Goal: Task Accomplishment & Management: Manage account settings

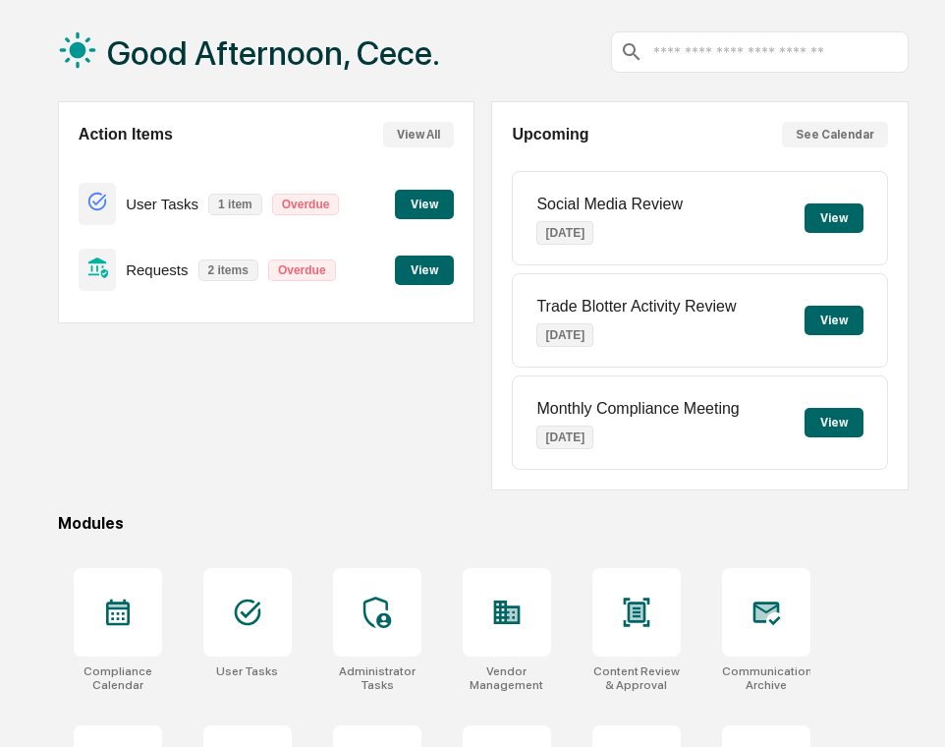
scroll to position [95, 0]
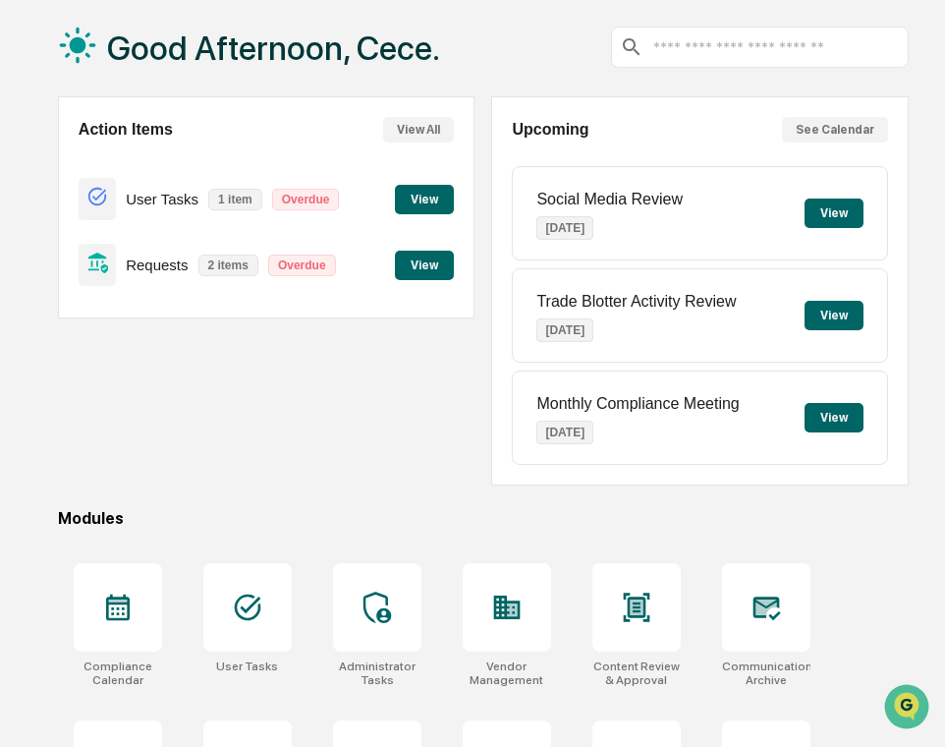
click at [422, 196] on button "View" at bounding box center [424, 199] width 59 height 29
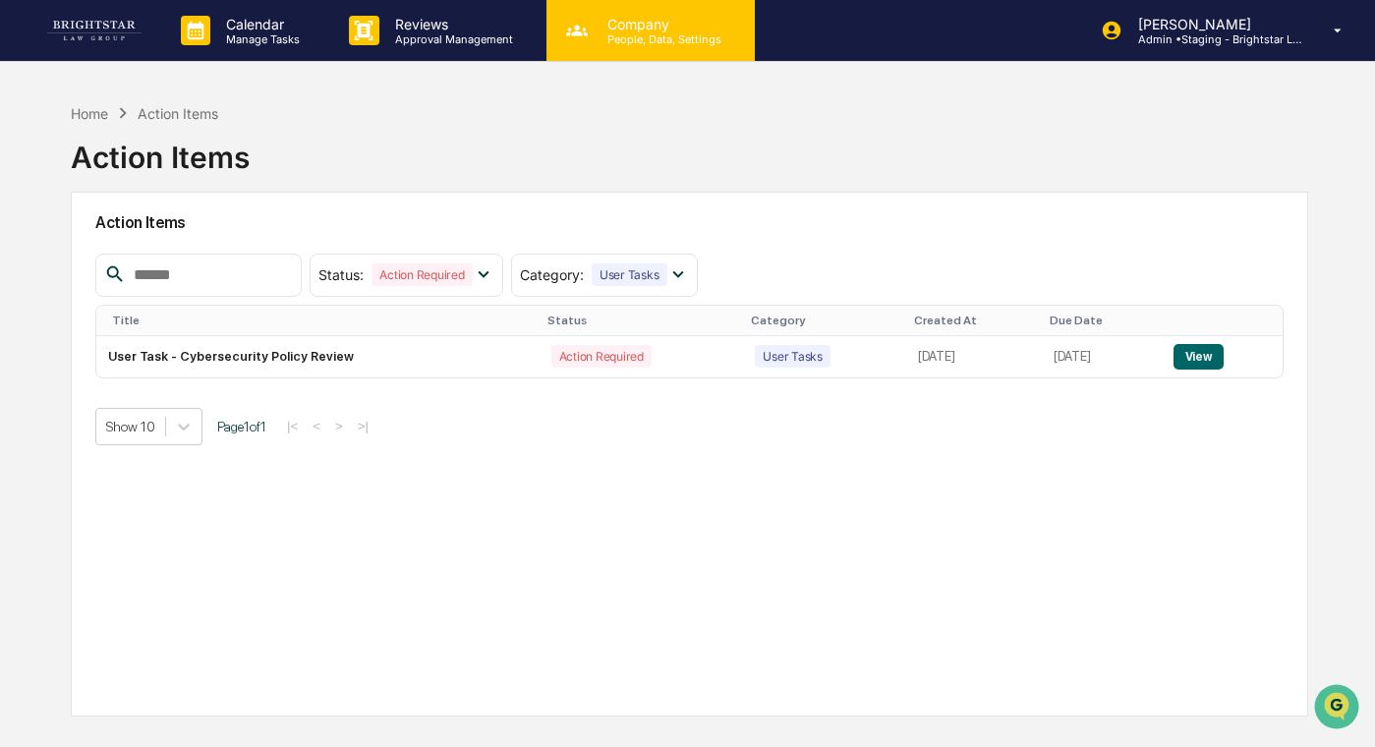
click at [610, 44] on p "People, Data, Settings" at bounding box center [662, 39] width 140 height 14
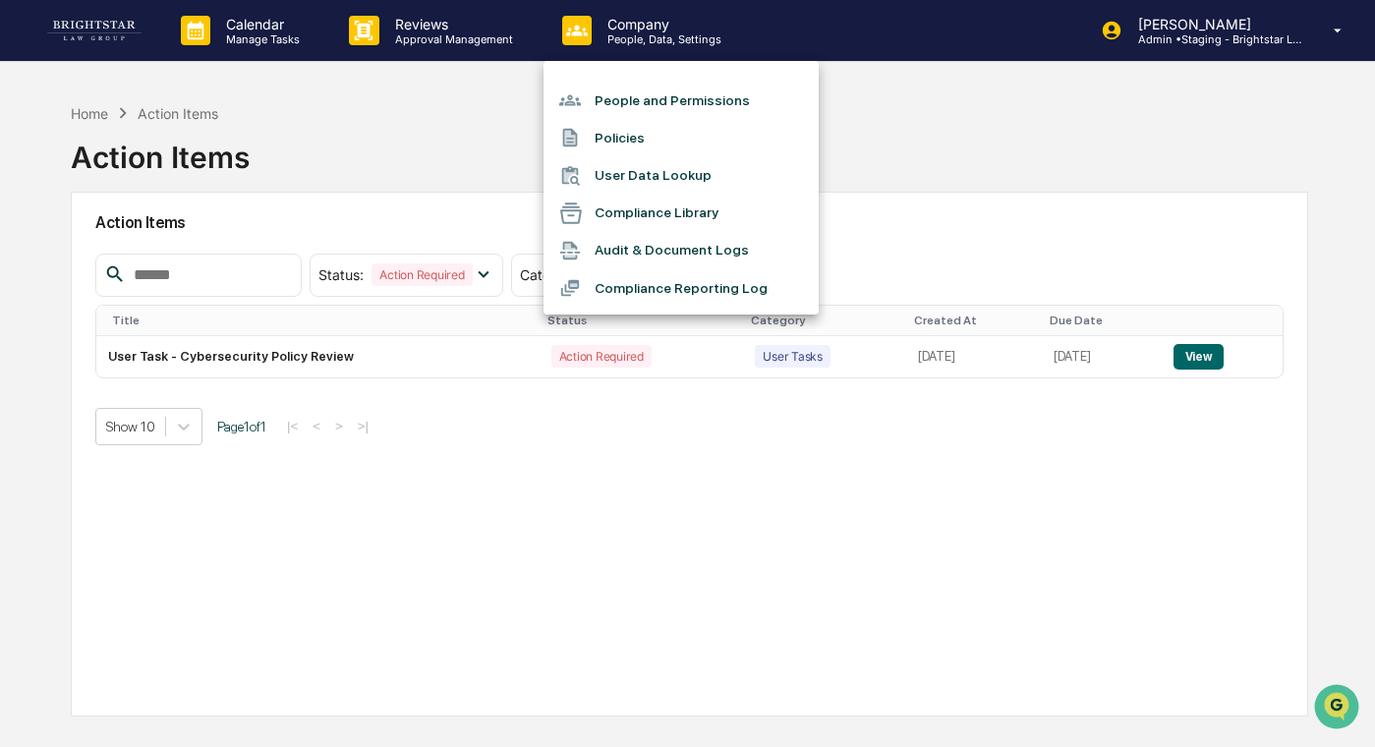
click at [699, 100] on li "People and Permissions" at bounding box center [680, 100] width 275 height 37
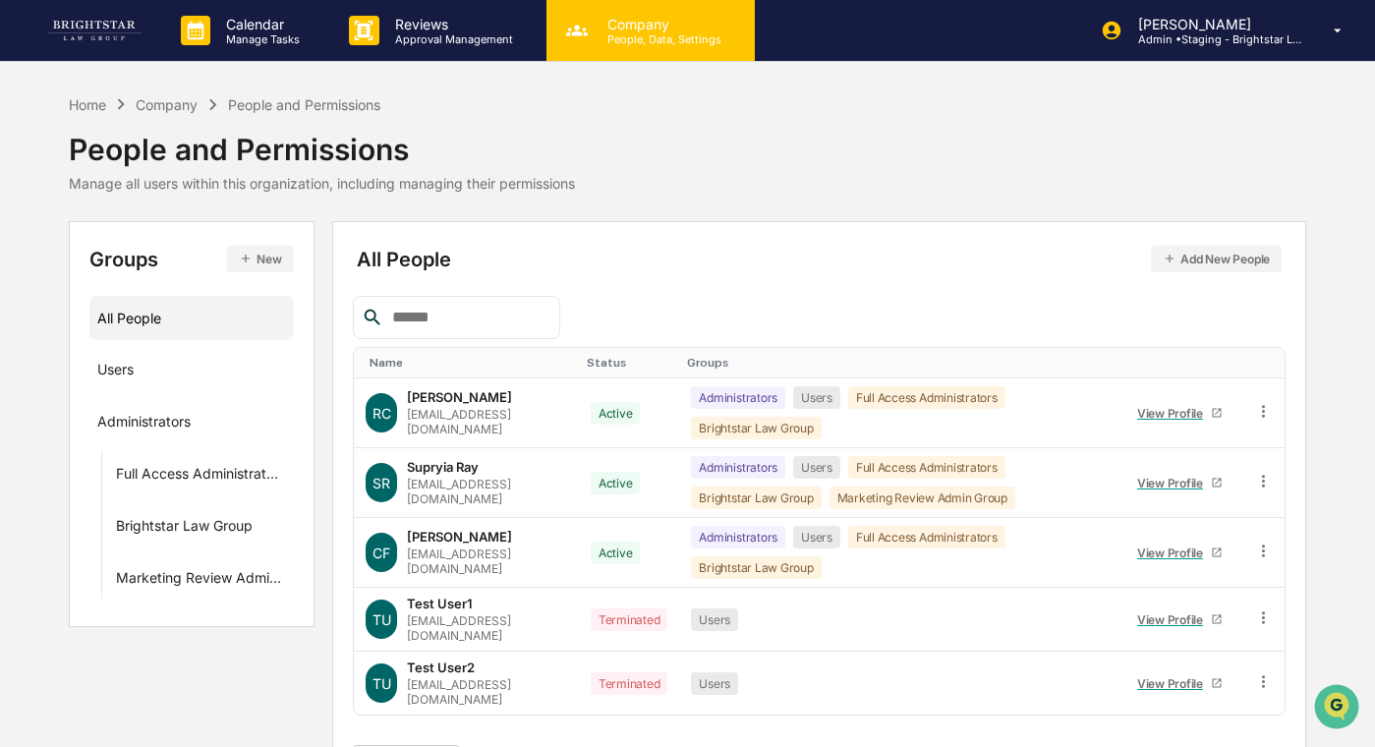
click at [611, 29] on p "Company" at bounding box center [662, 24] width 140 height 17
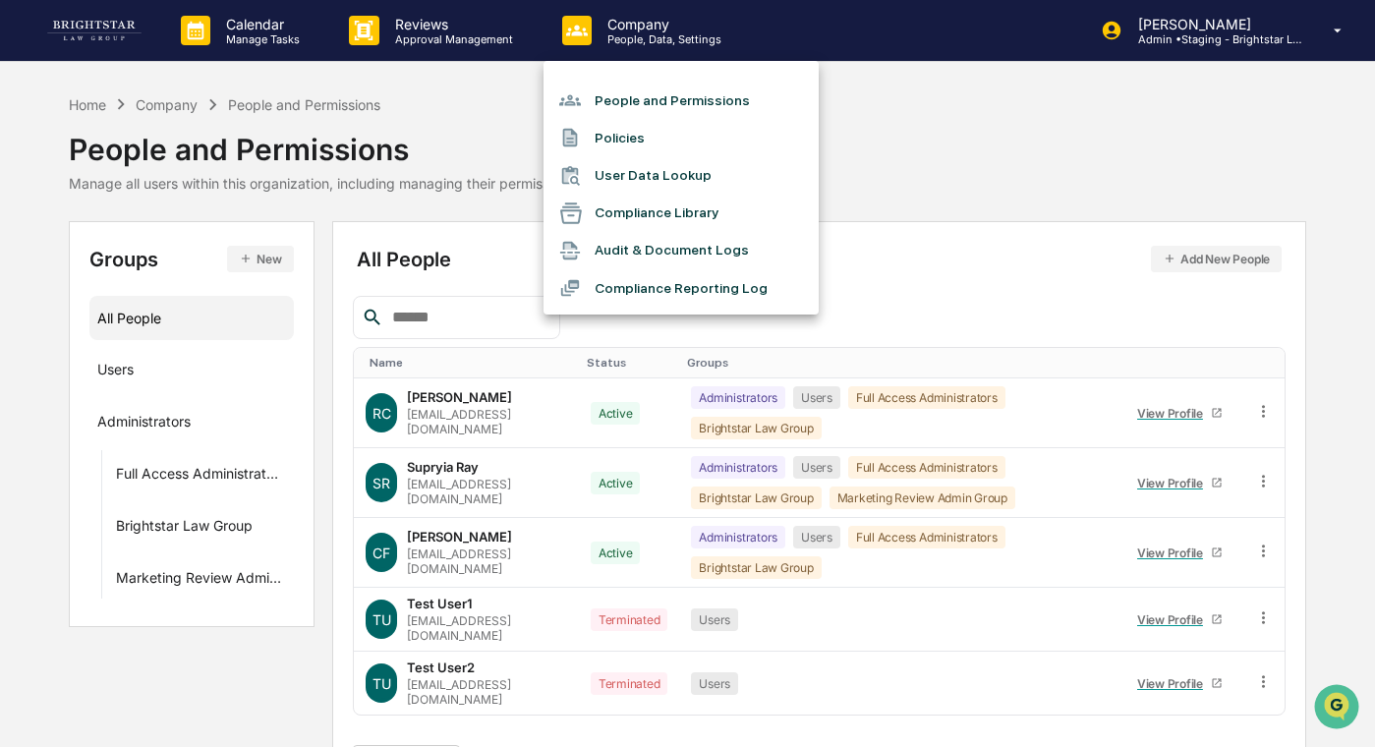
click at [453, 33] on div at bounding box center [687, 373] width 1375 height 747
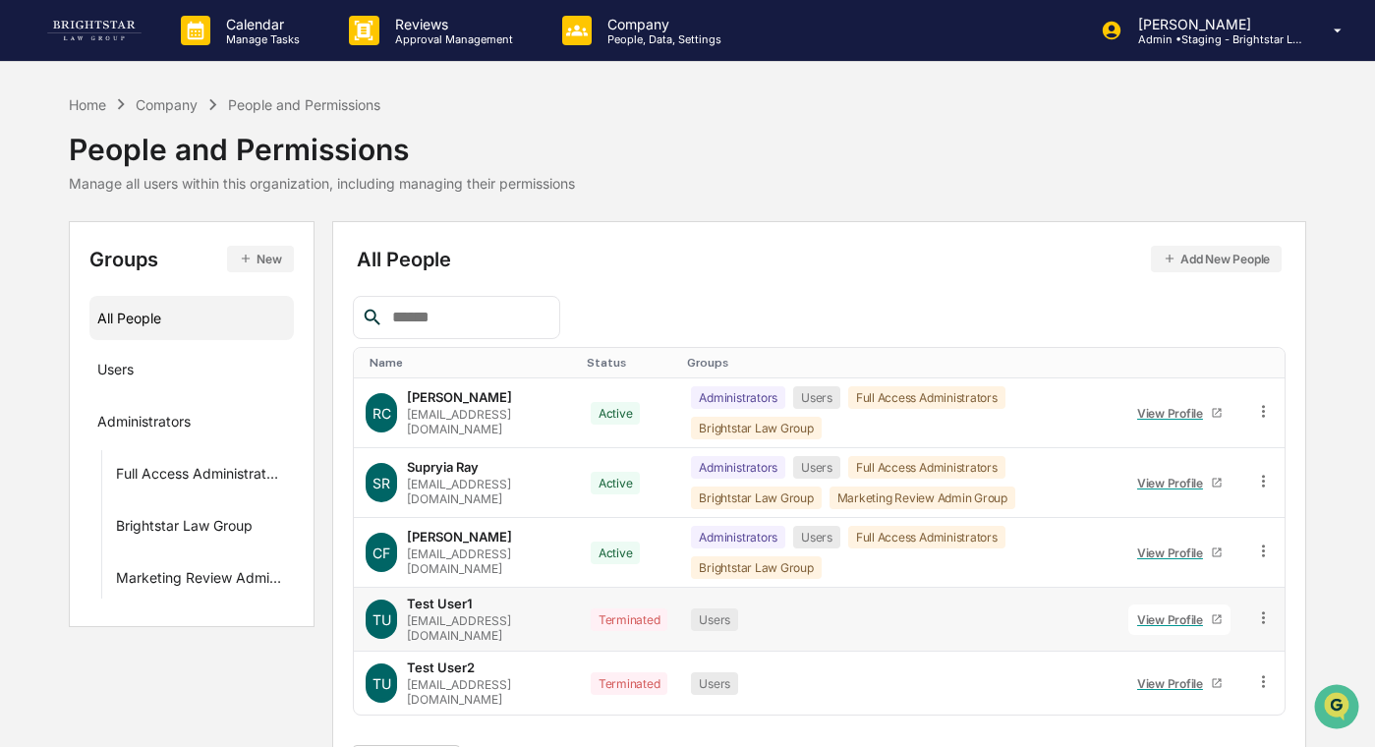
click at [944, 611] on icon at bounding box center [1263, 617] width 19 height 19
click at [944, 638] on div "Groups & Permissions" at bounding box center [1175, 650] width 163 height 24
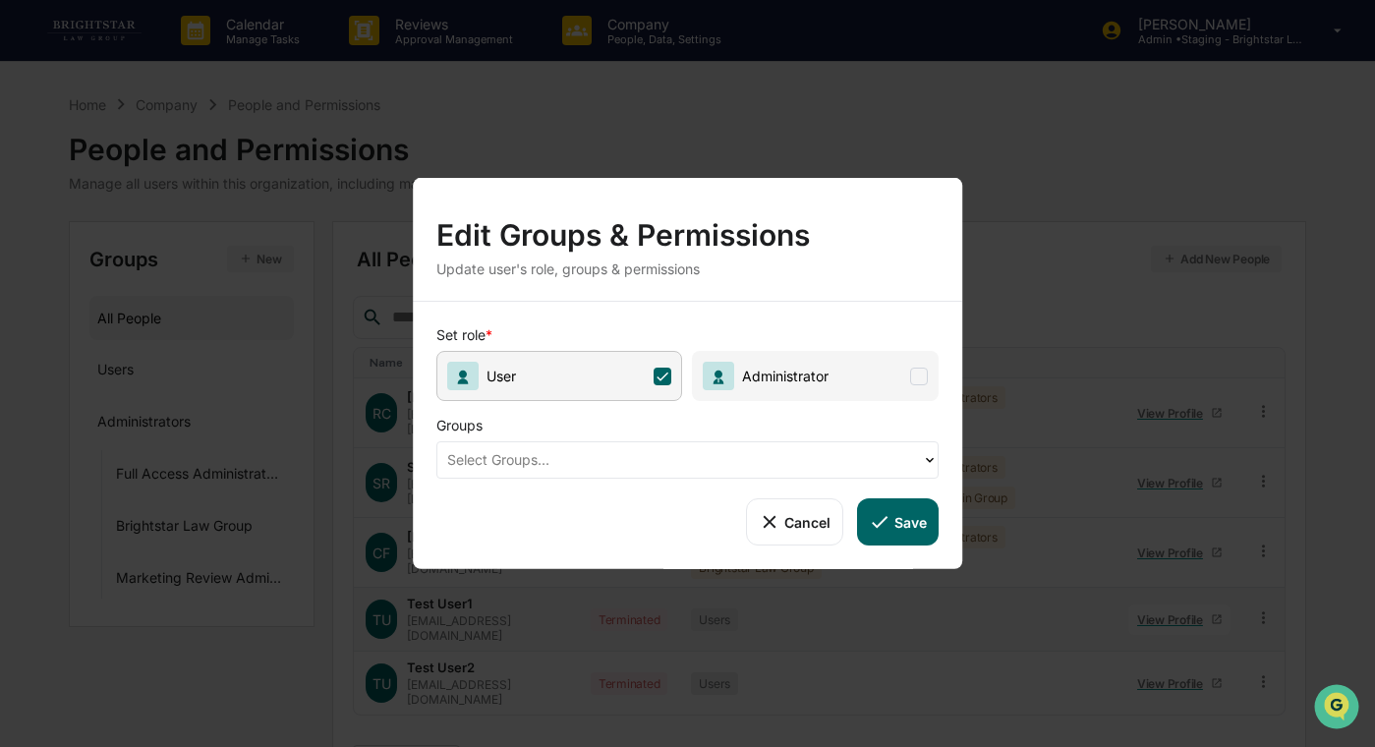
click at [823, 378] on span "Administrator" at bounding box center [782, 376] width 94 height 17
click at [633, 361] on span "User" at bounding box center [559, 376] width 247 height 50
click at [659, 376] on span at bounding box center [663, 376] width 18 height 18
click at [761, 384] on span "Administrator" at bounding box center [767, 376] width 126 height 28
click at [681, 384] on span "User" at bounding box center [559, 376] width 247 height 50
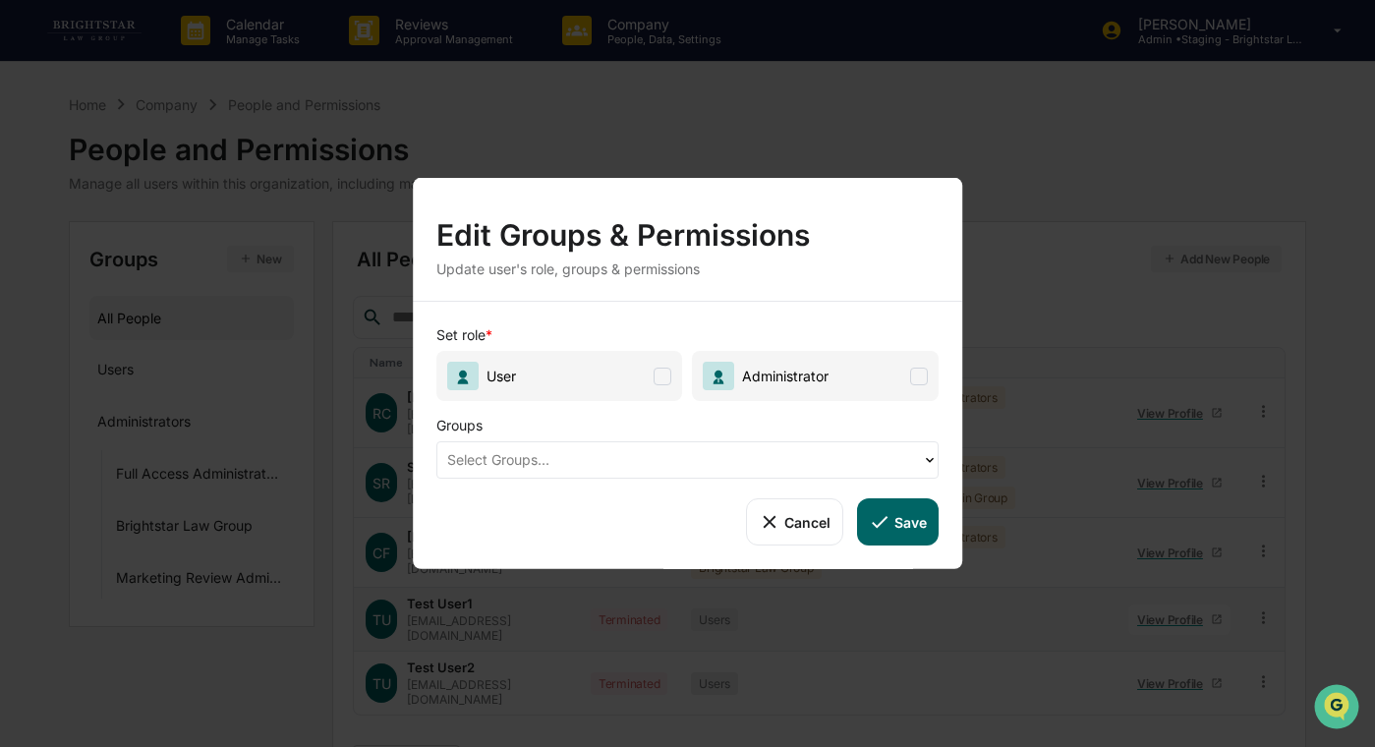
click at [793, 517] on button "Cancel" at bounding box center [794, 521] width 97 height 47
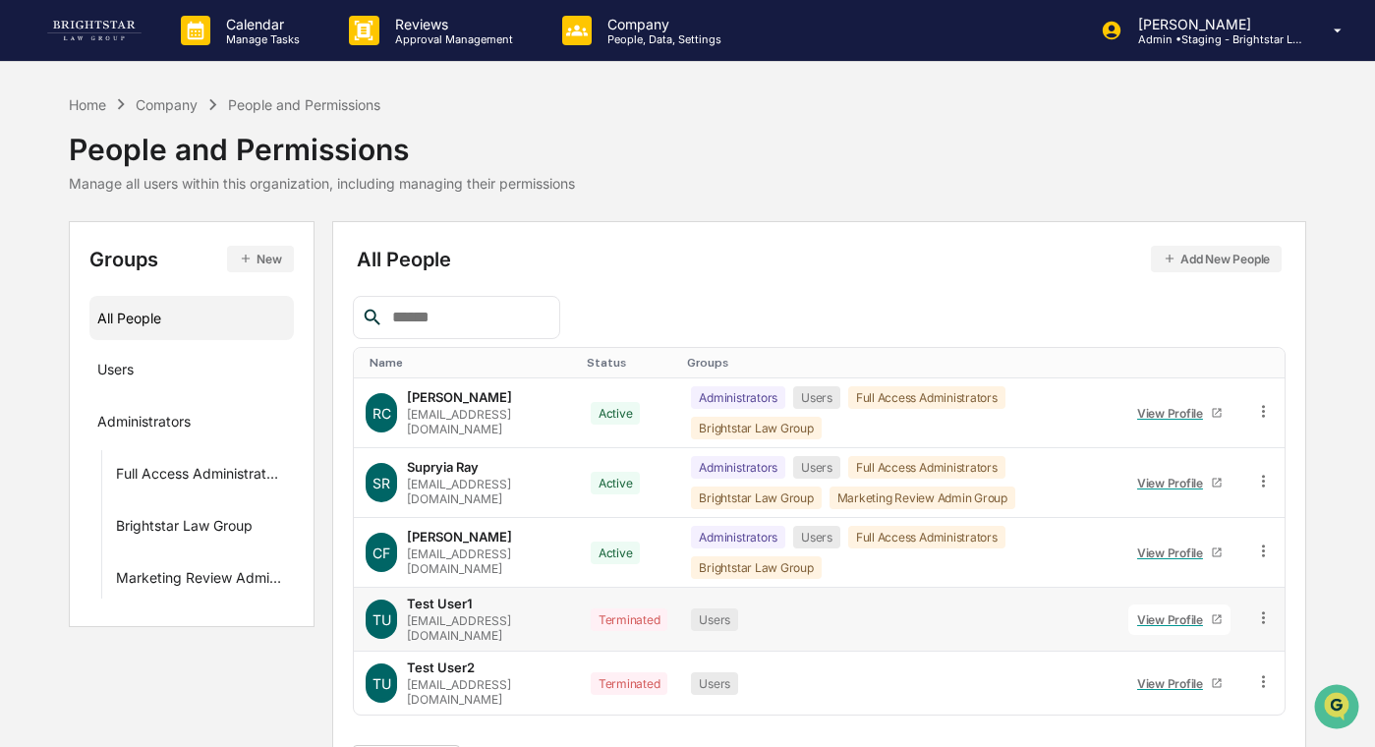
click at [823, 182] on div "Home Company People and Permissions People and Permissions Manage all users wit…" at bounding box center [687, 142] width 1237 height 98
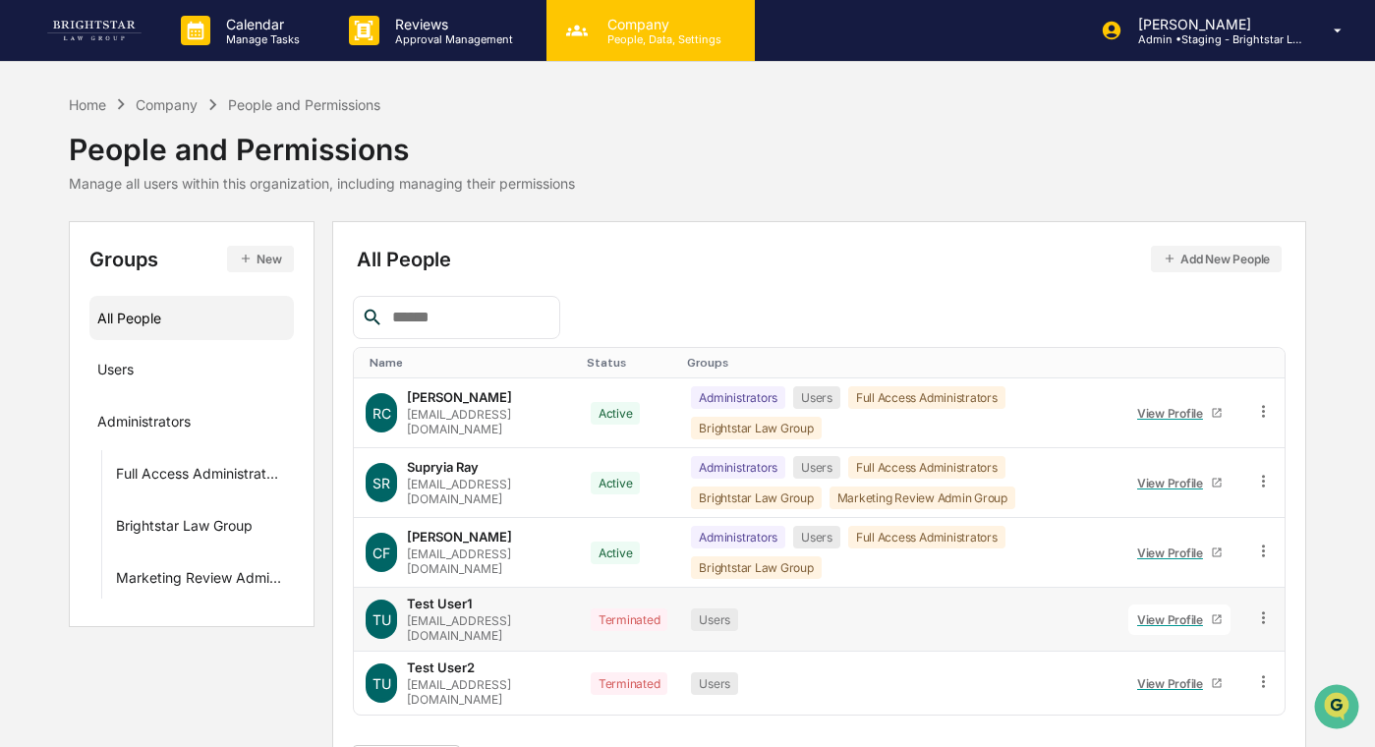
click at [661, 43] on p "People, Data, Settings" at bounding box center [662, 39] width 140 height 14
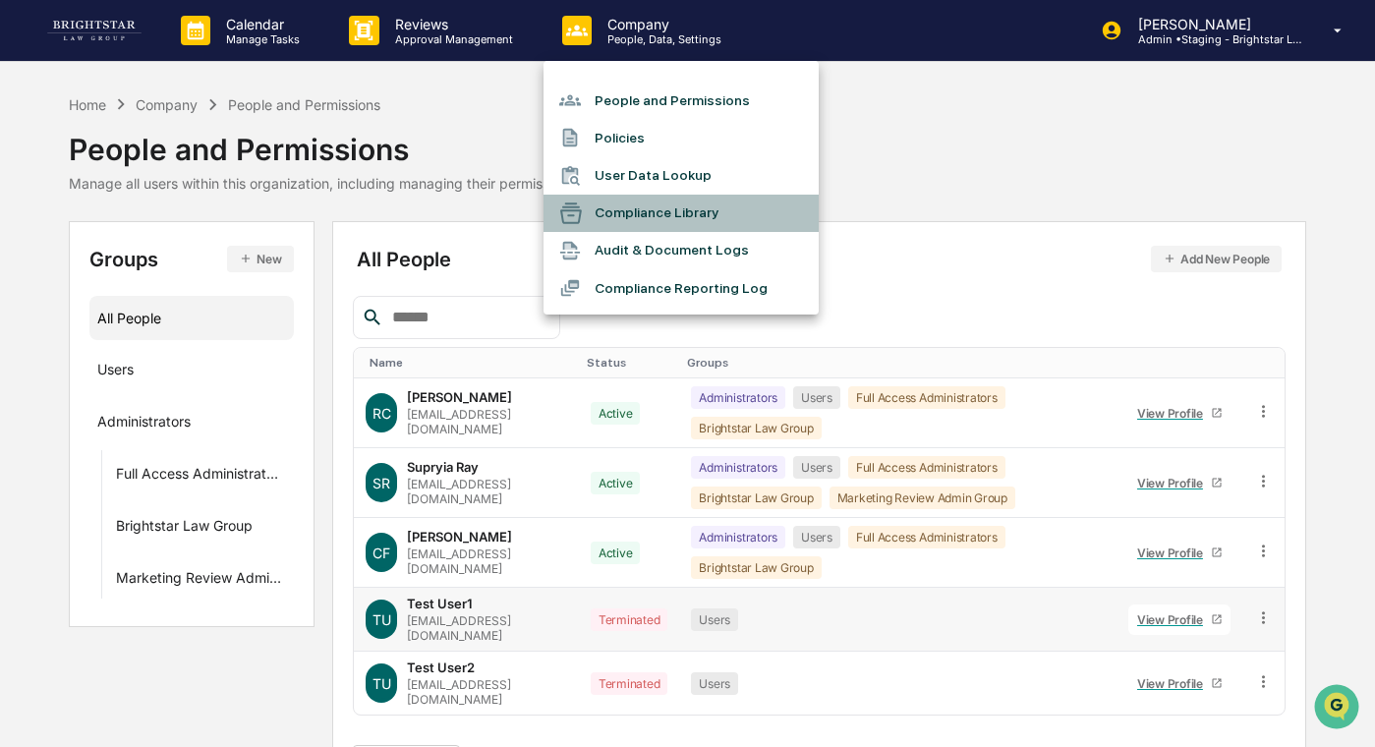
click at [646, 208] on li "Compliance Library" at bounding box center [680, 213] width 275 height 37
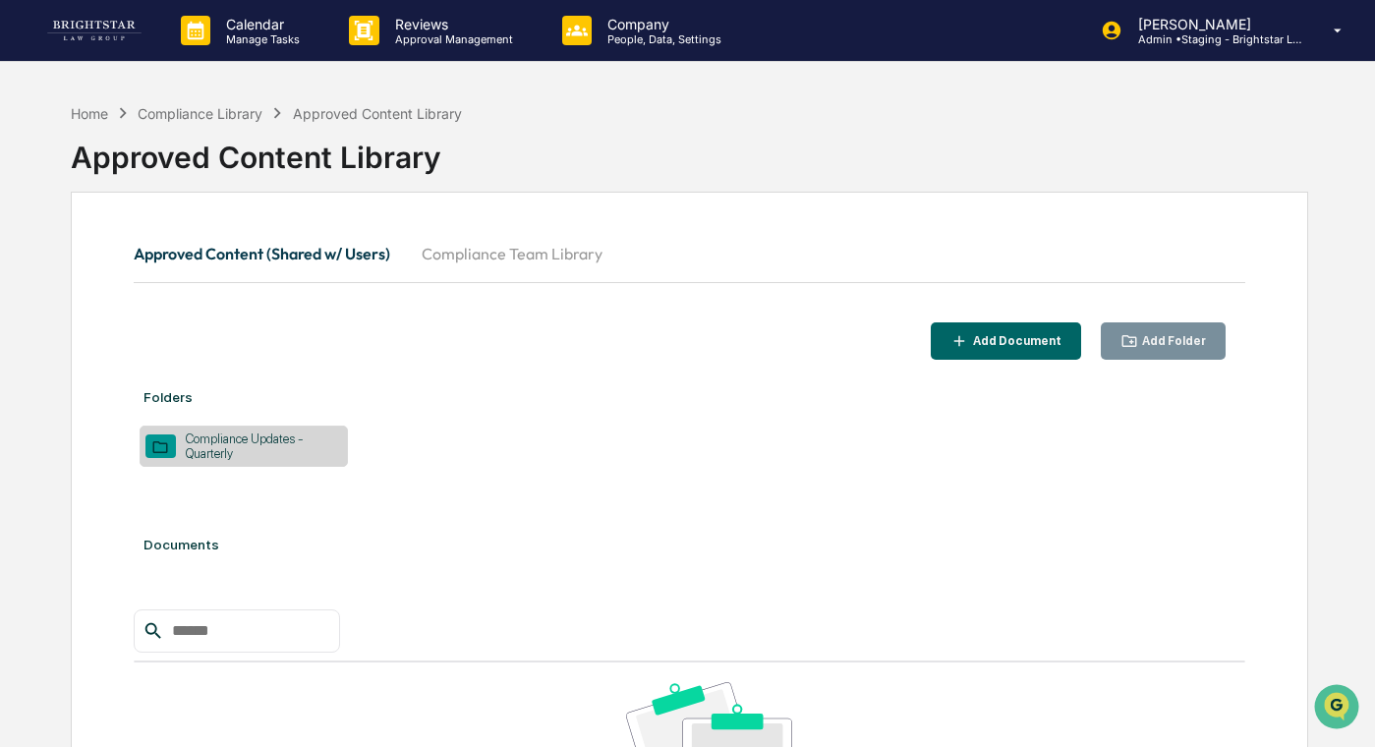
click at [558, 257] on button "Compliance Team Library" at bounding box center [512, 253] width 212 height 47
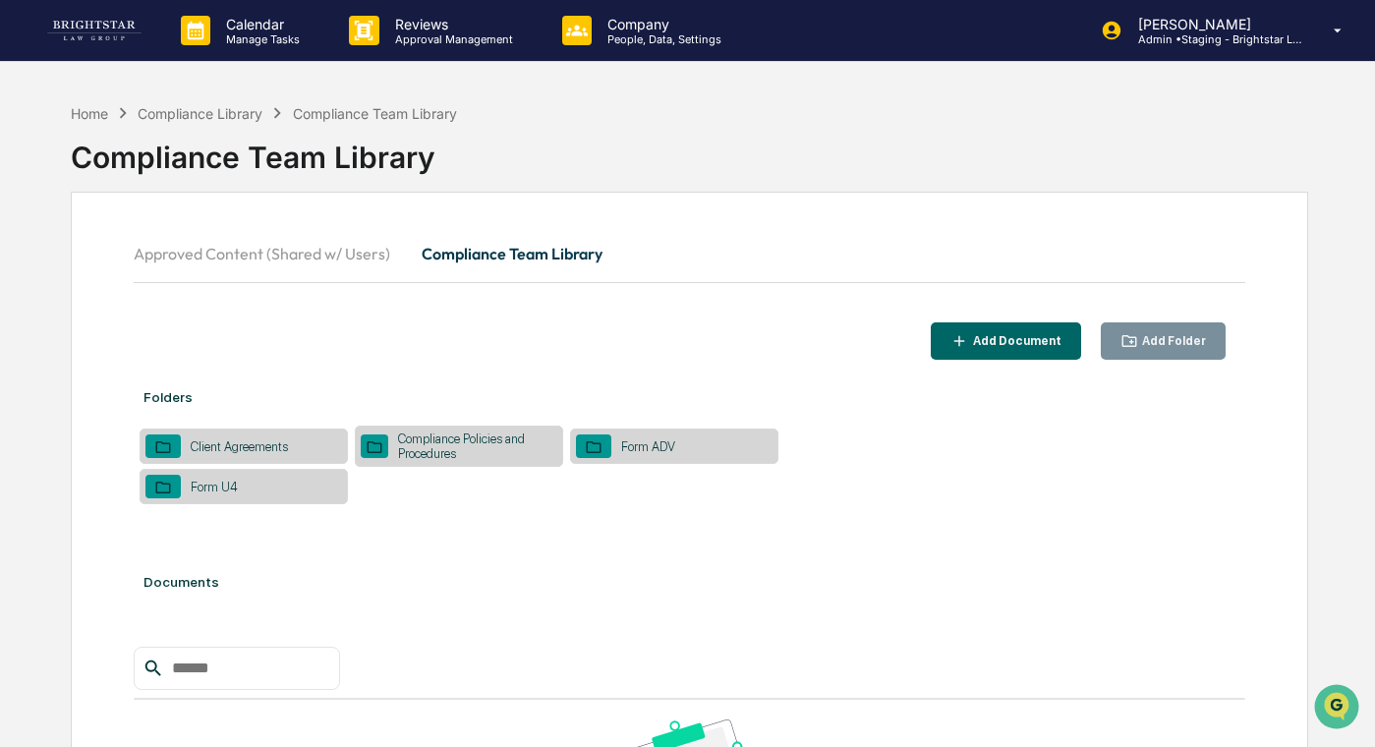
click at [320, 271] on button "Approved Content (Shared w/ Users)" at bounding box center [270, 253] width 272 height 47
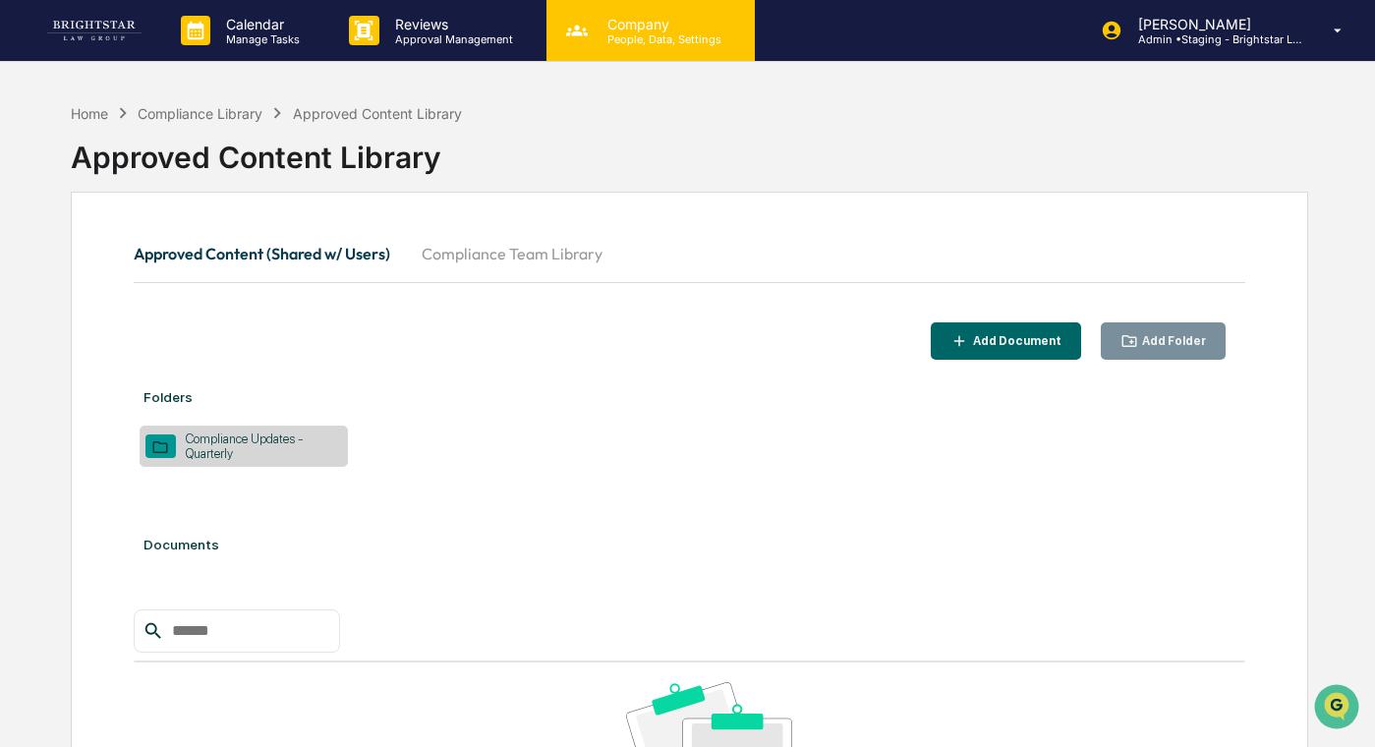
click at [627, 30] on p "Company" at bounding box center [662, 24] width 140 height 17
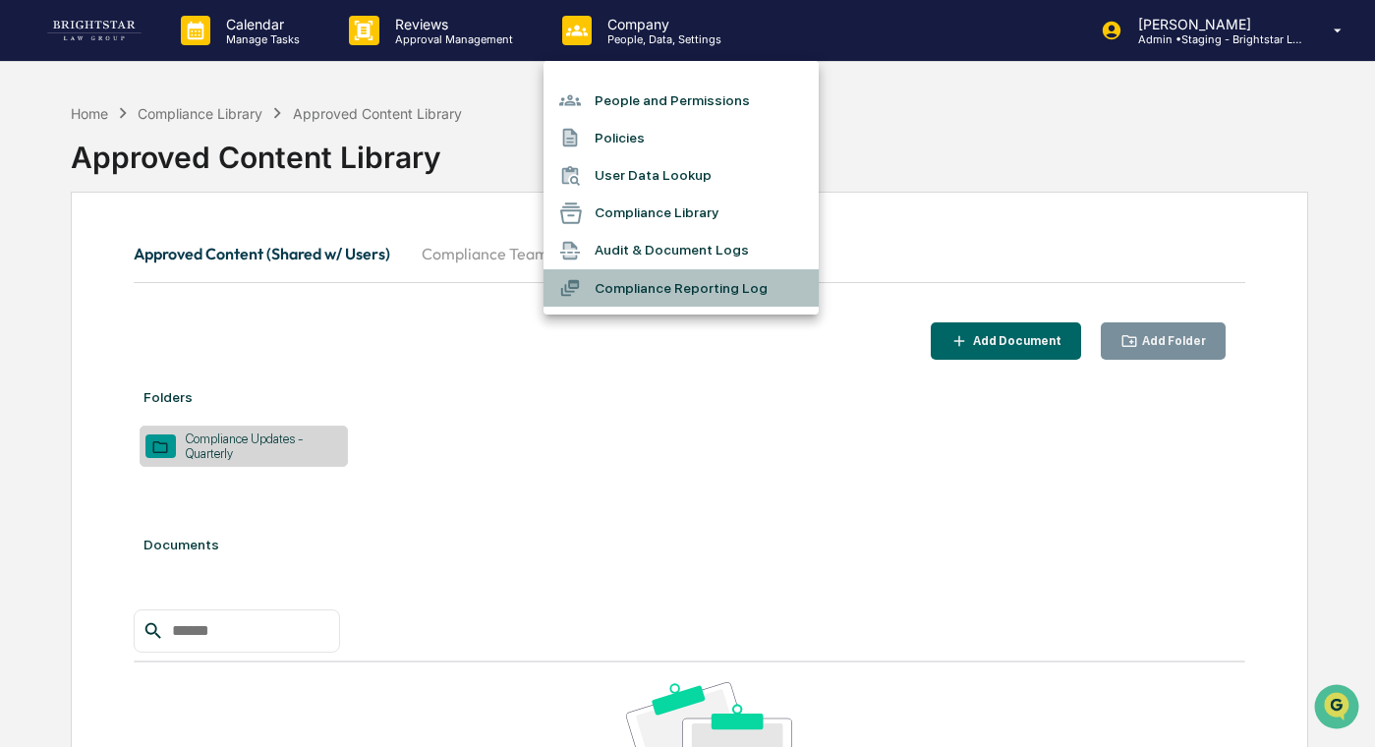
click at [667, 295] on li "Compliance Reporting Log" at bounding box center [680, 287] width 275 height 37
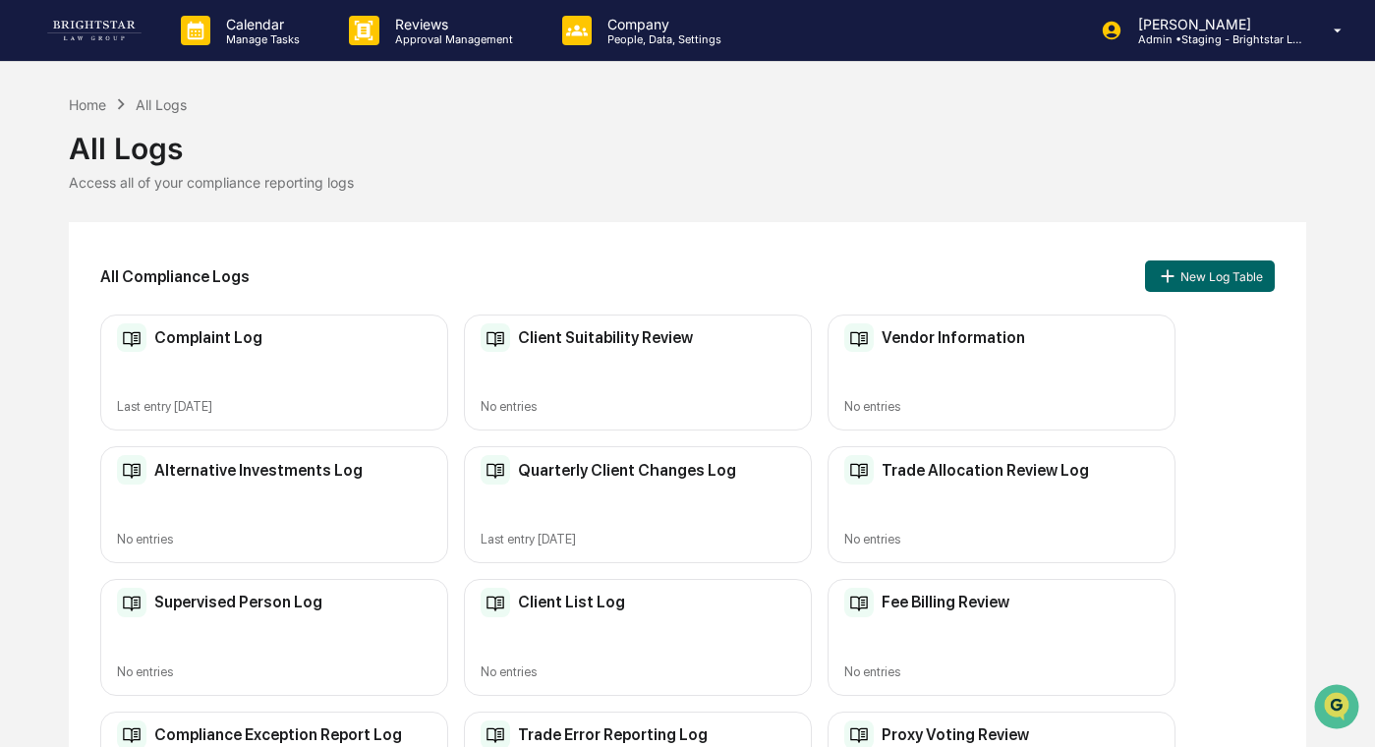
click at [317, 365] on div "Complaint Log Last entry [DATE]" at bounding box center [274, 372] width 348 height 117
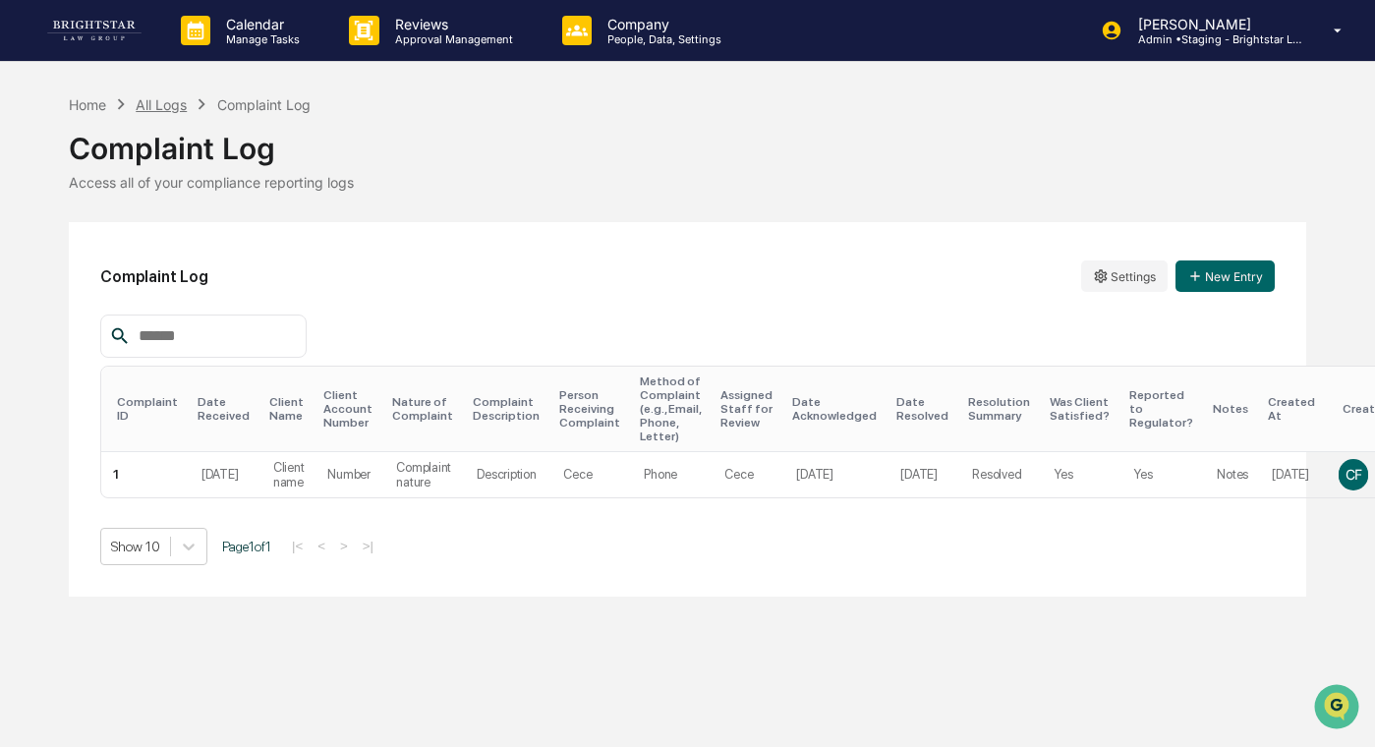
click at [173, 98] on div "All Logs" at bounding box center [161, 104] width 51 height 17
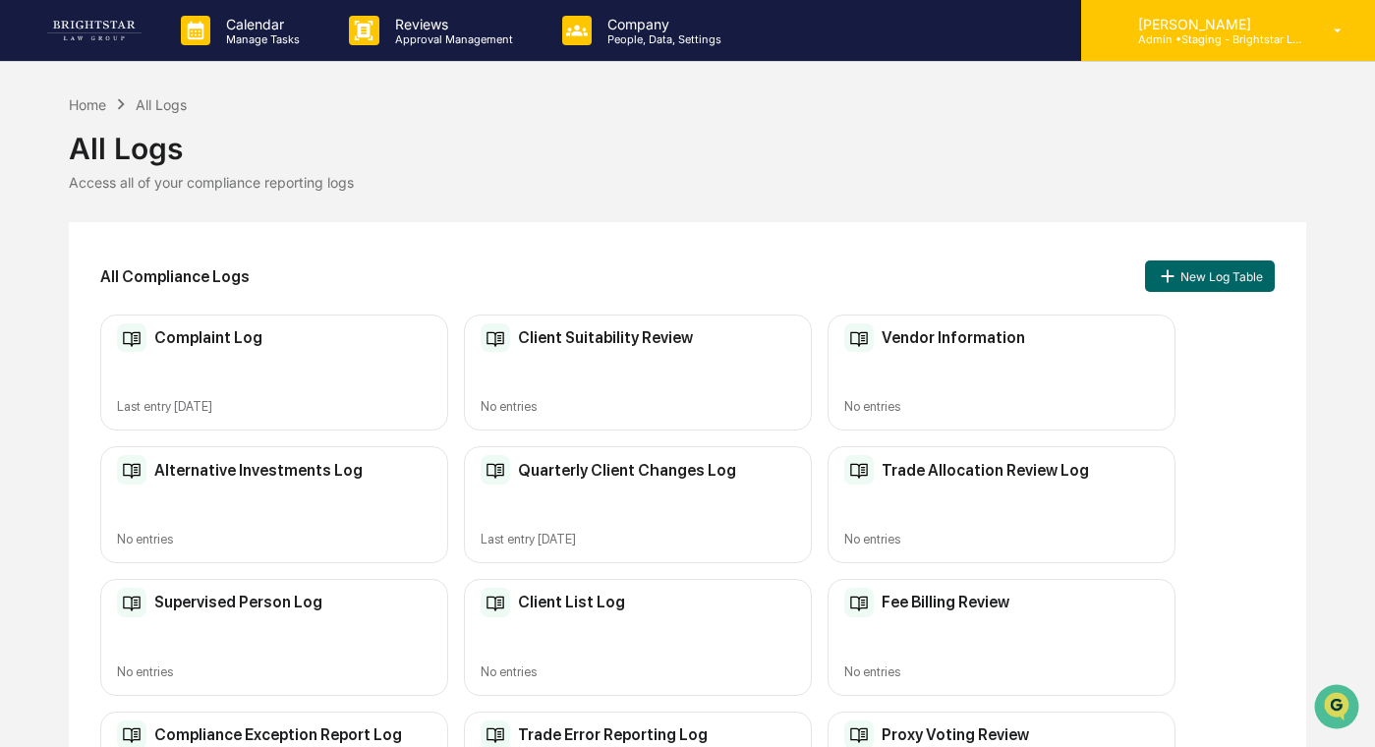
click at [944, 33] on p "Admin • Staging - Brightstar Law Group" at bounding box center [1213, 39] width 183 height 14
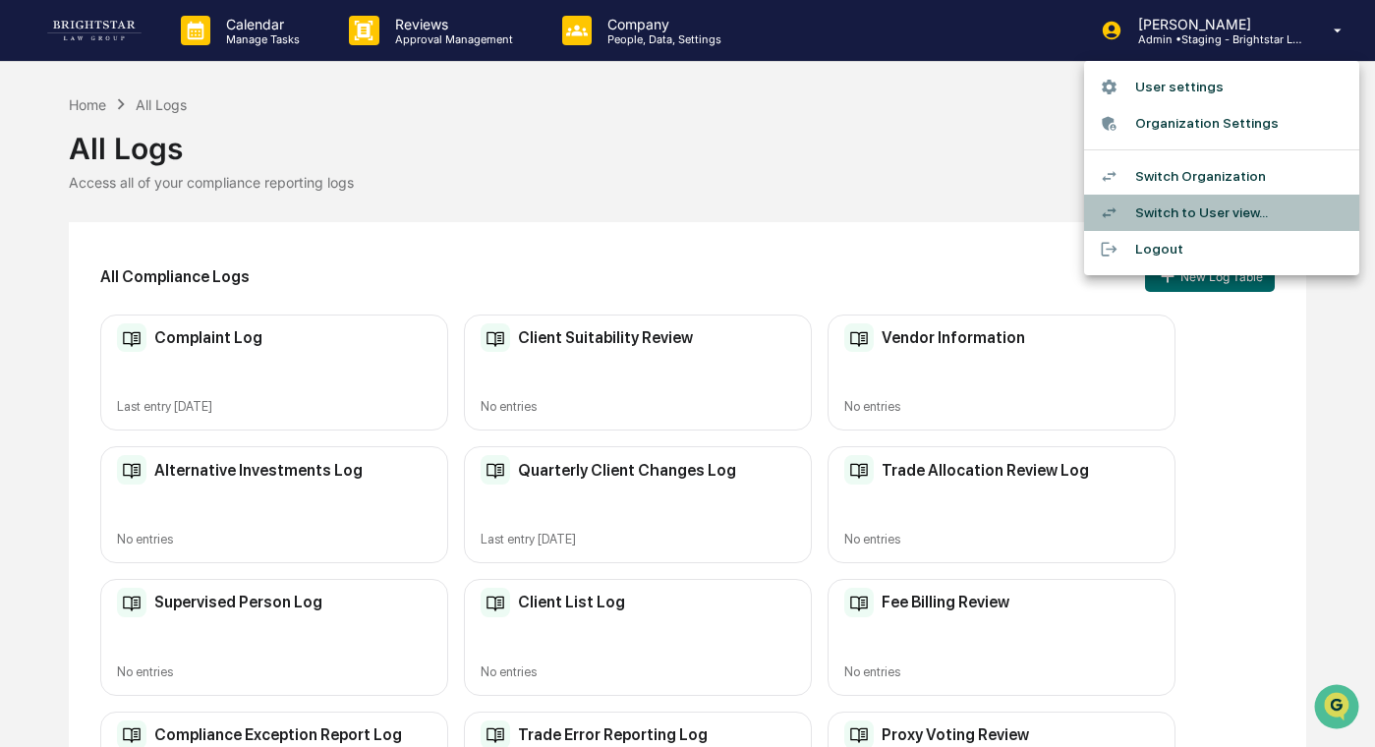
click at [944, 211] on icon at bounding box center [1109, 212] width 19 height 19
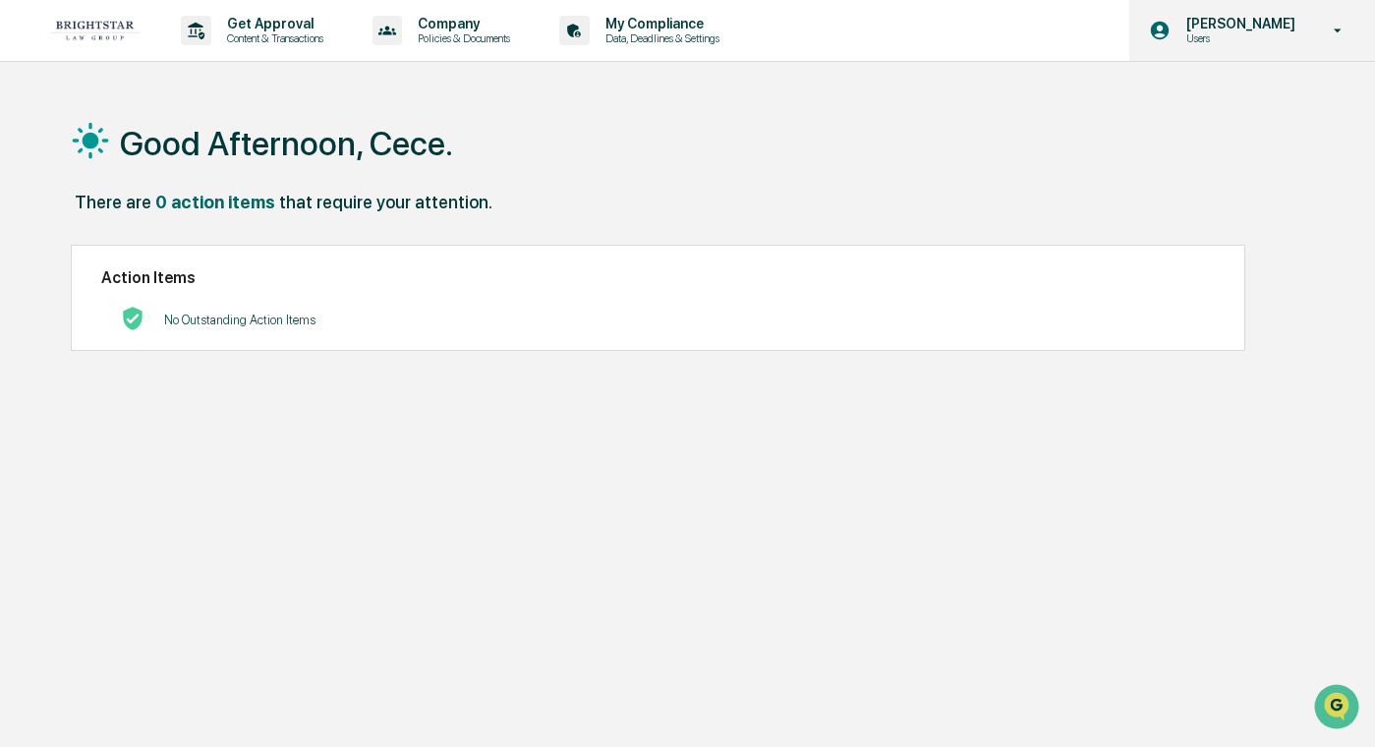
click at [944, 45] on div "[PERSON_NAME] Users" at bounding box center [1252, 30] width 246 height 61
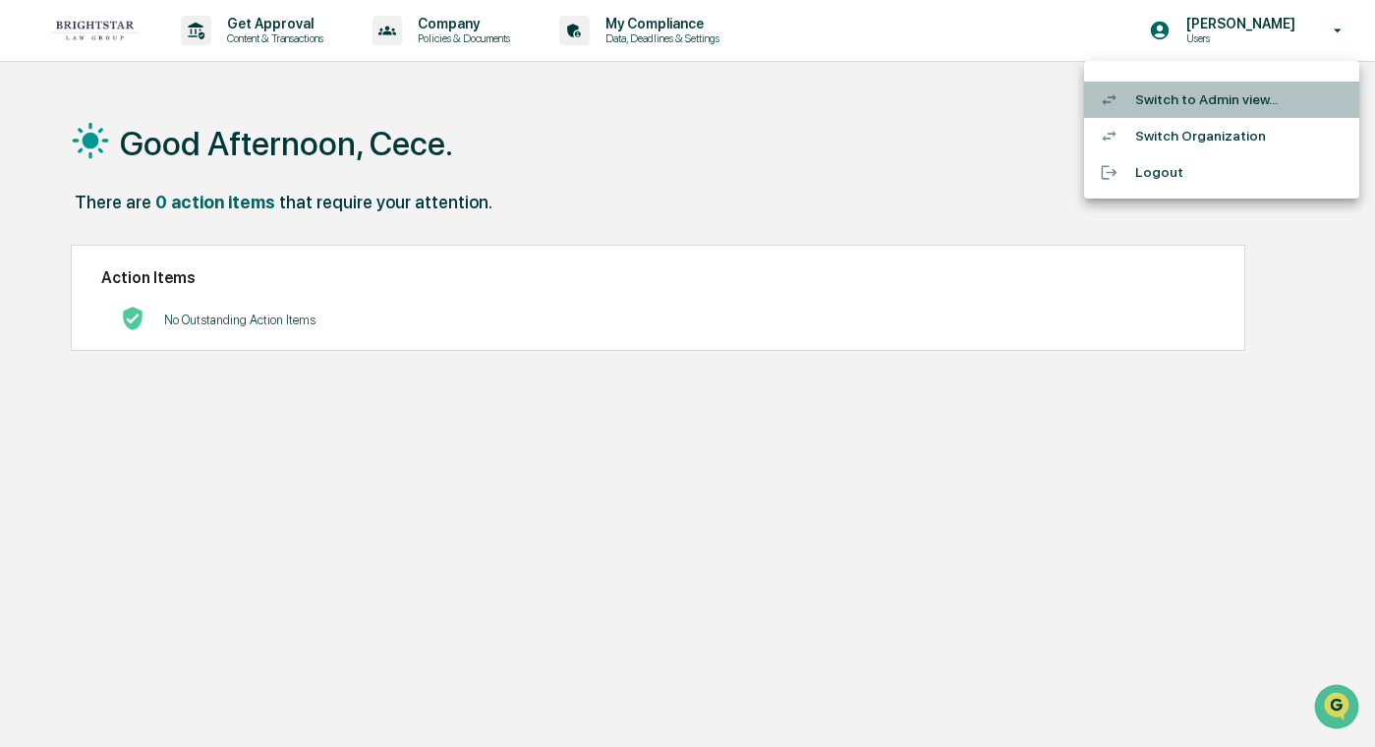
click at [944, 89] on li "Switch to Admin view..." at bounding box center [1221, 100] width 275 height 36
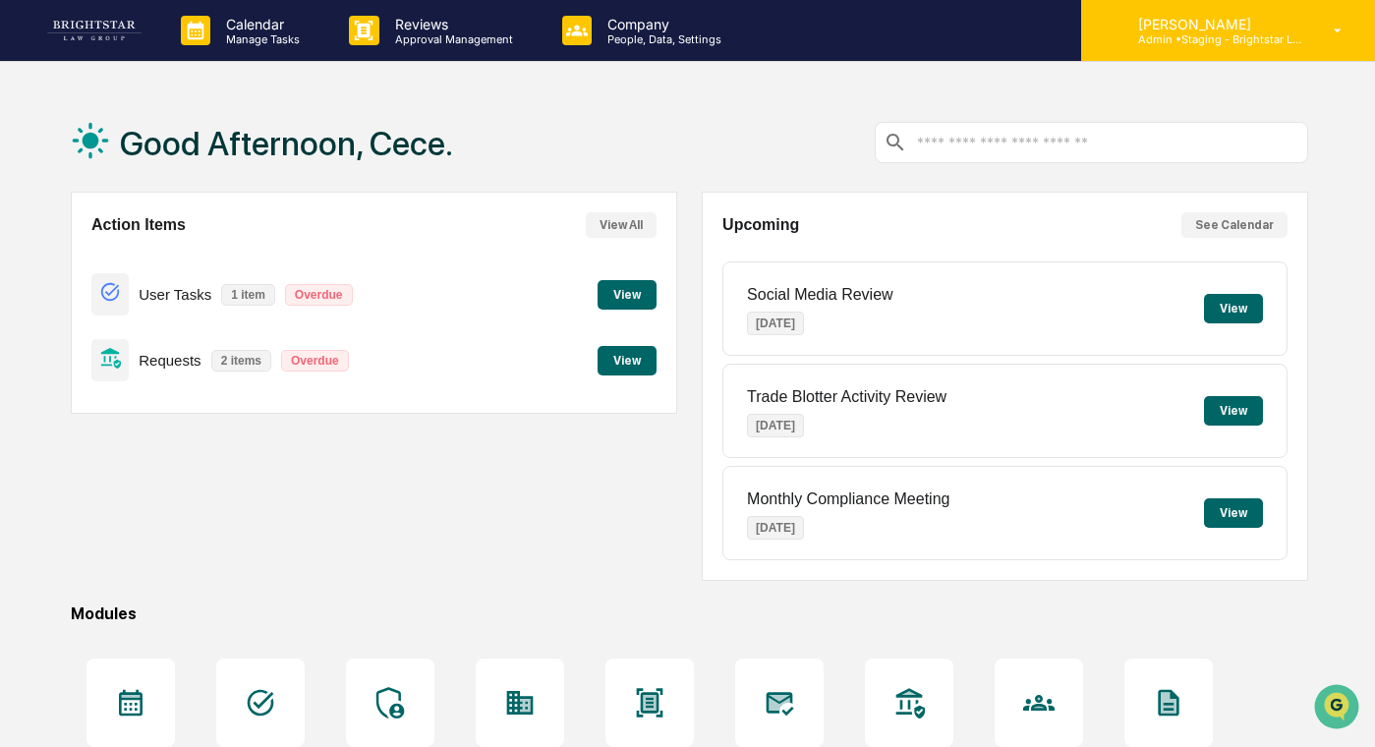
click at [944, 11] on div "[PERSON_NAME] Admin • Staging - Brightstar Law Group" at bounding box center [1228, 30] width 294 height 61
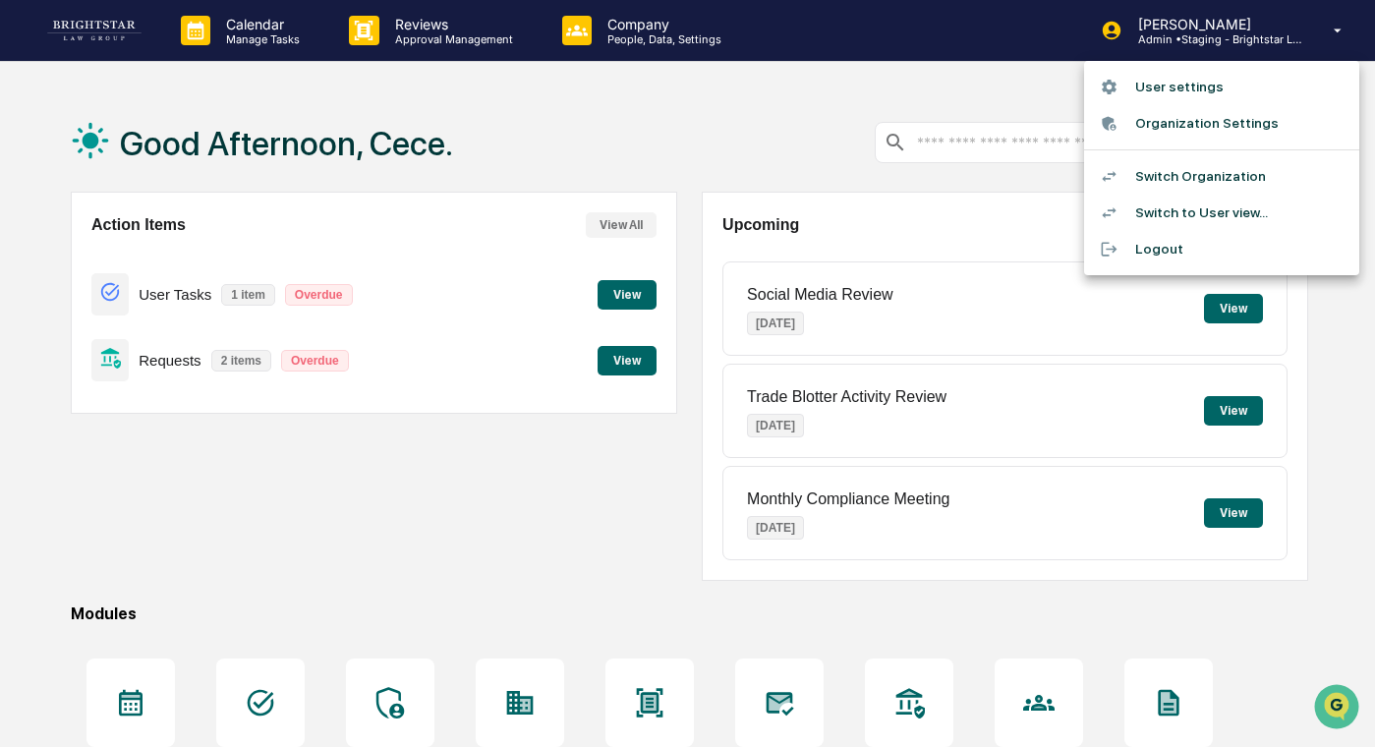
click at [944, 211] on div at bounding box center [1117, 212] width 35 height 19
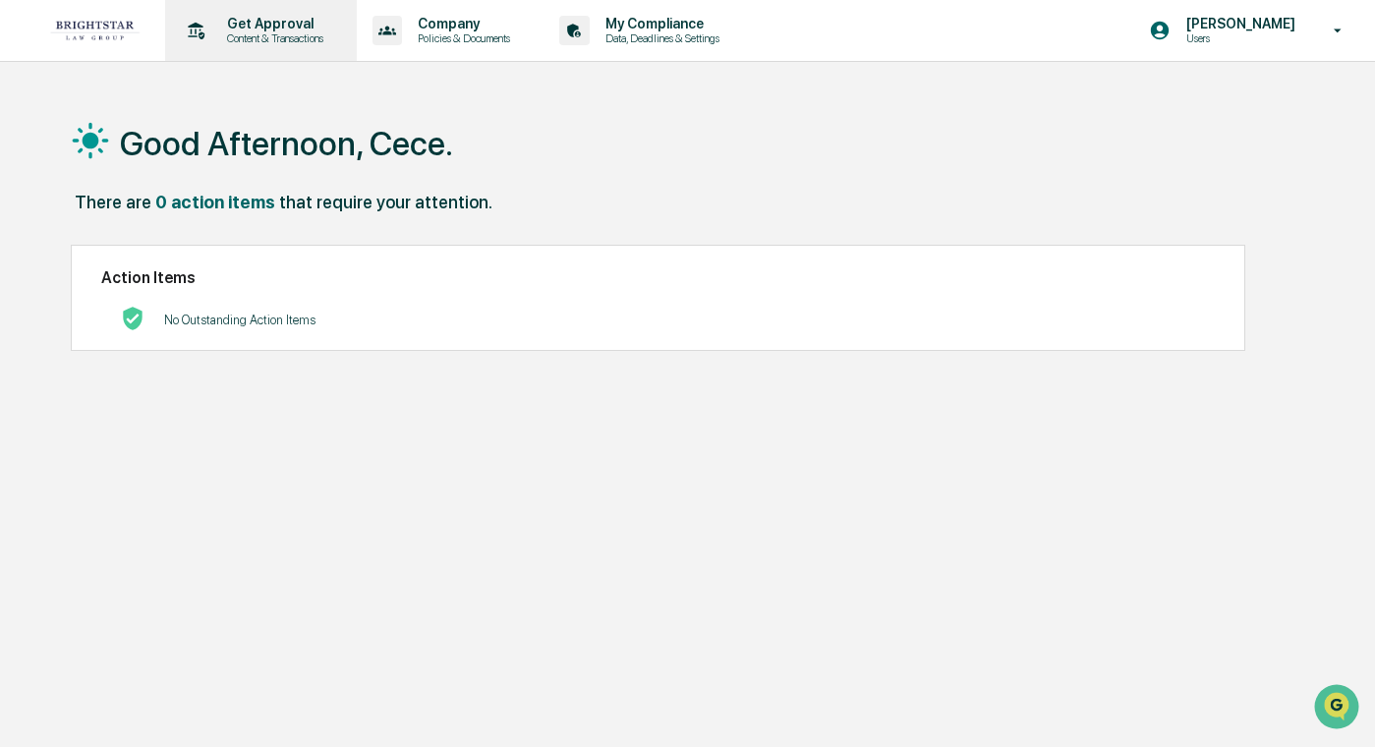
click at [333, 41] on p "Content & Transactions" at bounding box center [272, 38] width 122 height 14
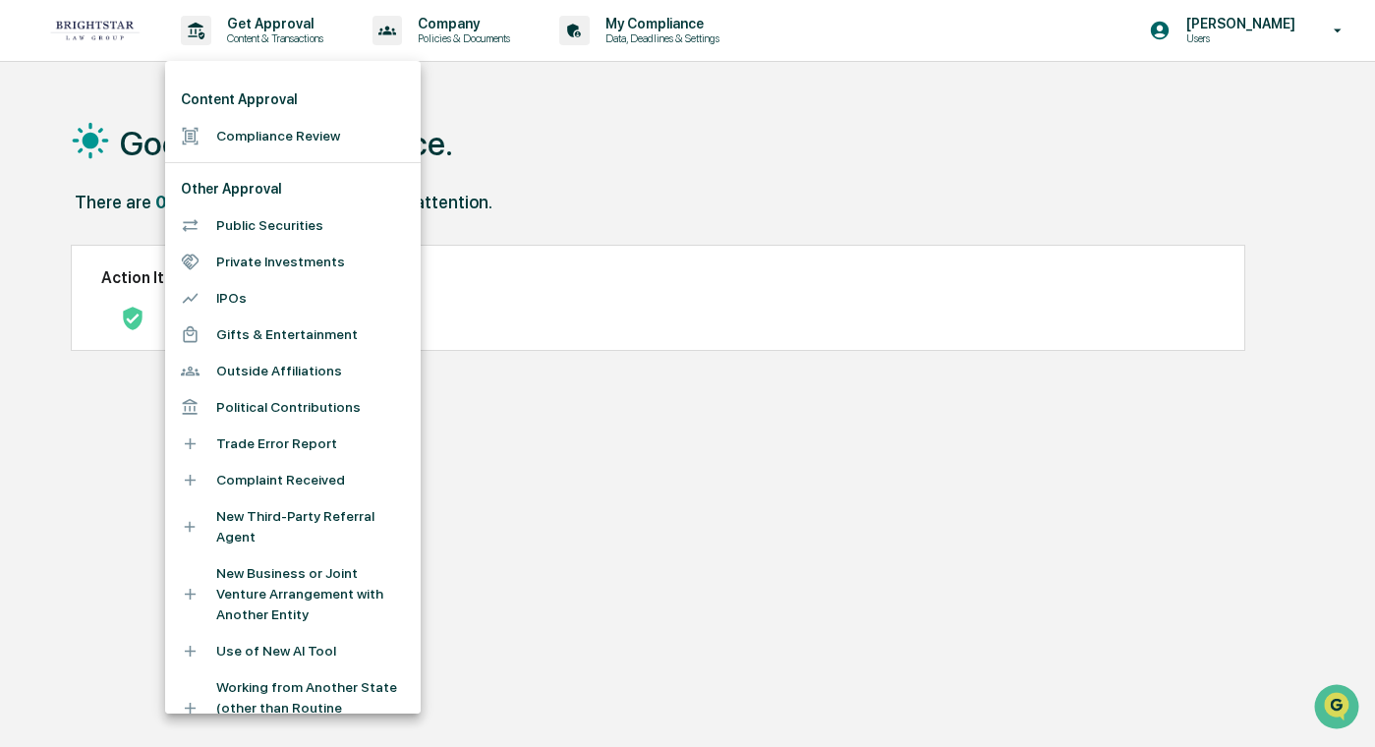
click at [465, 49] on div at bounding box center [687, 373] width 1375 height 747
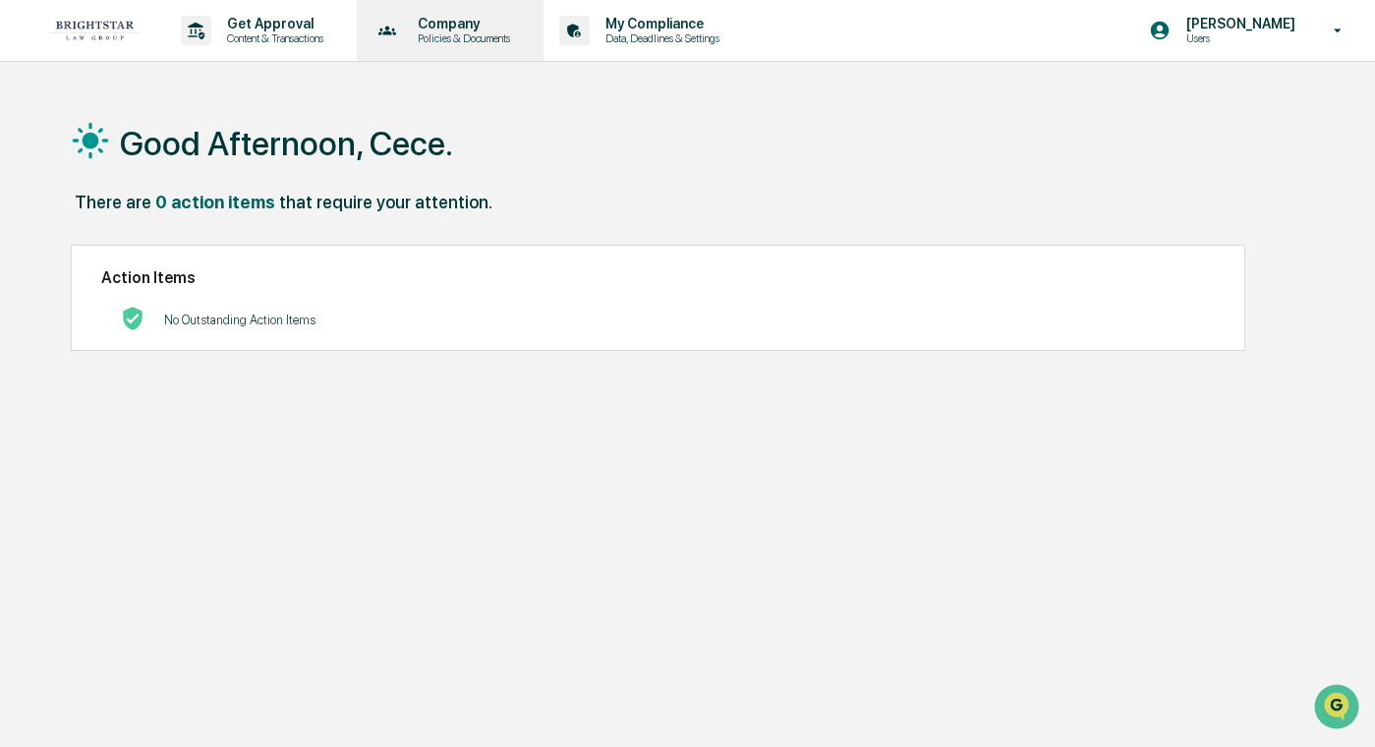
click at [520, 35] on p "Policies & Documents" at bounding box center [461, 38] width 118 height 14
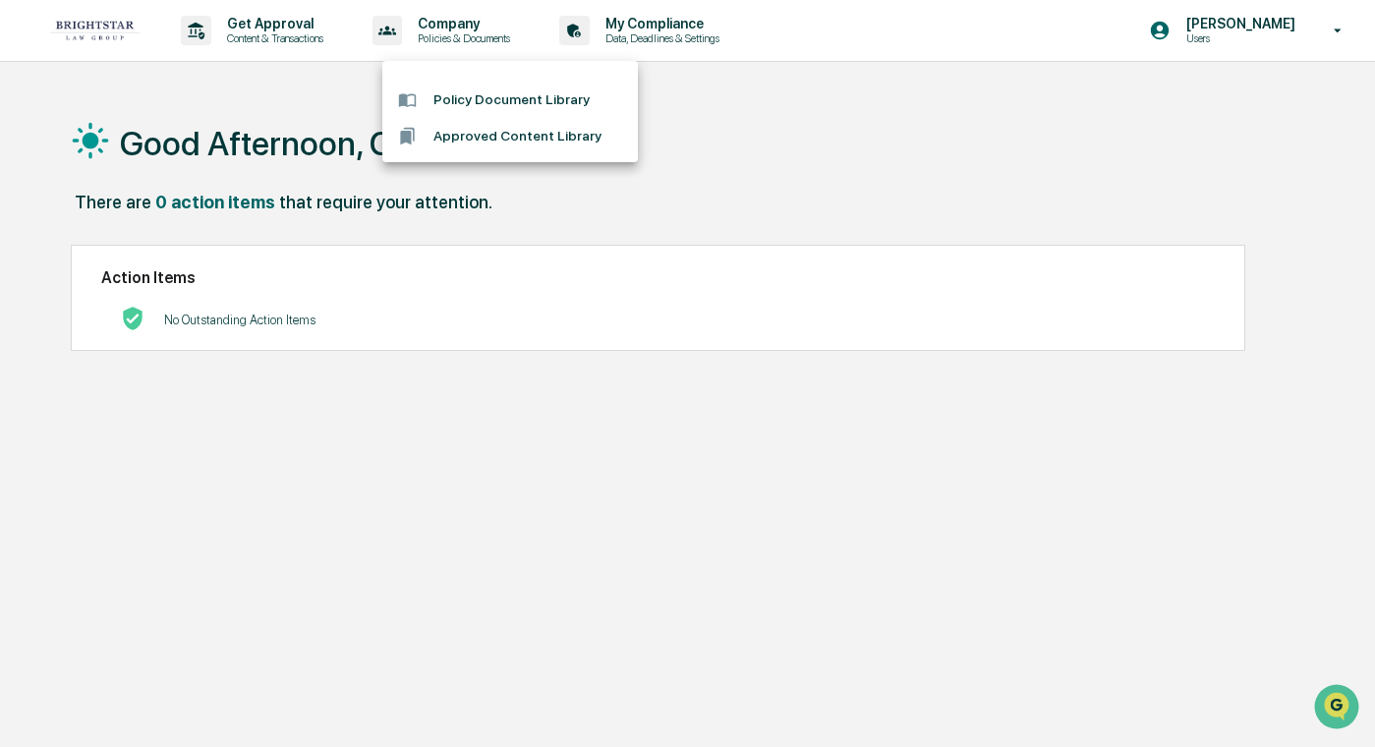
click at [532, 35] on div at bounding box center [687, 373] width 1375 height 747
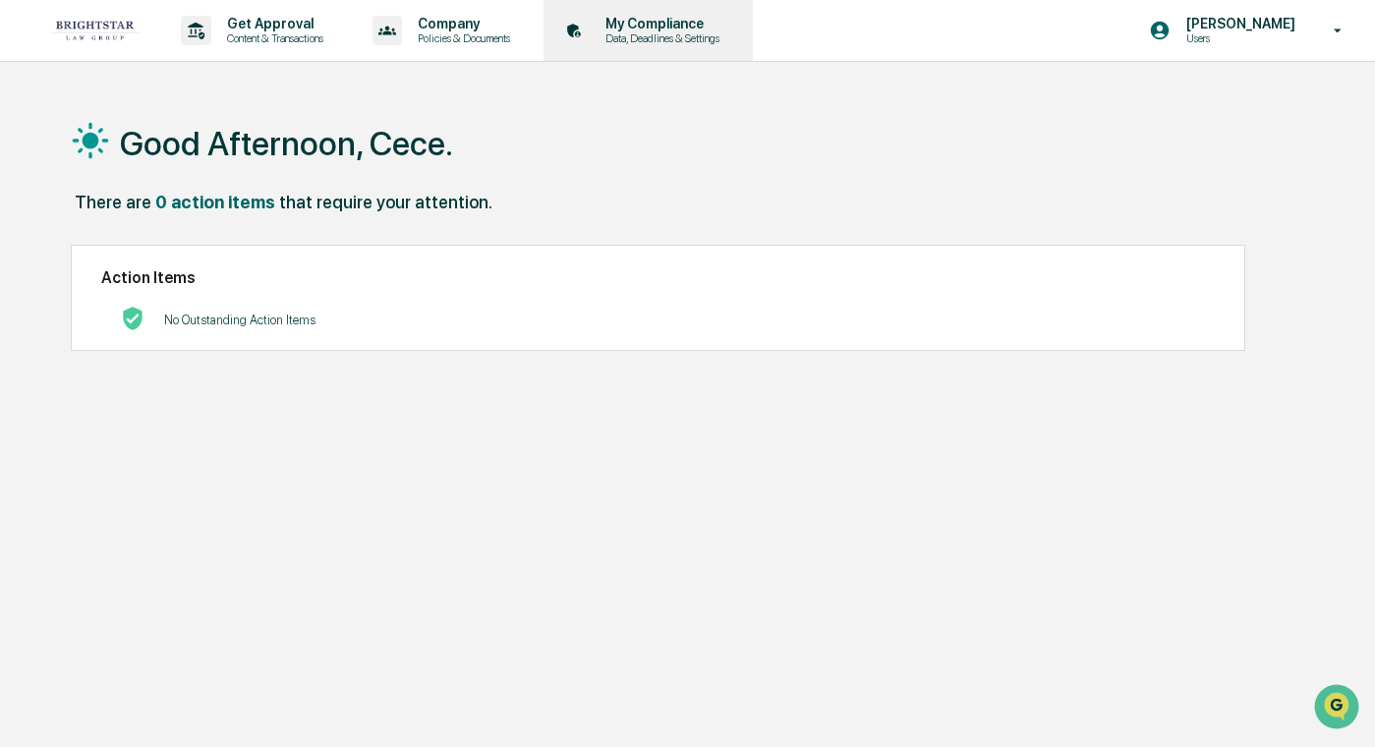
click at [659, 35] on p "Data, Deadlines & Settings" at bounding box center [660, 38] width 140 height 14
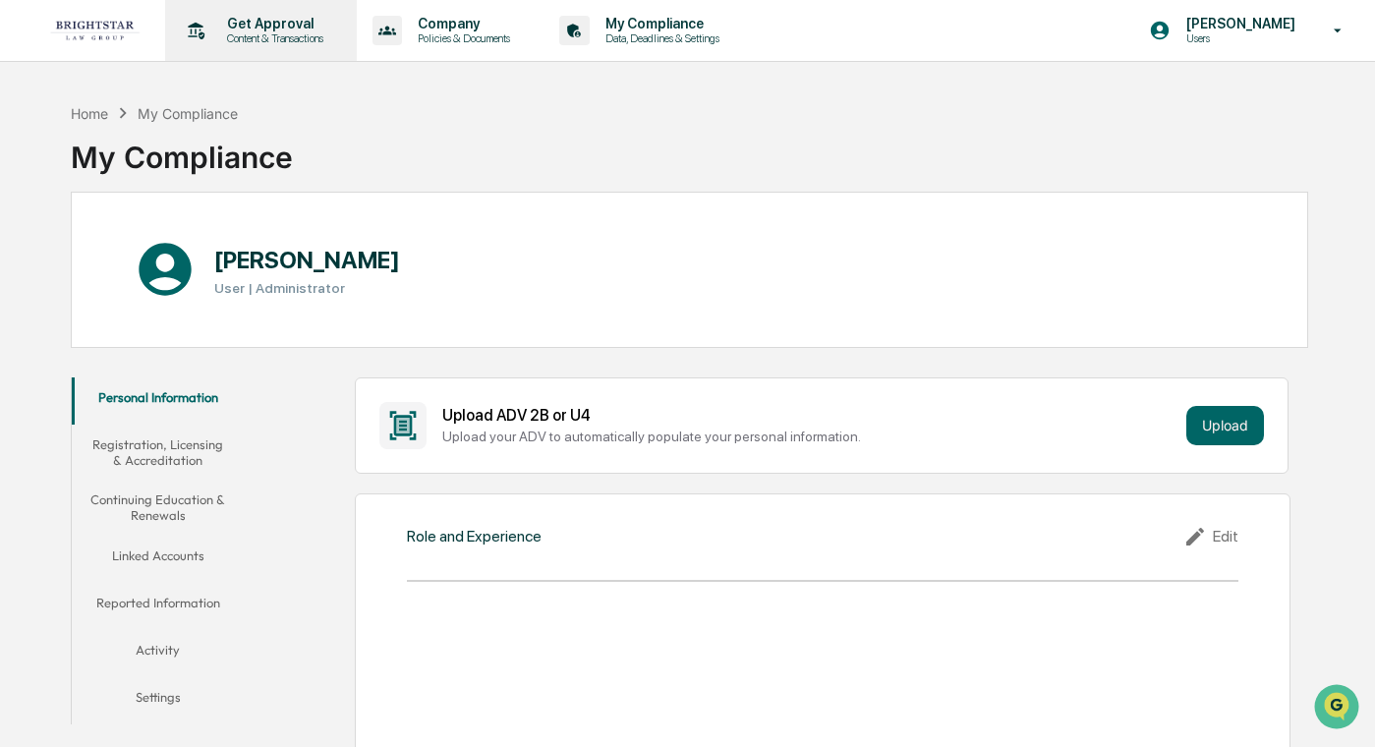
click at [256, 25] on p "Get Approval" at bounding box center [272, 24] width 122 height 16
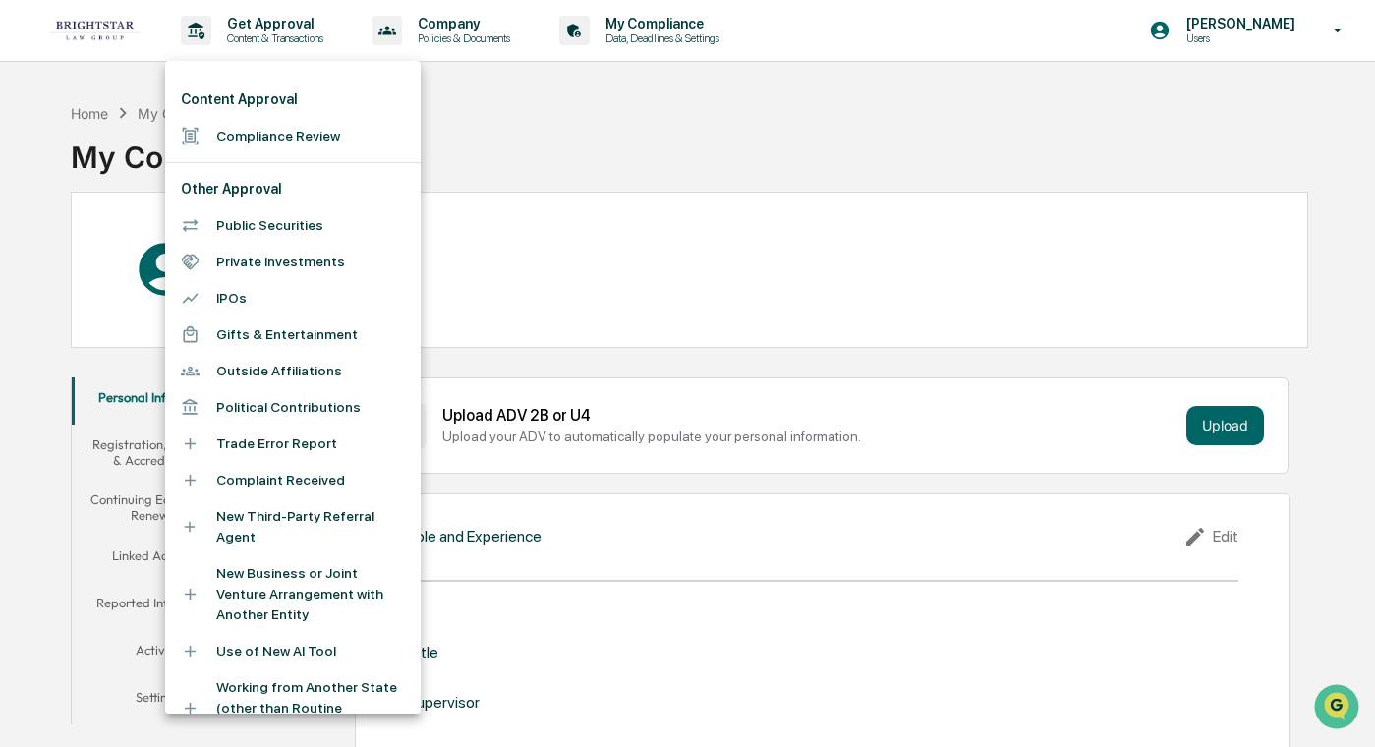
click at [63, 10] on div at bounding box center [687, 373] width 1375 height 747
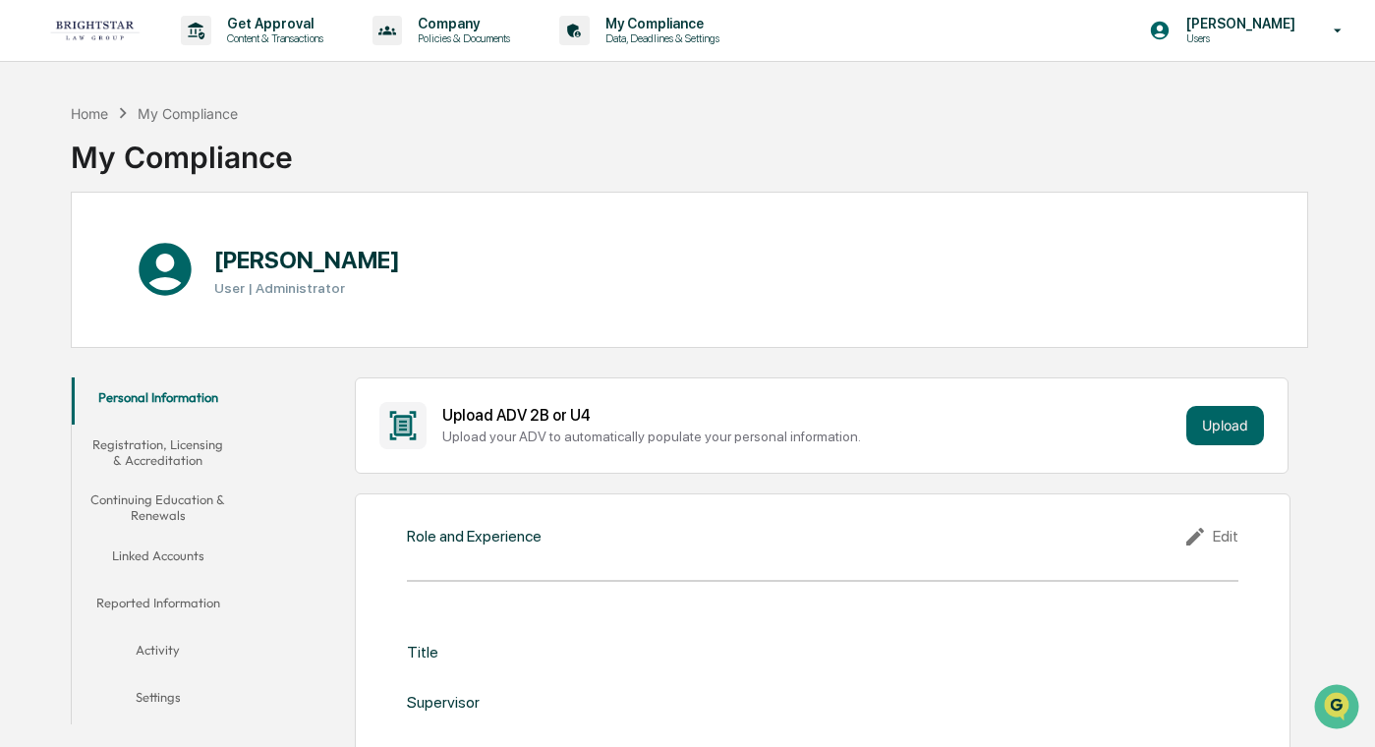
click at [113, 28] on img at bounding box center [94, 31] width 94 height 22
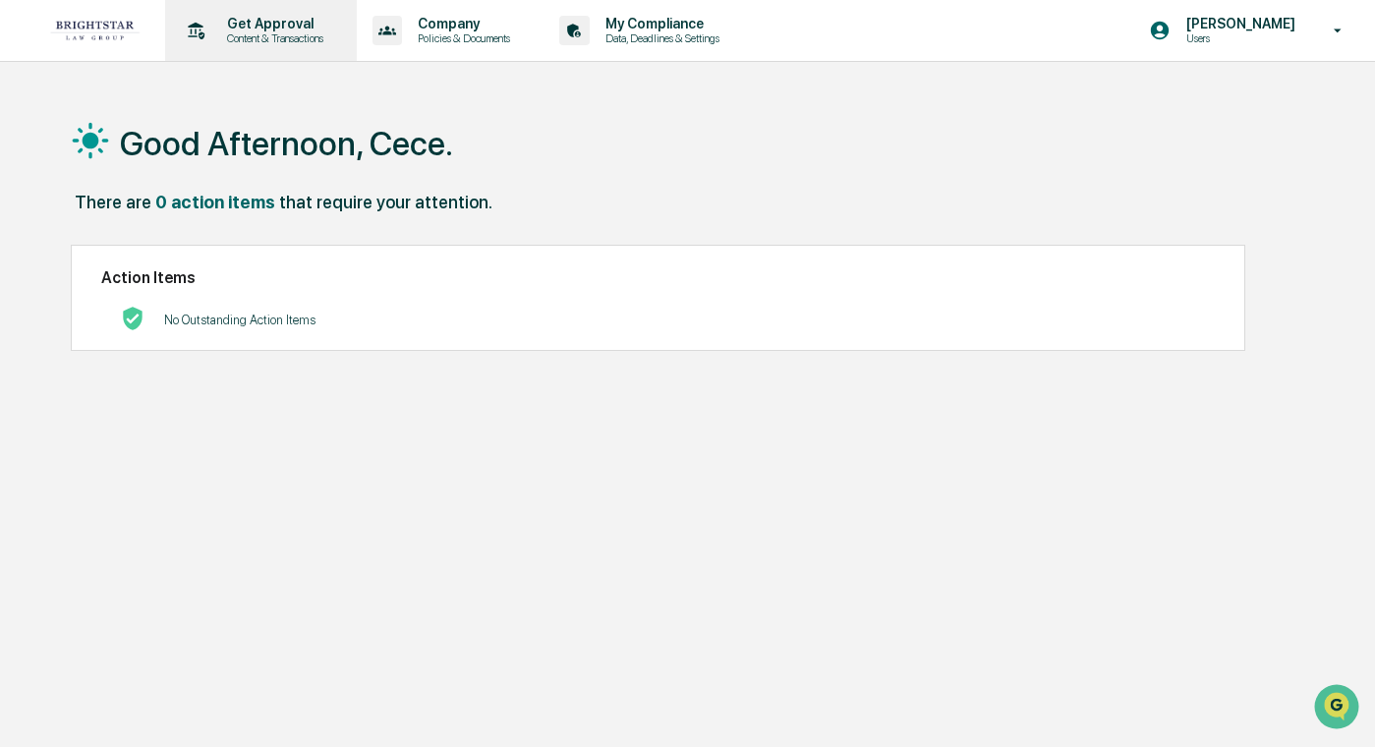
click at [333, 49] on div "Get Approval Content & Transactions" at bounding box center [259, 30] width 172 height 61
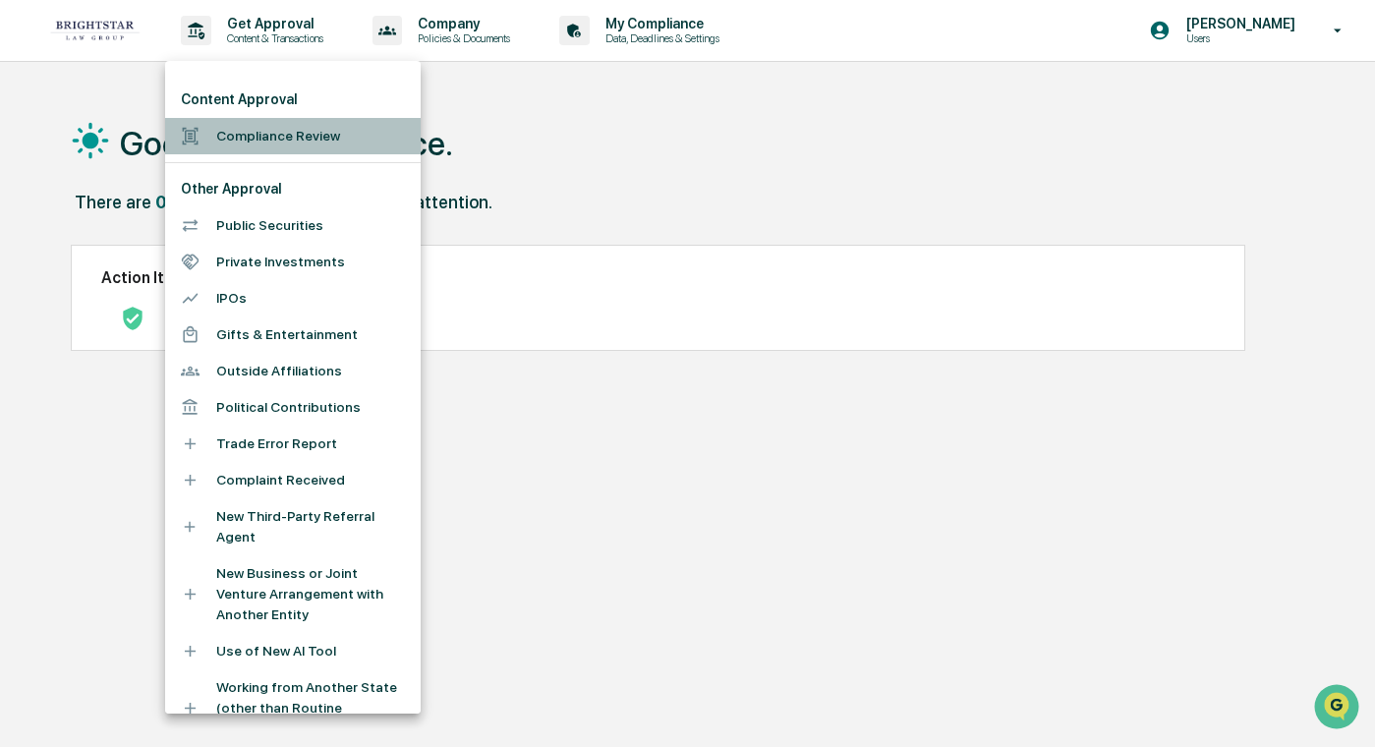
click at [249, 126] on li "Compliance Review" at bounding box center [292, 136] width 255 height 36
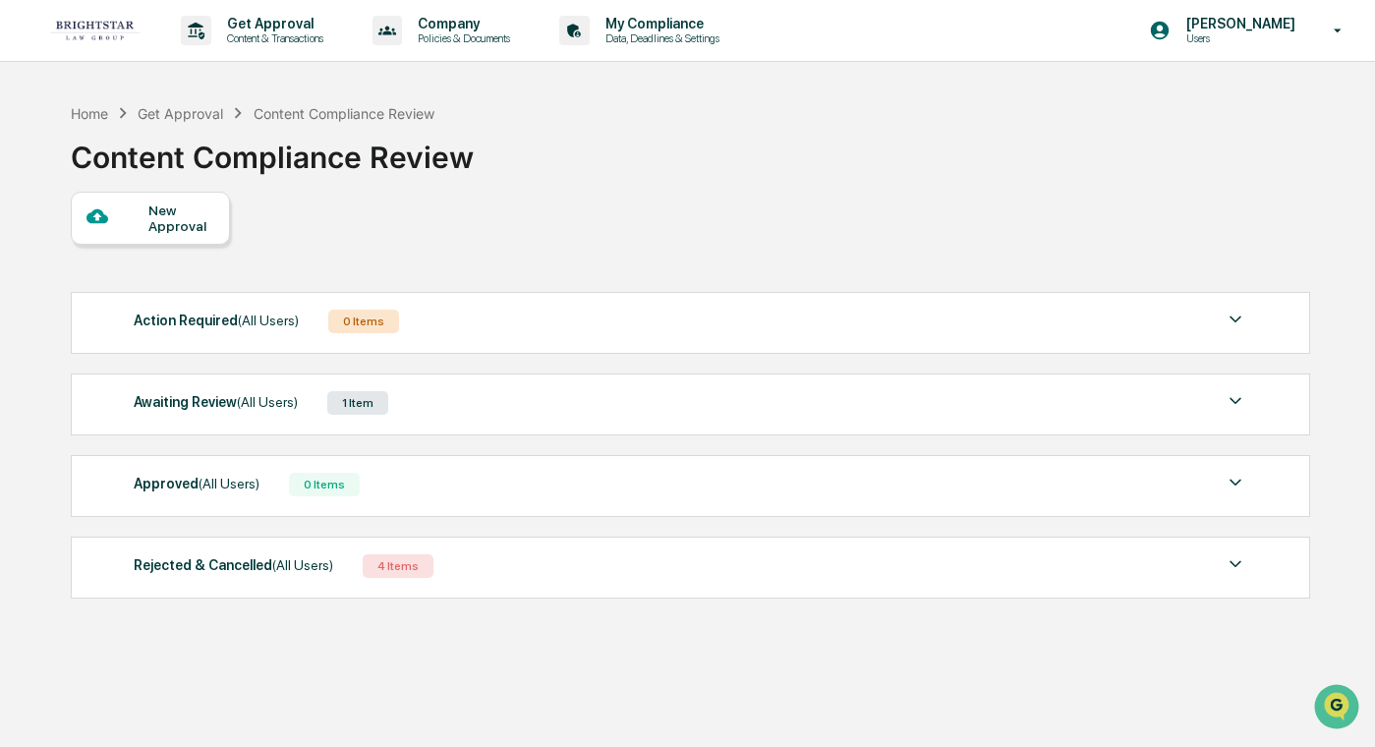
click at [524, 413] on div "Awaiting Review (All Users) 1 Item" at bounding box center [690, 403] width 1113 height 28
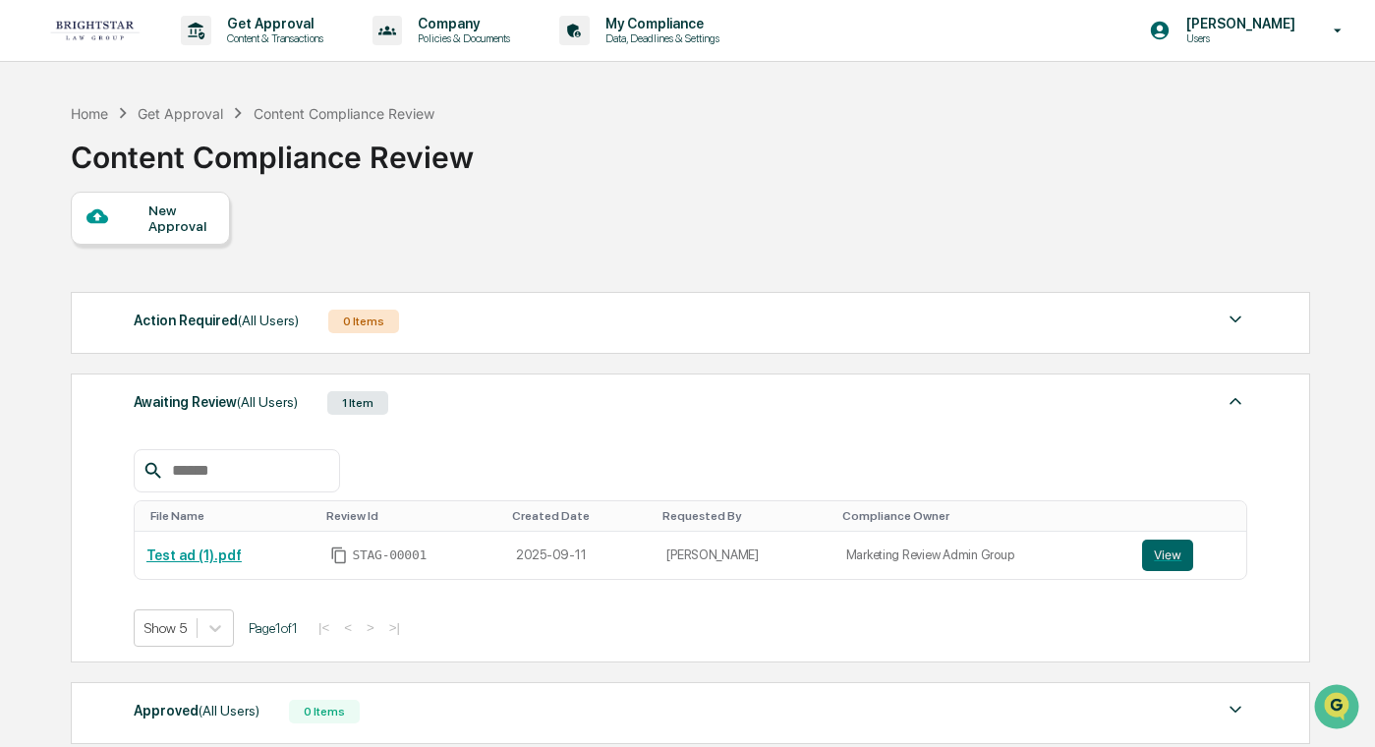
click at [524, 413] on div "Awaiting Review (All Users) 1 Item" at bounding box center [690, 403] width 1113 height 28
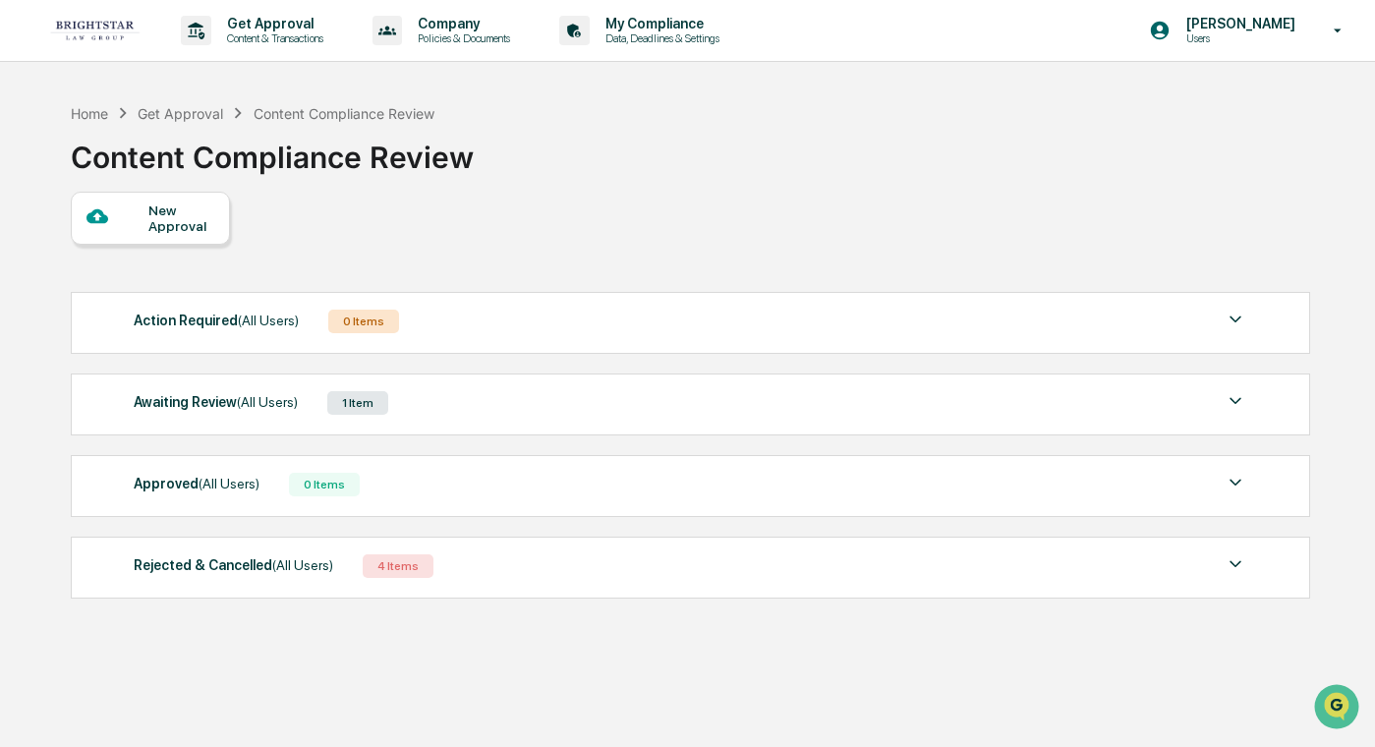
click at [547, 337] on div "Action Required (All Users) 0 Items No data to display Show 5 Page 1 of 0 |< < …" at bounding box center [690, 323] width 1239 height 62
click at [320, 40] on p "Content & Transactions" at bounding box center [272, 38] width 122 height 14
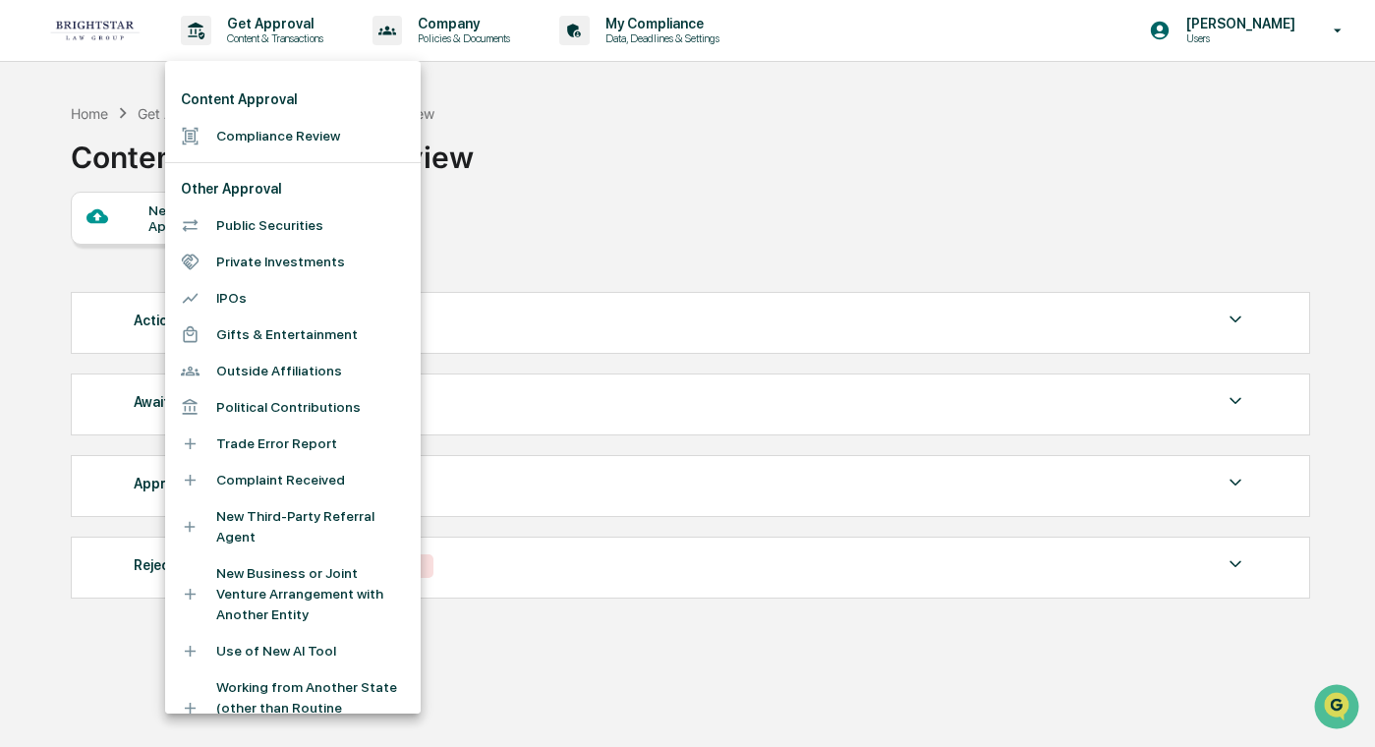
scroll to position [435, 0]
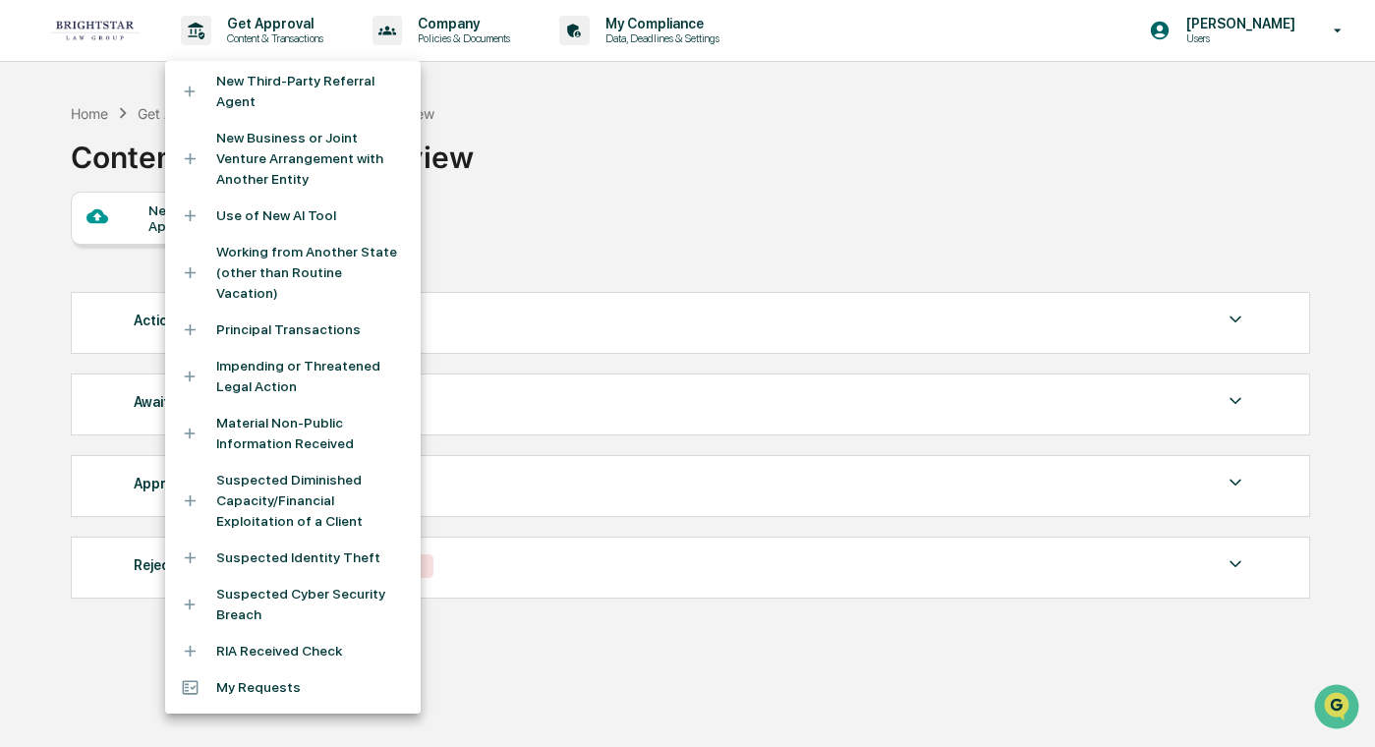
click at [308, 26] on div at bounding box center [687, 373] width 1375 height 747
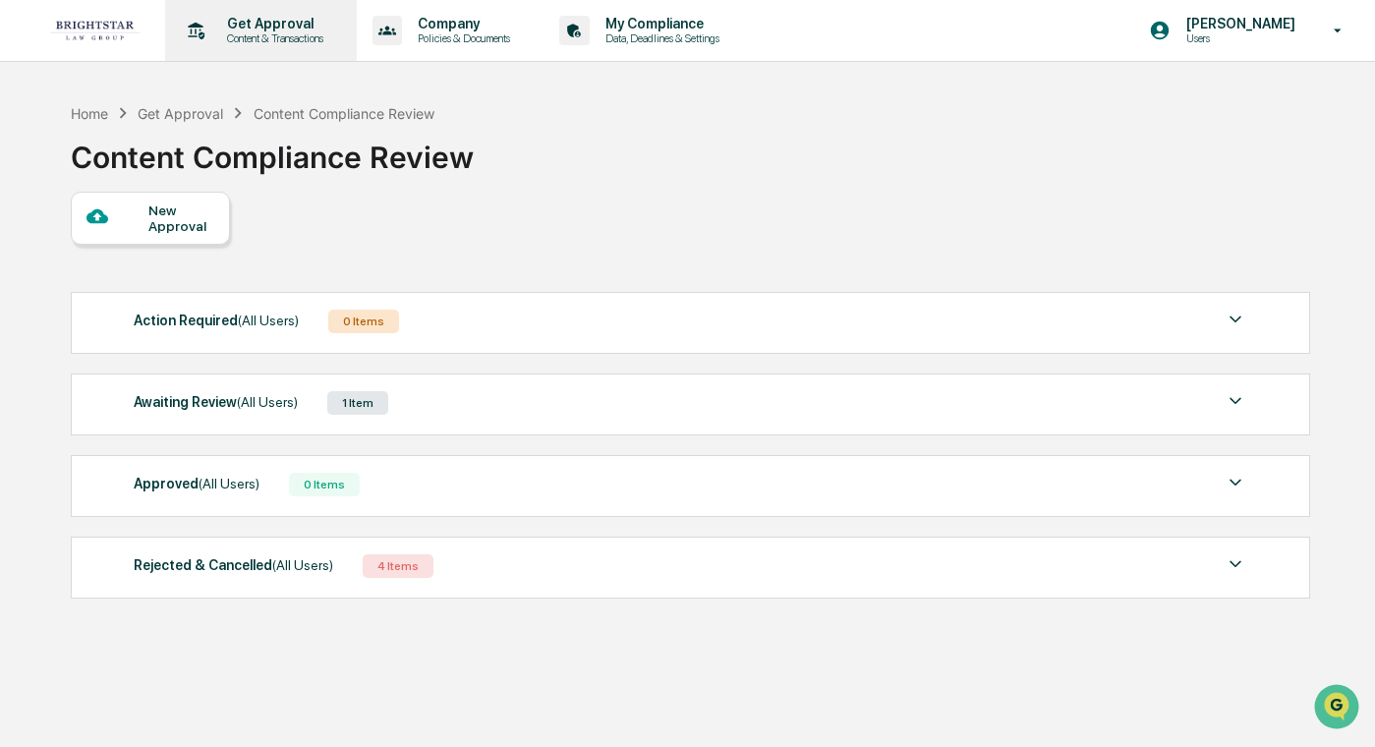
click at [311, 36] on p "Content & Transactions" at bounding box center [272, 38] width 122 height 14
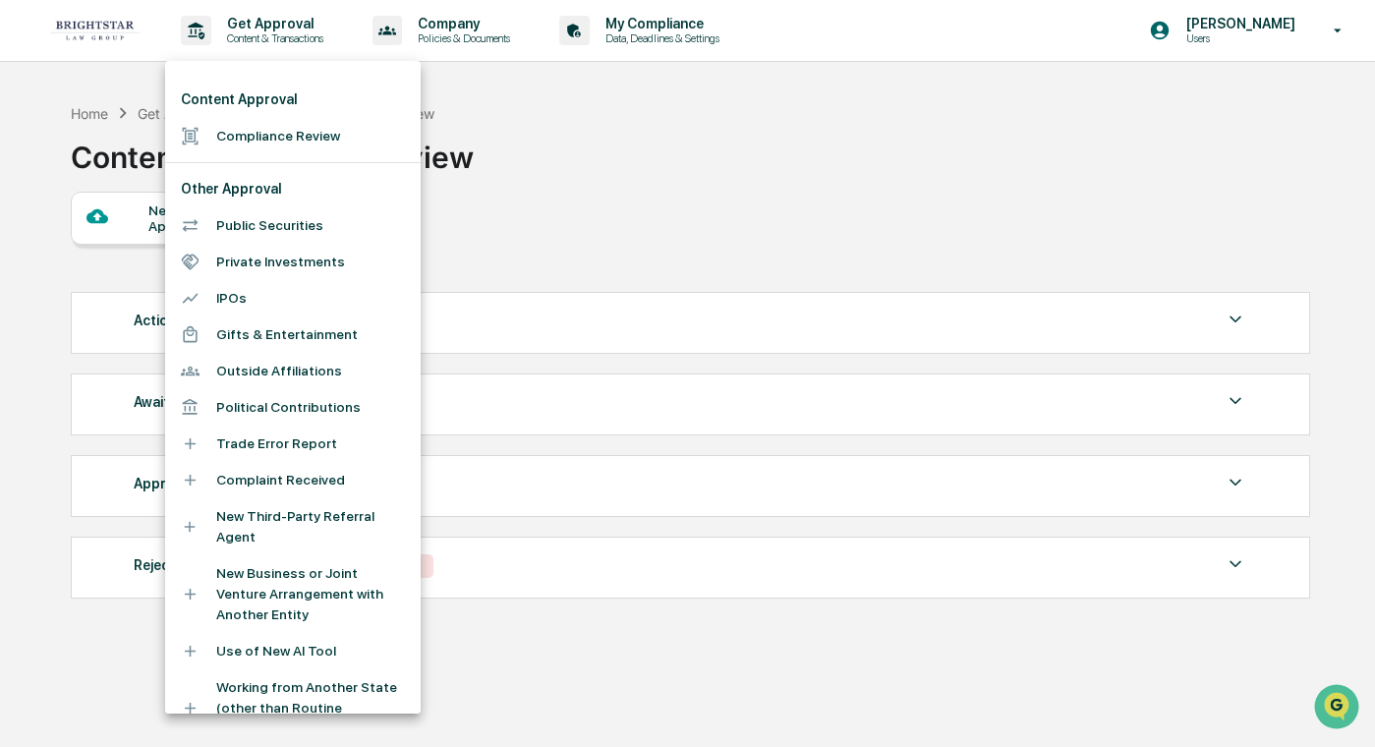
click at [477, 200] on div at bounding box center [687, 373] width 1375 height 747
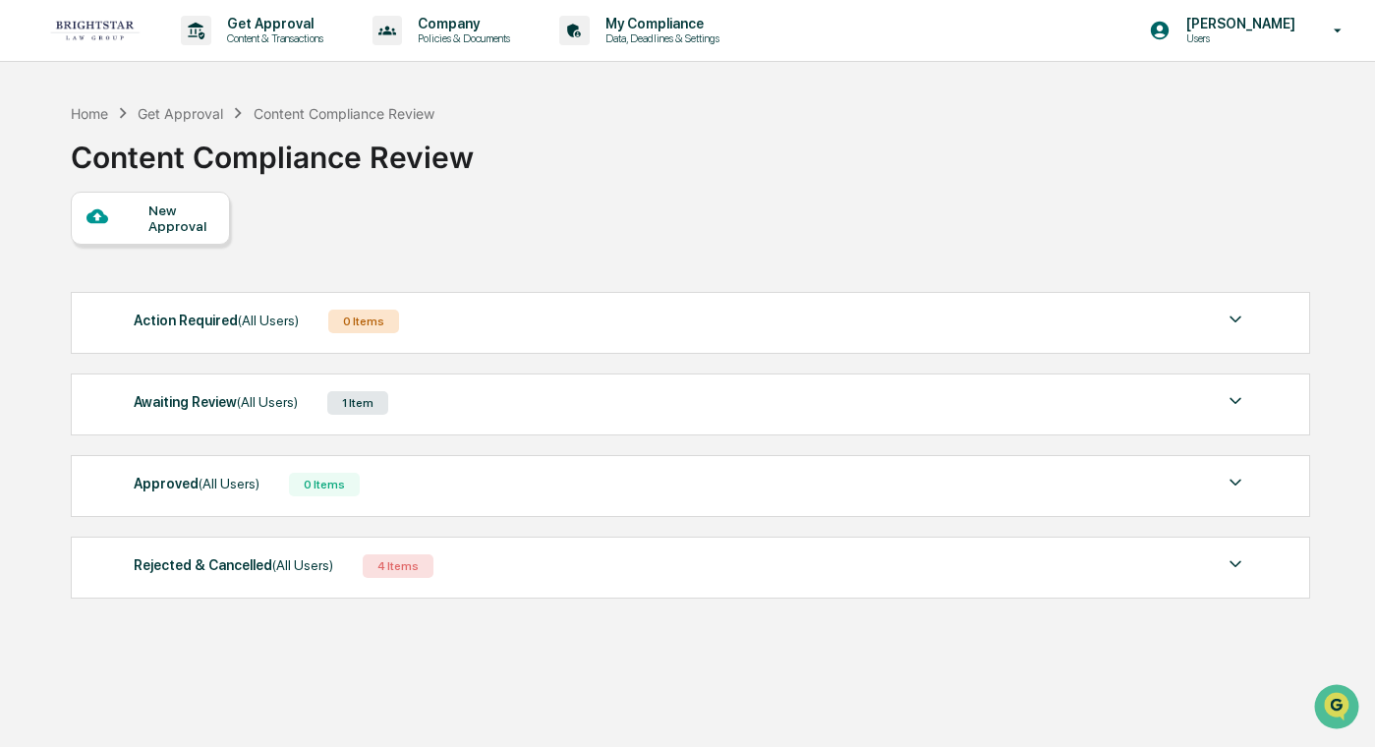
click at [137, 217] on div at bounding box center [117, 217] width 62 height 25
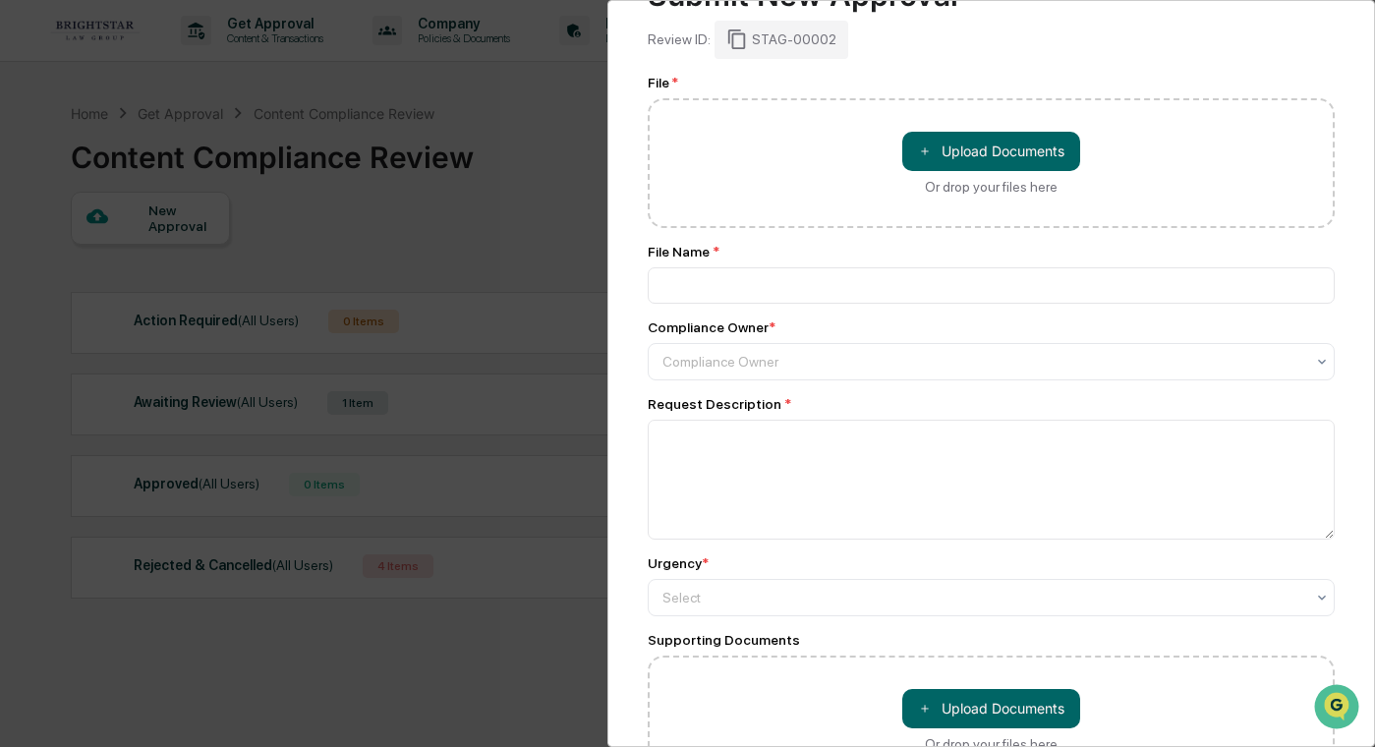
scroll to position [208, 0]
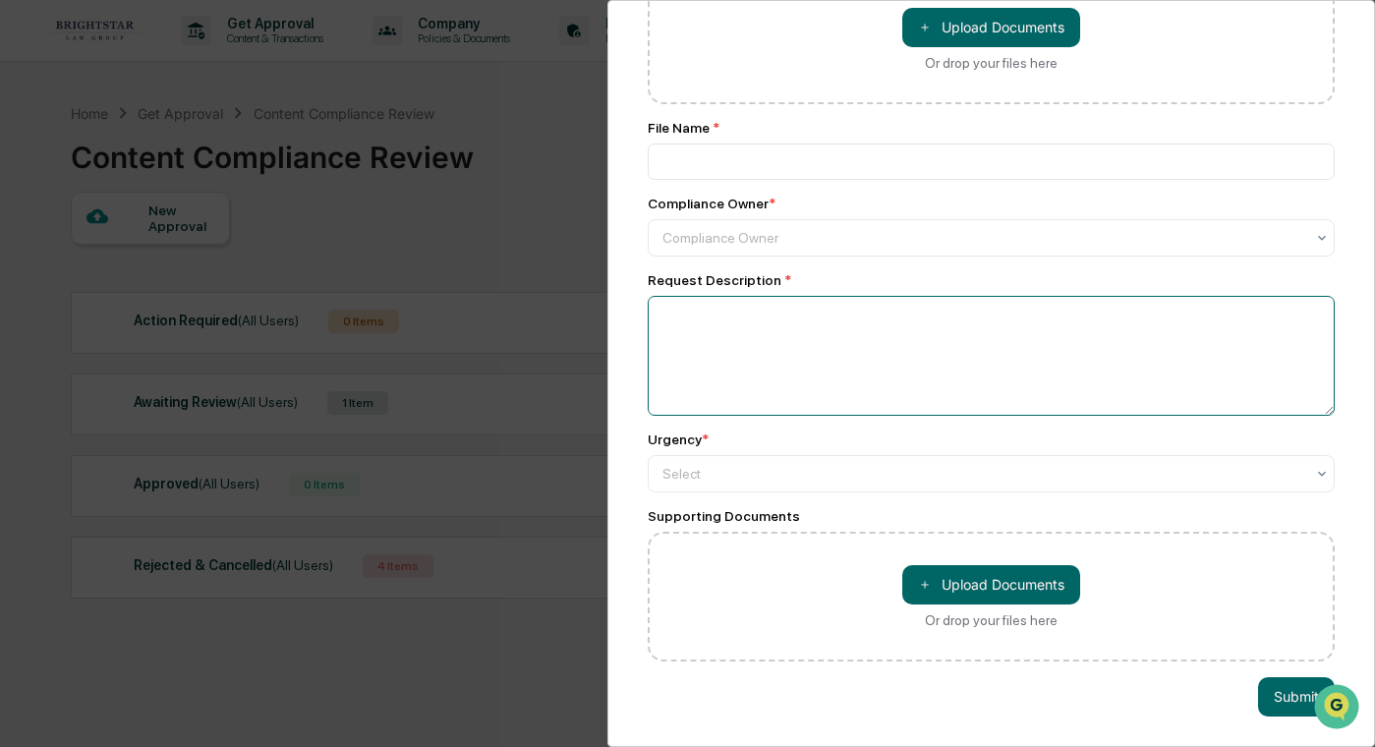
click at [855, 327] on textarea at bounding box center [992, 356] width 688 height 120
click at [781, 476] on div at bounding box center [983, 474] width 643 height 20
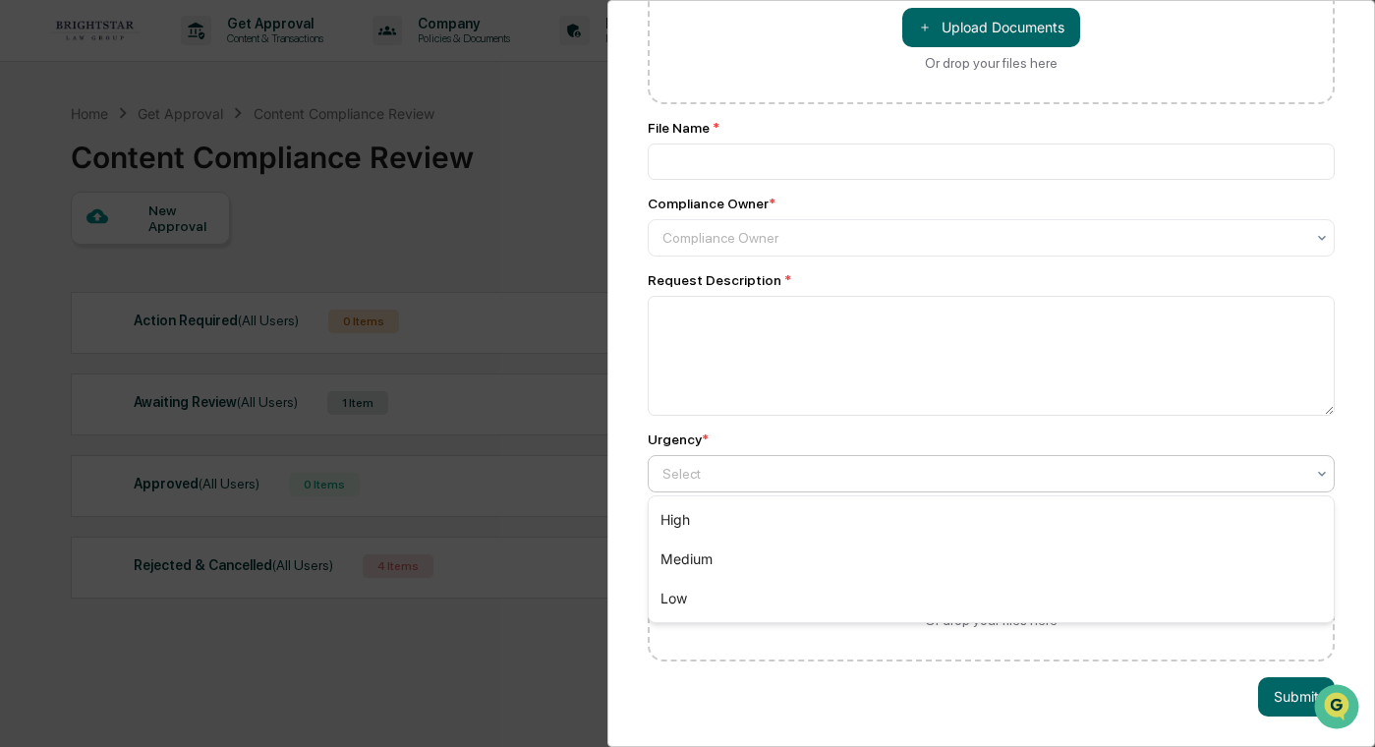
click at [789, 476] on div at bounding box center [983, 474] width 643 height 20
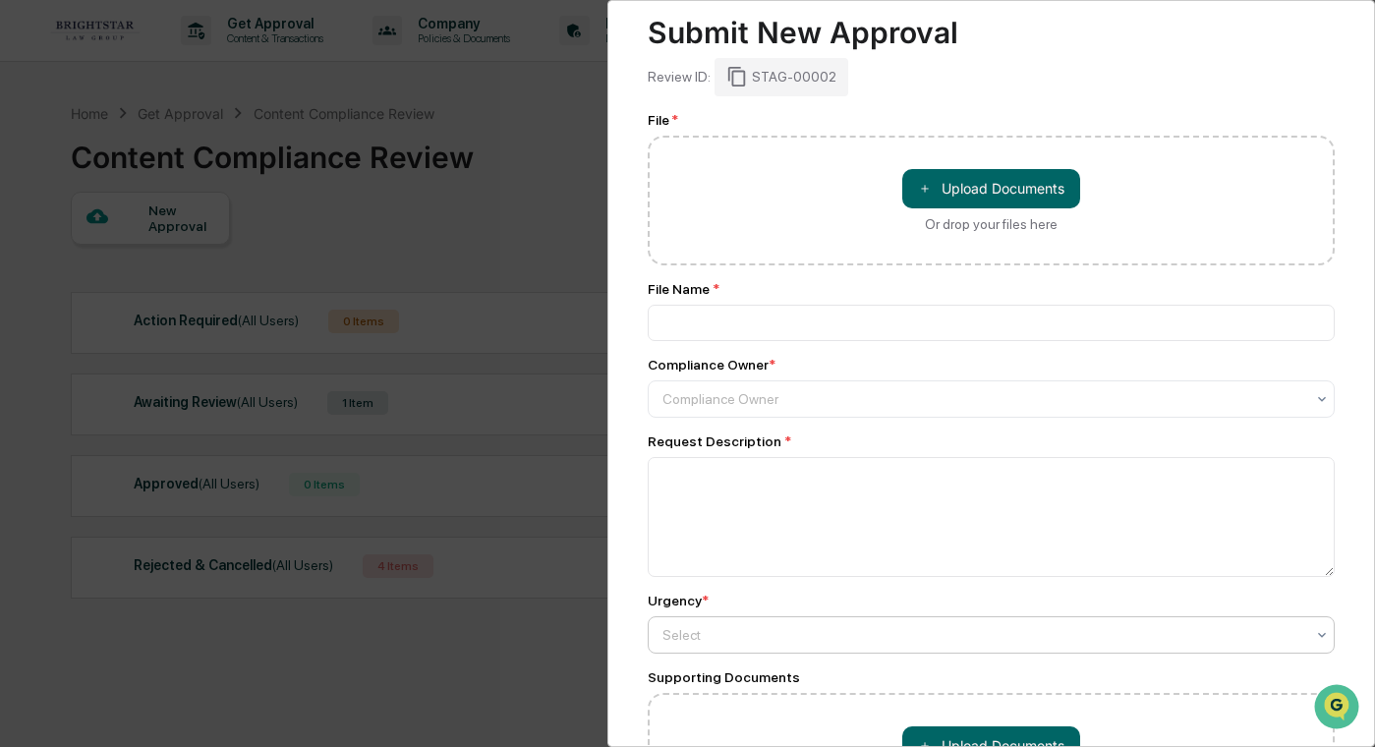
scroll to position [0, 0]
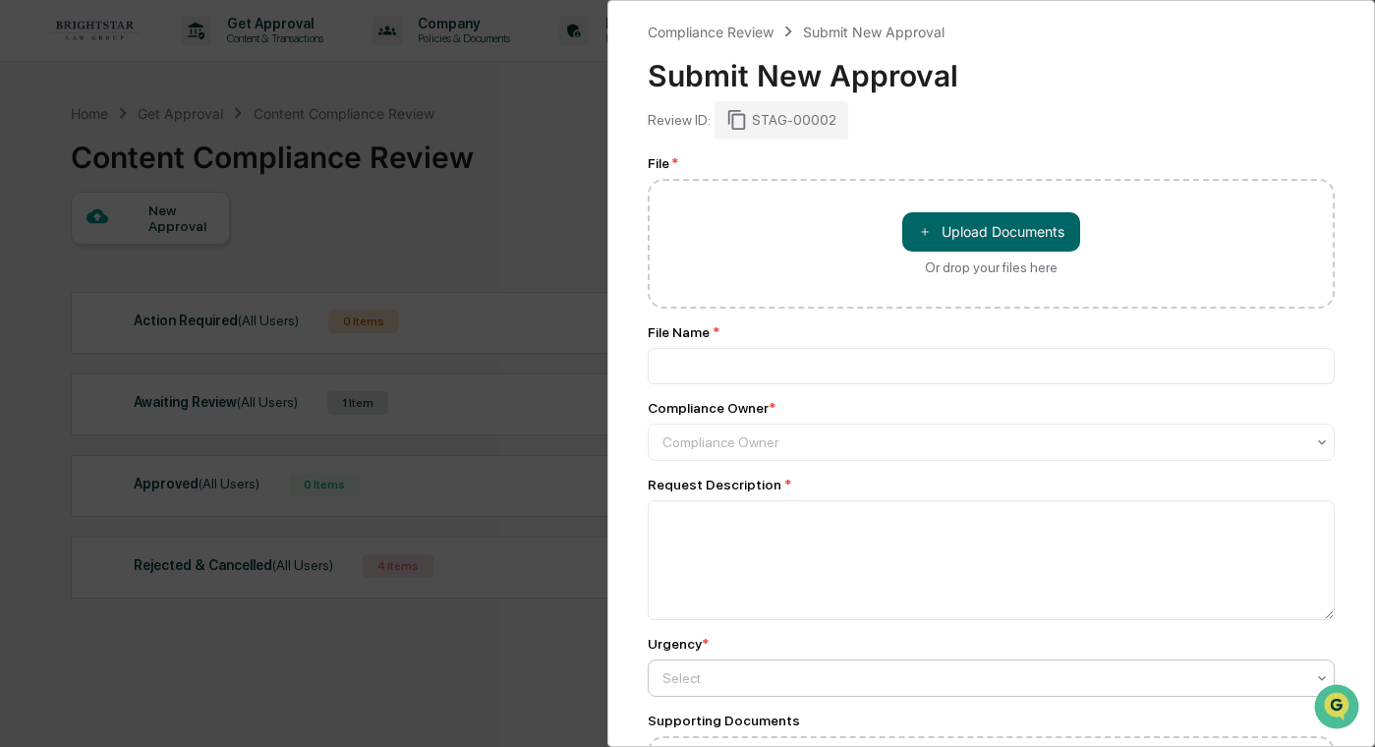
click at [495, 153] on div "Compliance Review Submit New Approval Submit New Approval Review ID: STAG-00002…" at bounding box center [687, 373] width 1375 height 747
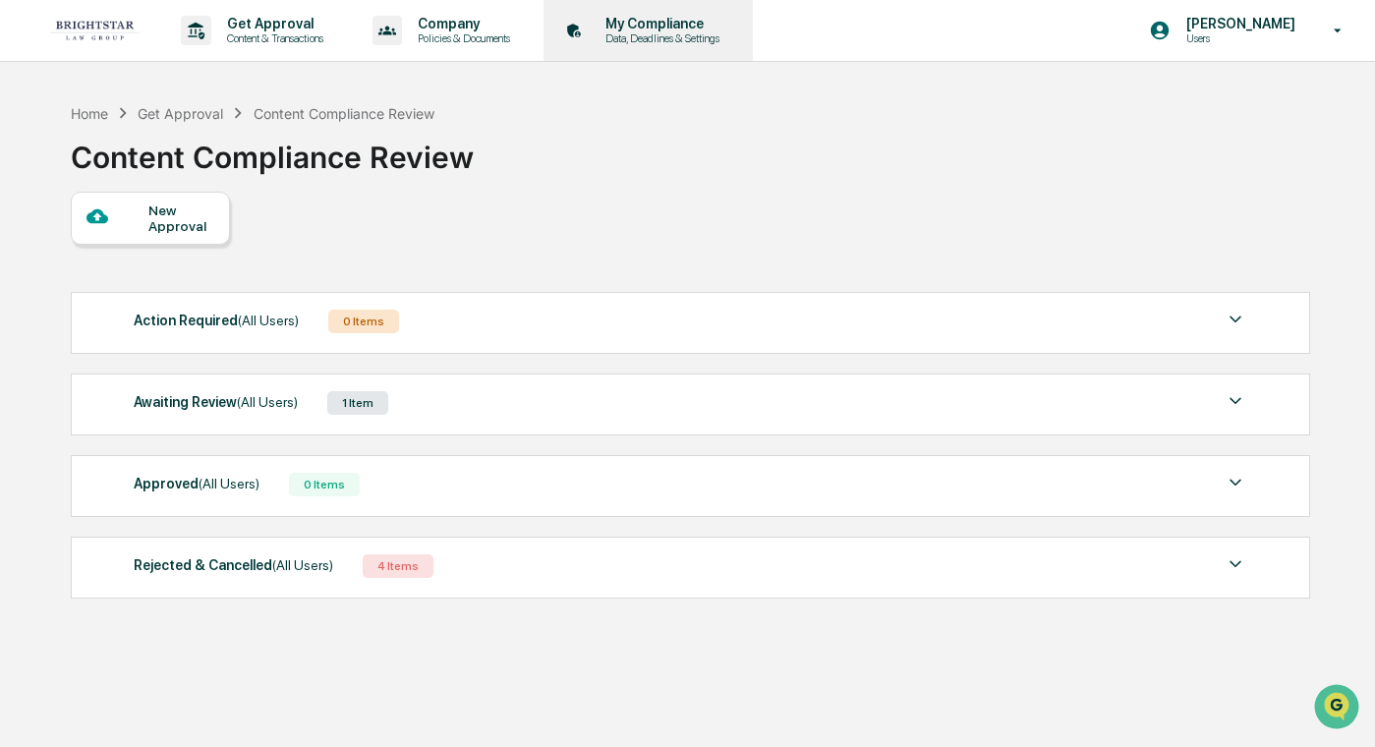
click at [741, 46] on div "My Compliance Data, Deadlines & Settings" at bounding box center [646, 30] width 190 height 61
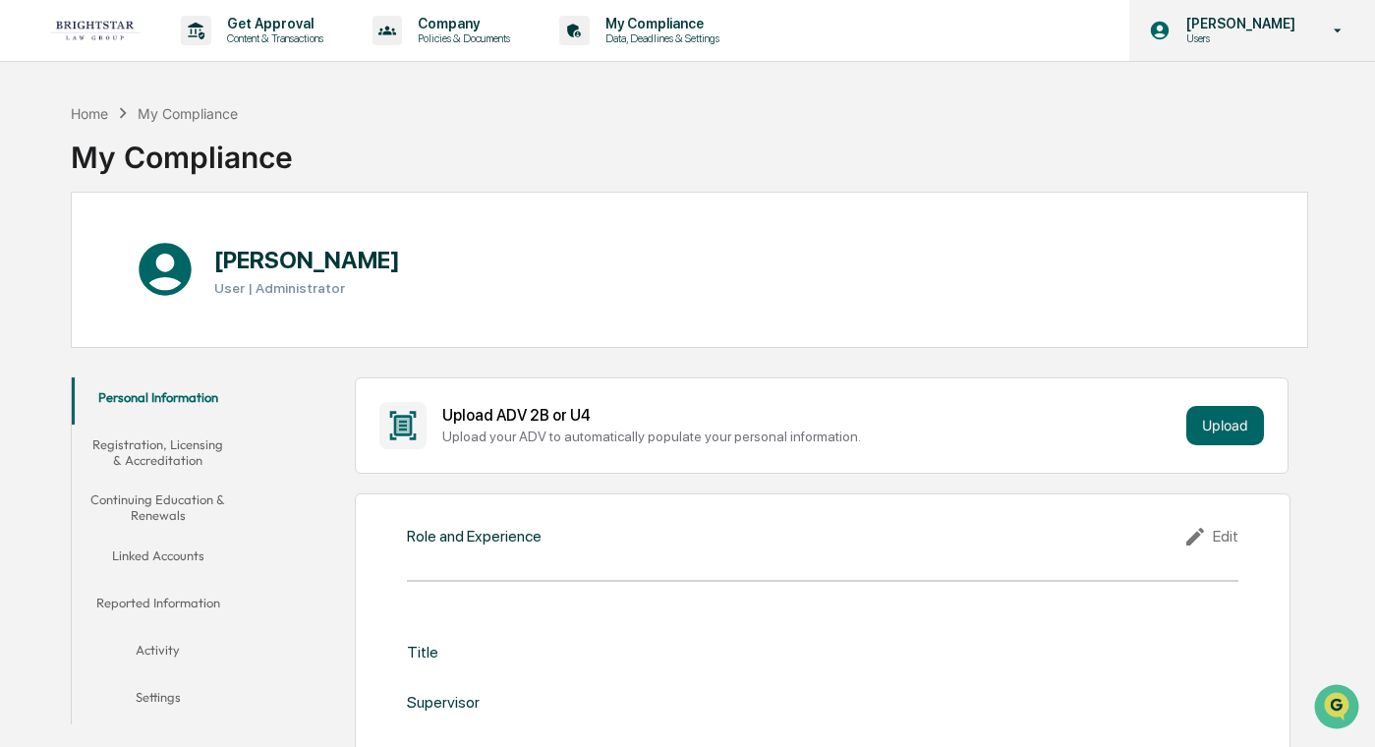
click at [944, 48] on div "[PERSON_NAME] Users" at bounding box center [1252, 30] width 246 height 61
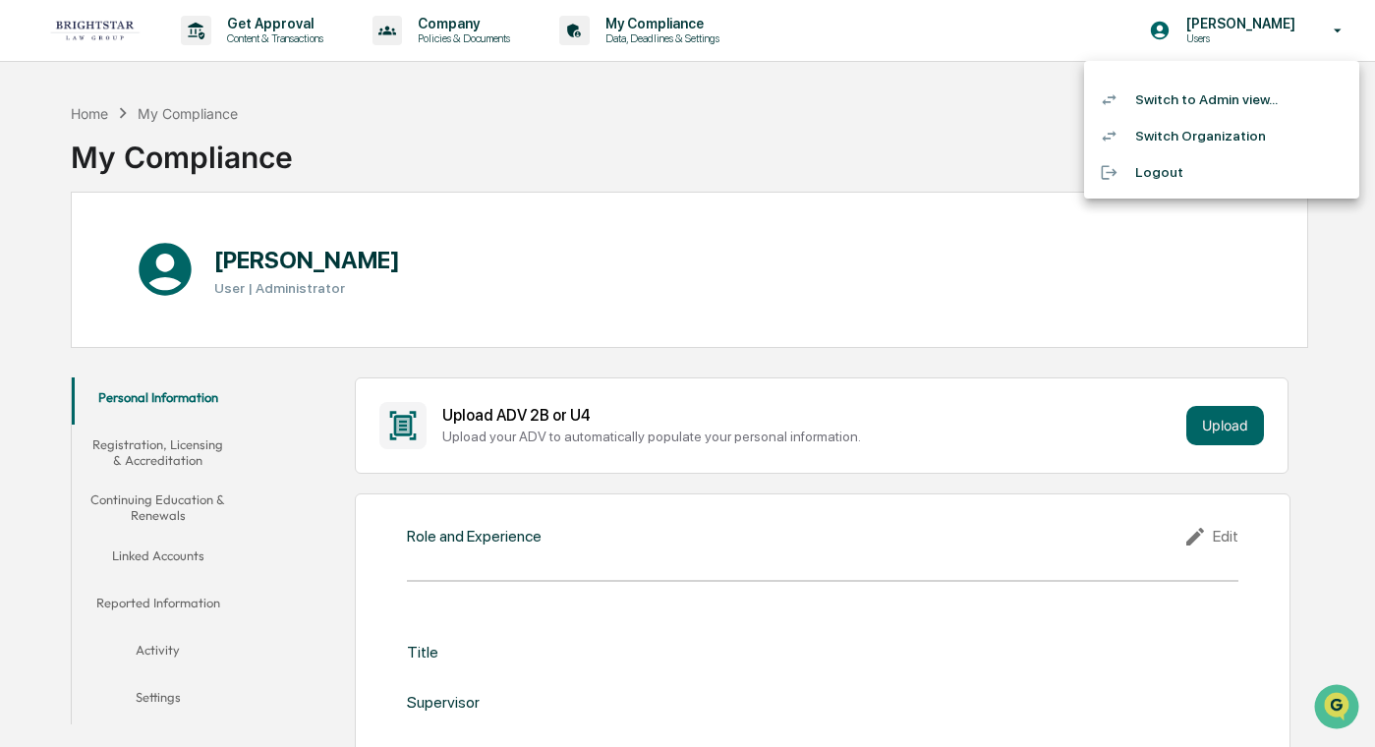
click at [474, 22] on div at bounding box center [687, 373] width 1375 height 747
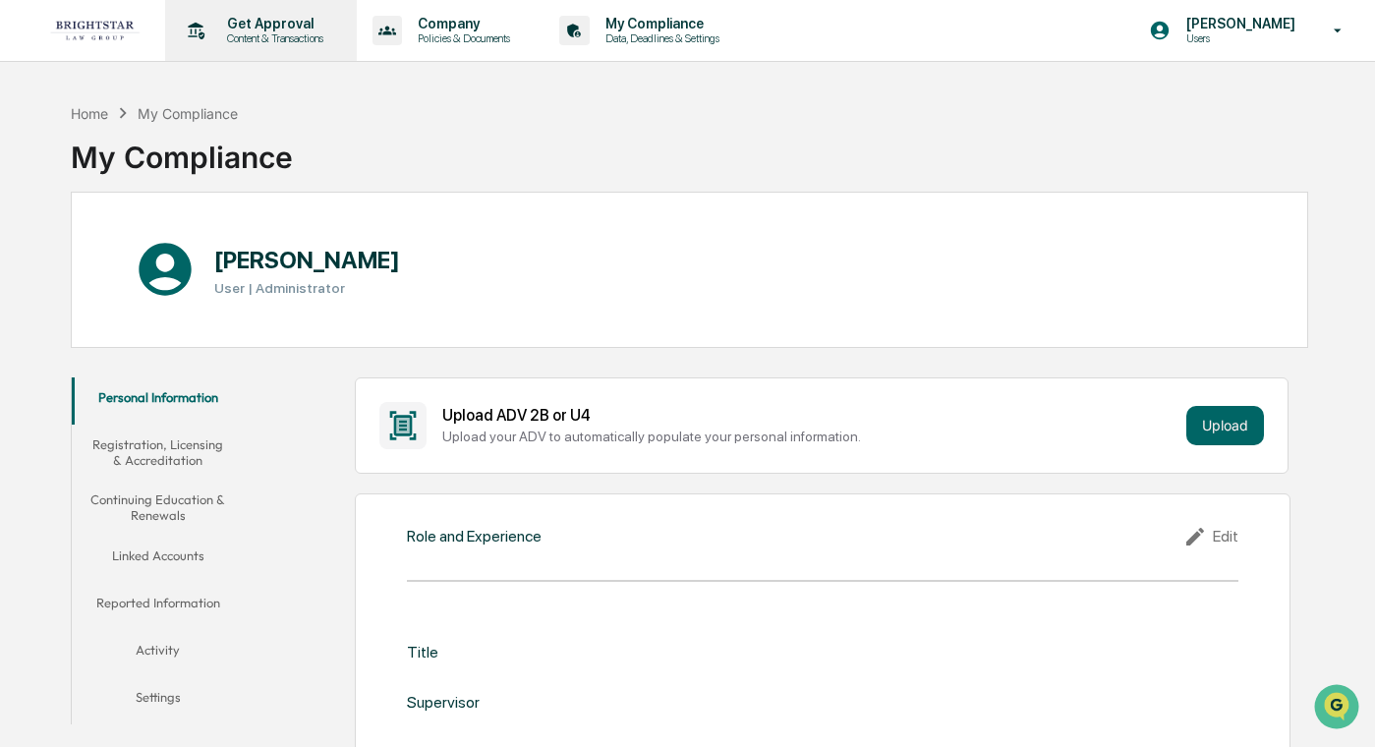
click at [264, 30] on p "Get Approval" at bounding box center [272, 24] width 122 height 16
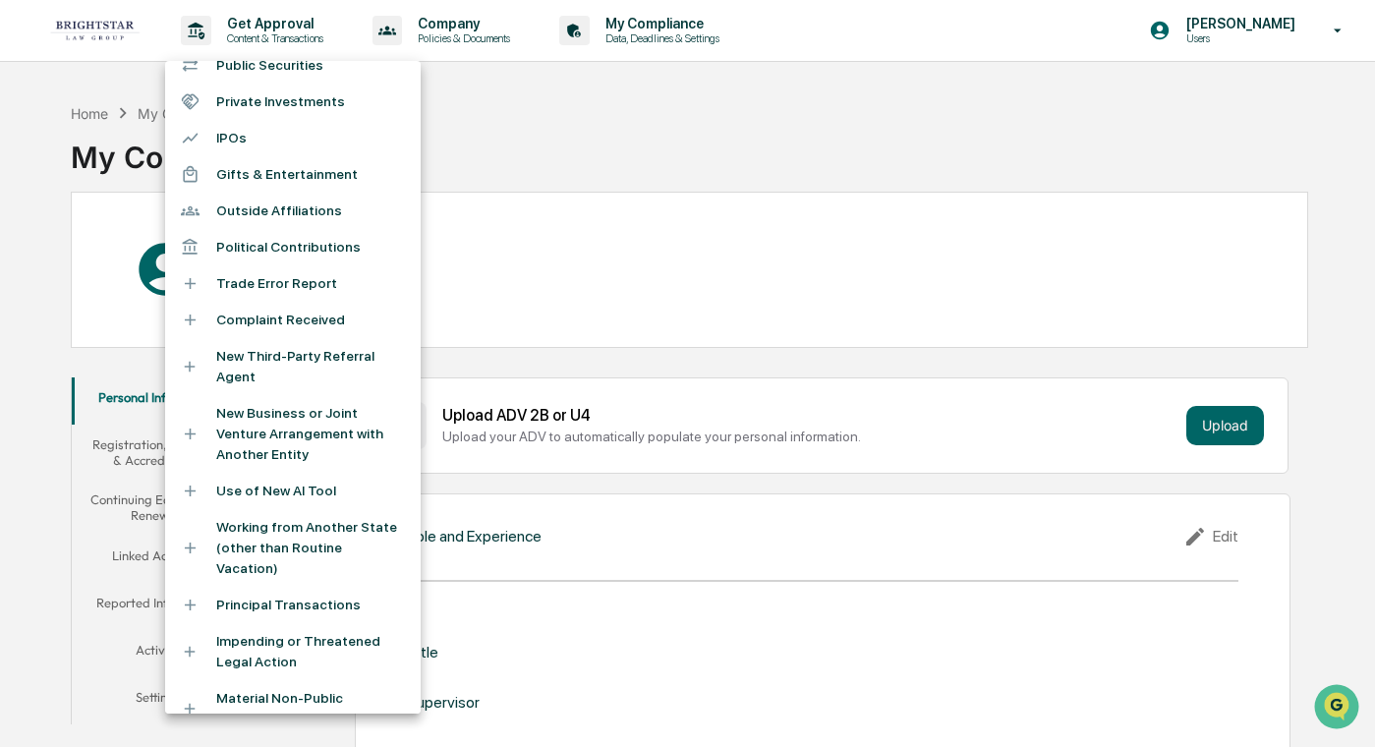
scroll to position [168, 0]
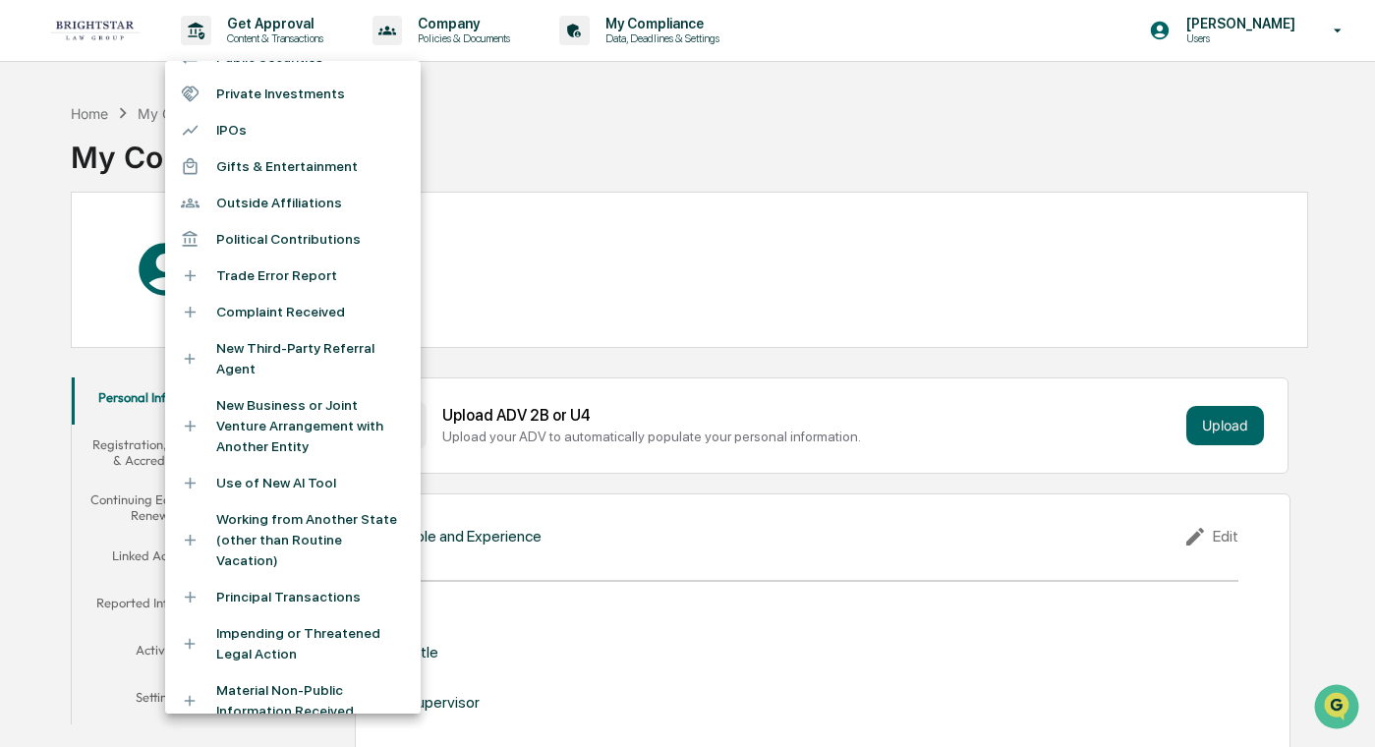
click at [266, 534] on li "Working from Another State (other than Routine Vacation)" at bounding box center [292, 540] width 255 height 78
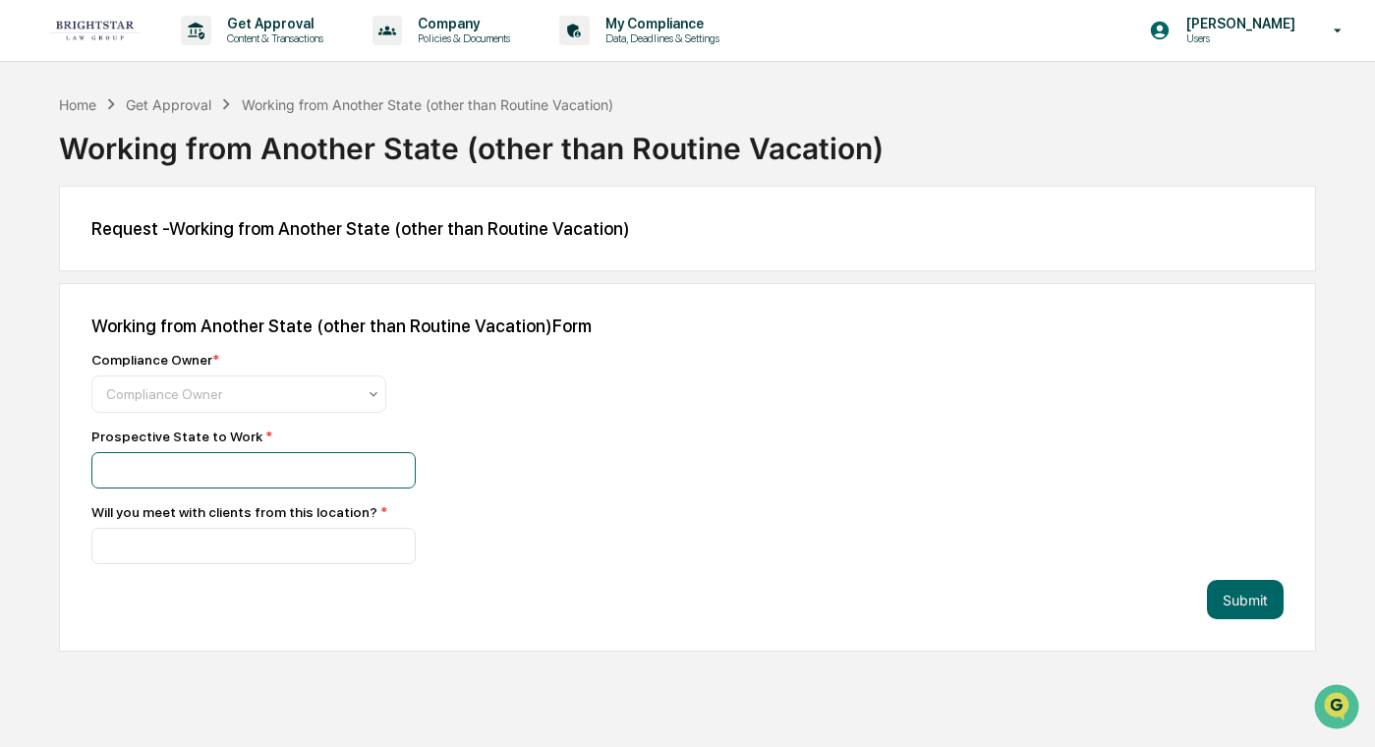
click at [353, 470] on input at bounding box center [253, 470] width 324 height 36
click at [450, 493] on div "Compliance Owner * Compliance Owner Prospective State to Work * Will you meet w…" at bounding box center [435, 458] width 688 height 212
click at [320, 547] on input at bounding box center [253, 546] width 324 height 36
click at [518, 532] on div at bounding box center [435, 546] width 688 height 36
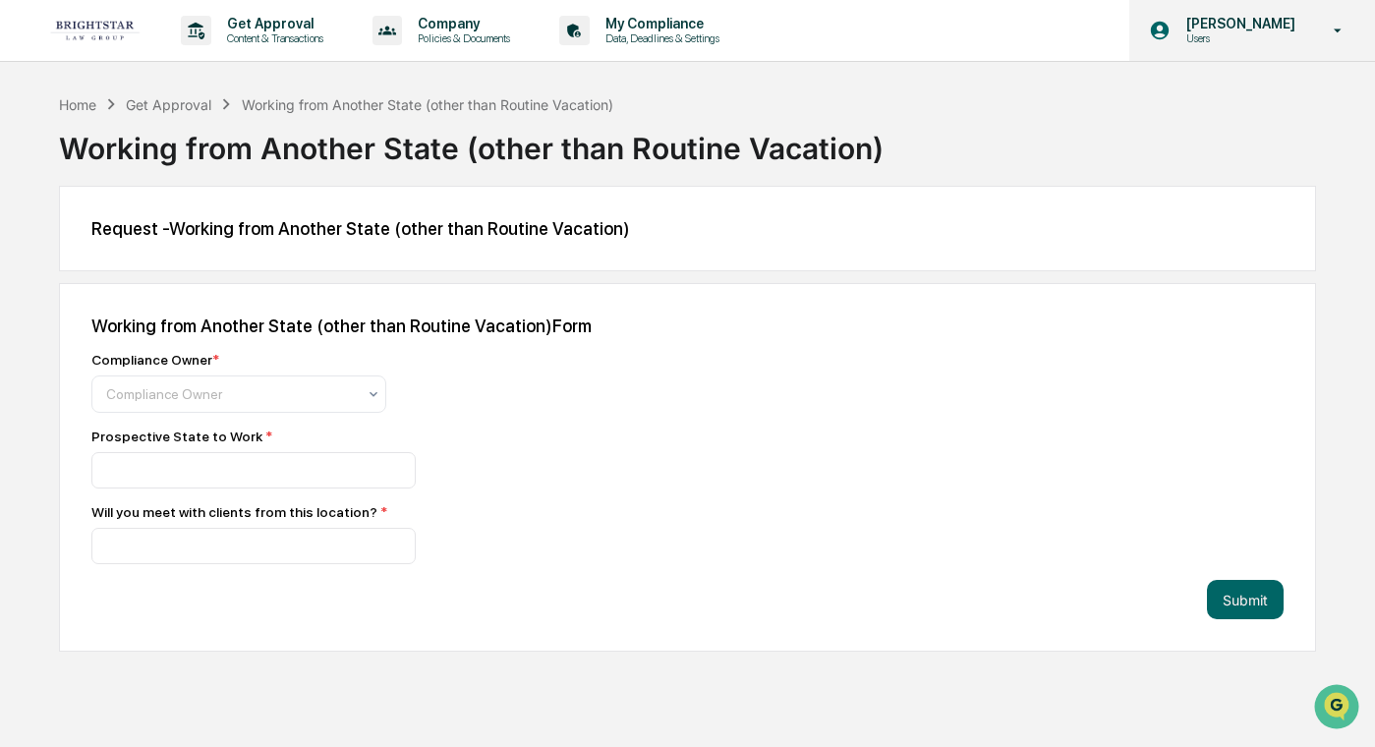
click at [944, 28] on p "[PERSON_NAME]" at bounding box center [1237, 24] width 135 height 16
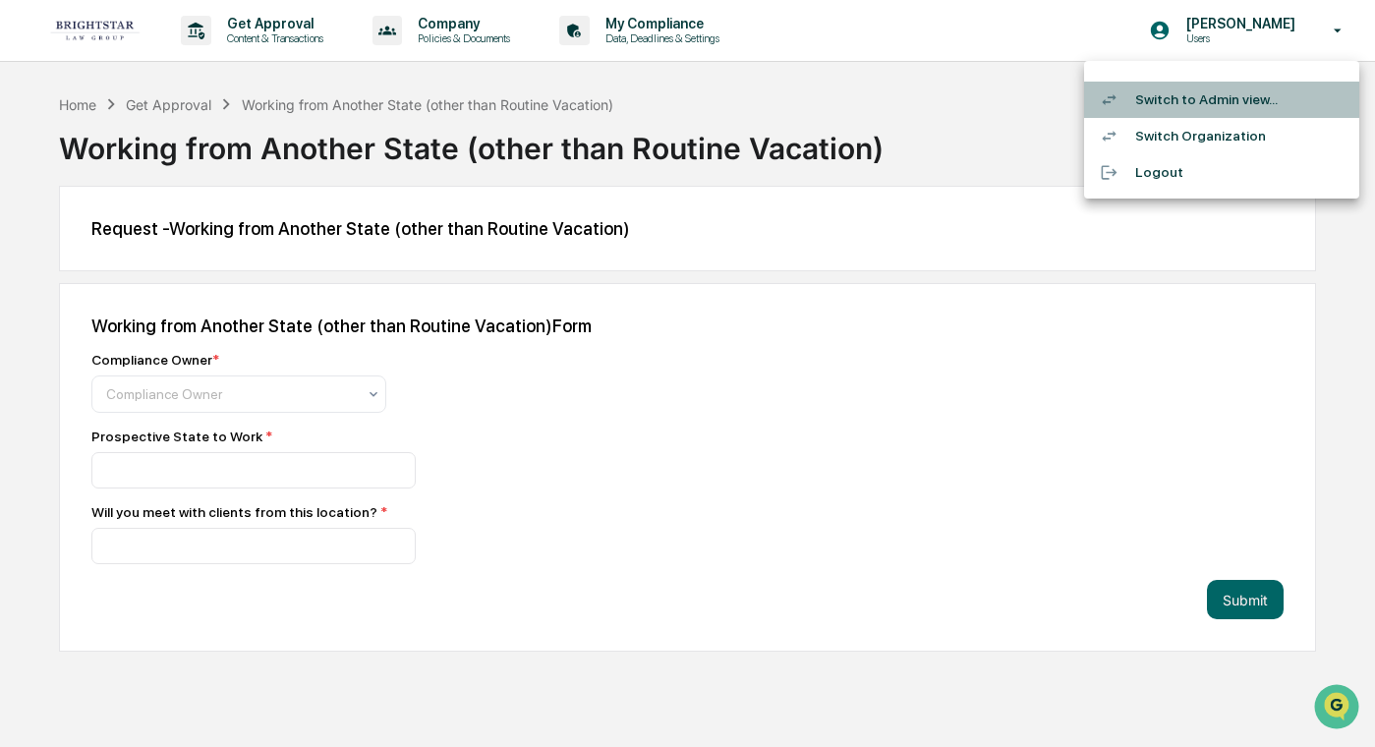
click at [944, 97] on div at bounding box center [1117, 99] width 35 height 19
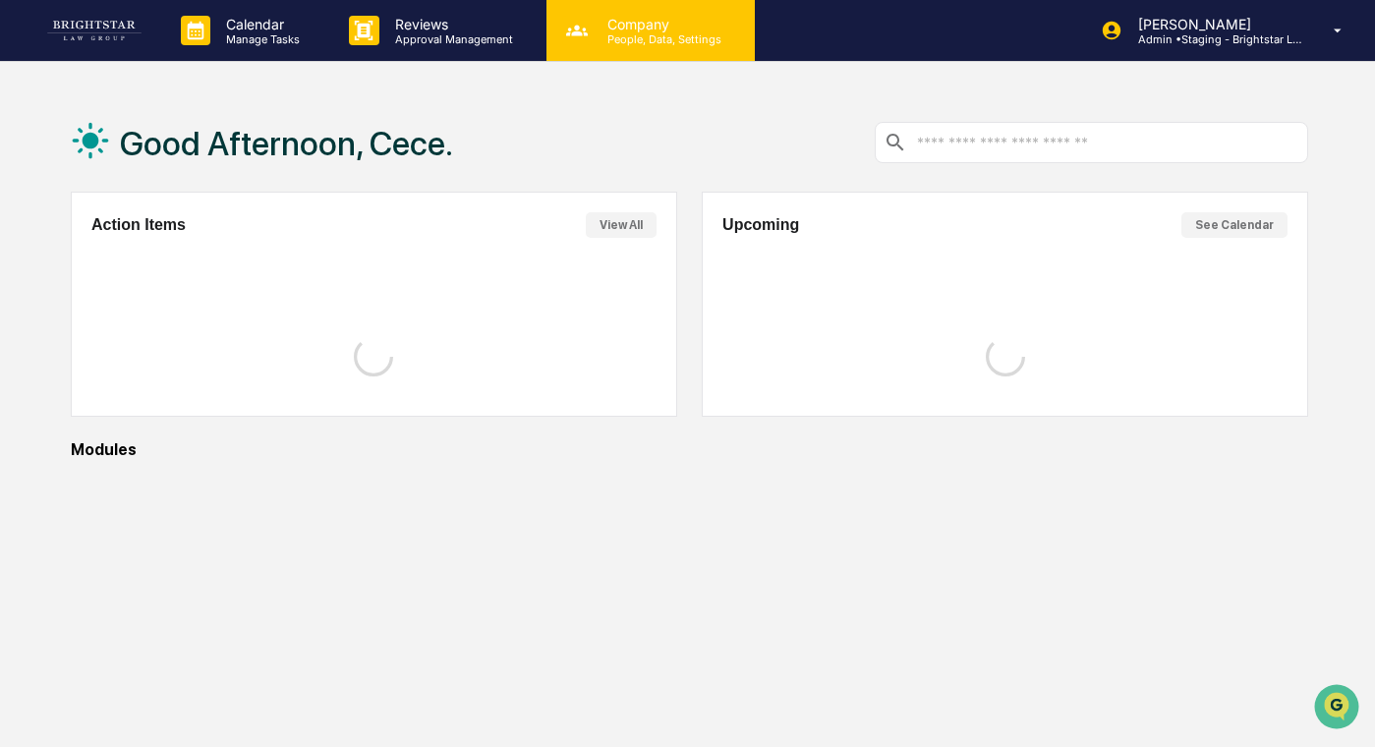
click at [697, 28] on p "Company" at bounding box center [662, 24] width 140 height 17
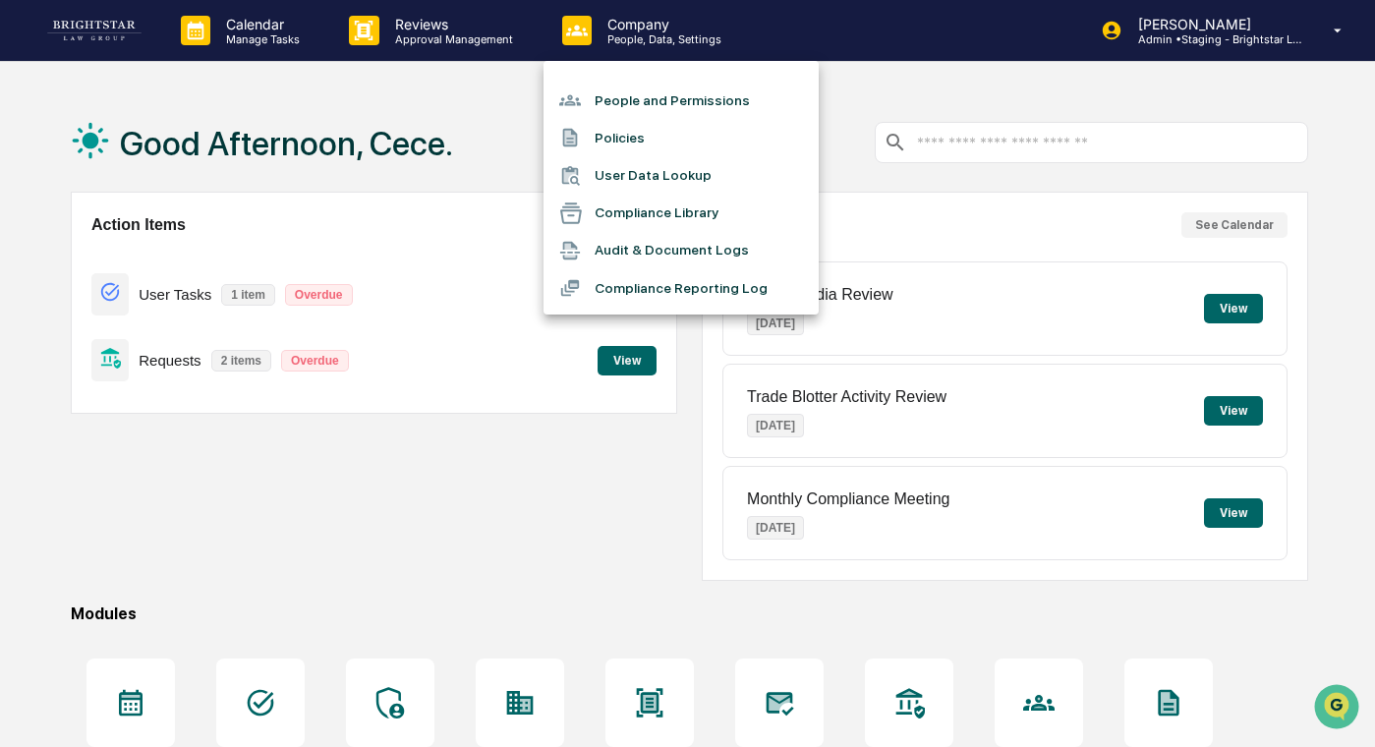
click at [460, 43] on div at bounding box center [687, 373] width 1375 height 747
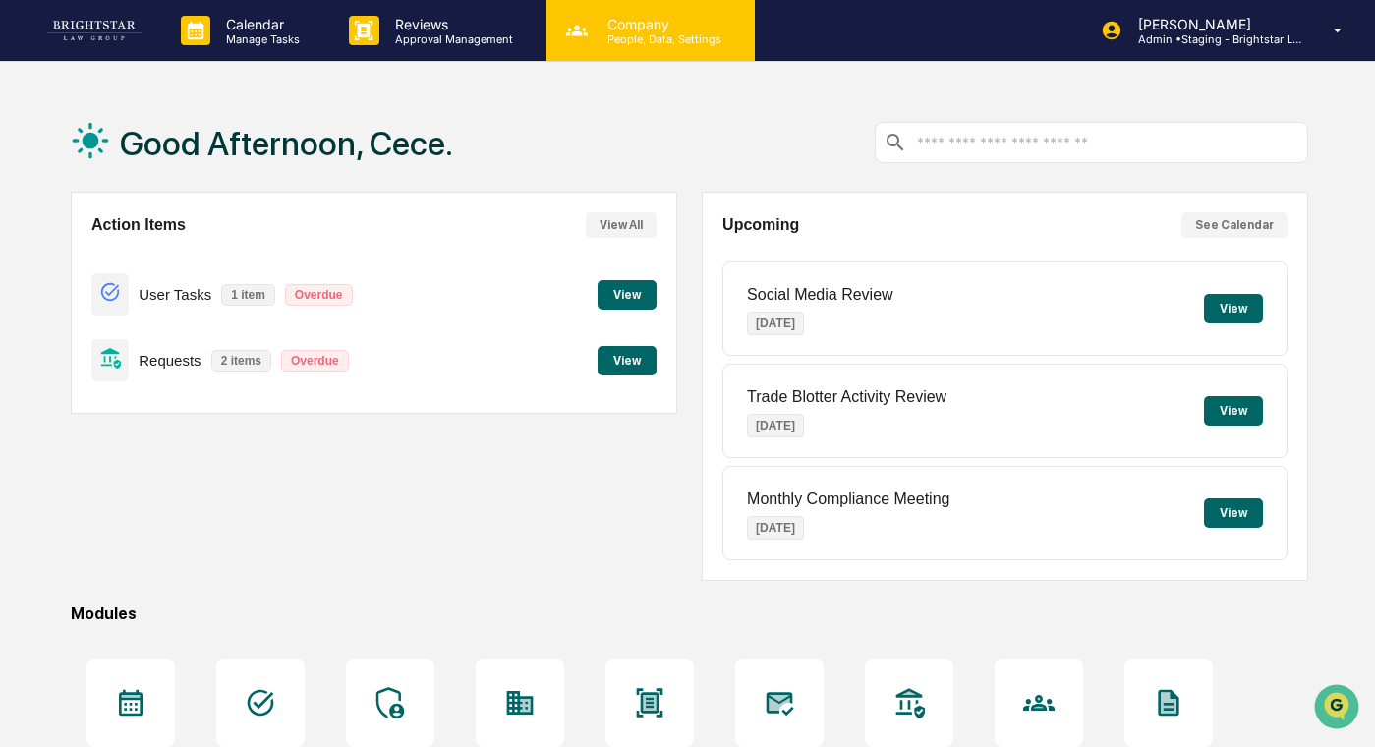
click at [638, 46] on div "Company People, Data, Settings" at bounding box center [650, 30] width 208 height 61
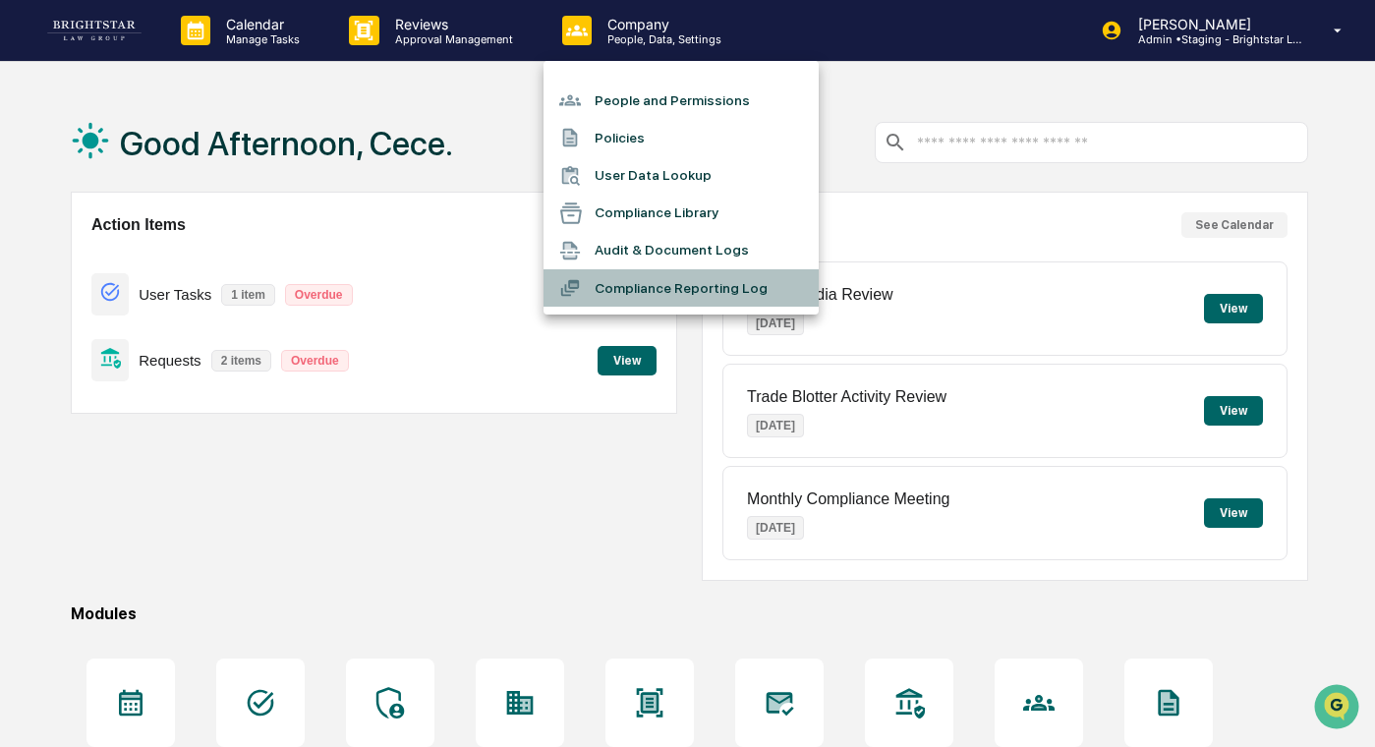
click at [697, 279] on li "Compliance Reporting Log" at bounding box center [680, 287] width 275 height 37
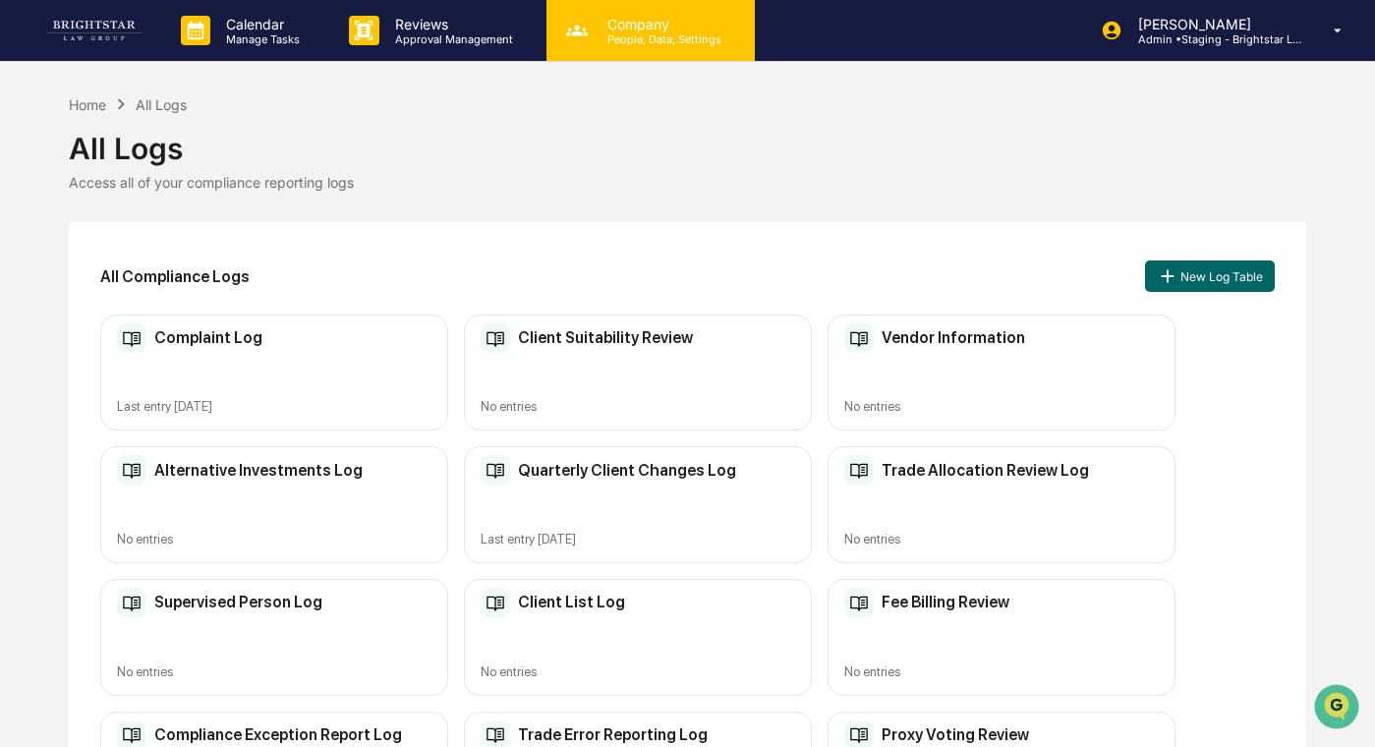
click at [658, 51] on div "Company People, Data, Settings" at bounding box center [650, 30] width 208 height 61
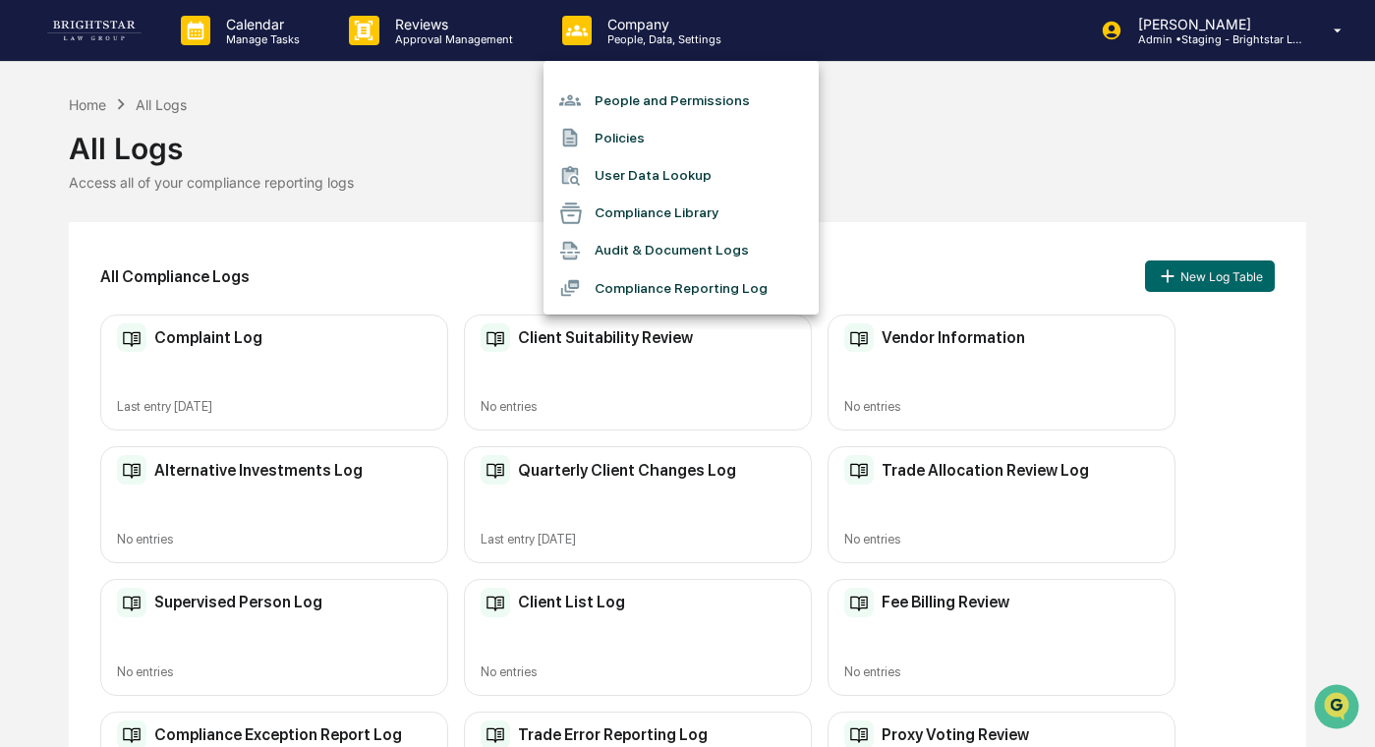
click at [500, 68] on div at bounding box center [687, 373] width 1375 height 747
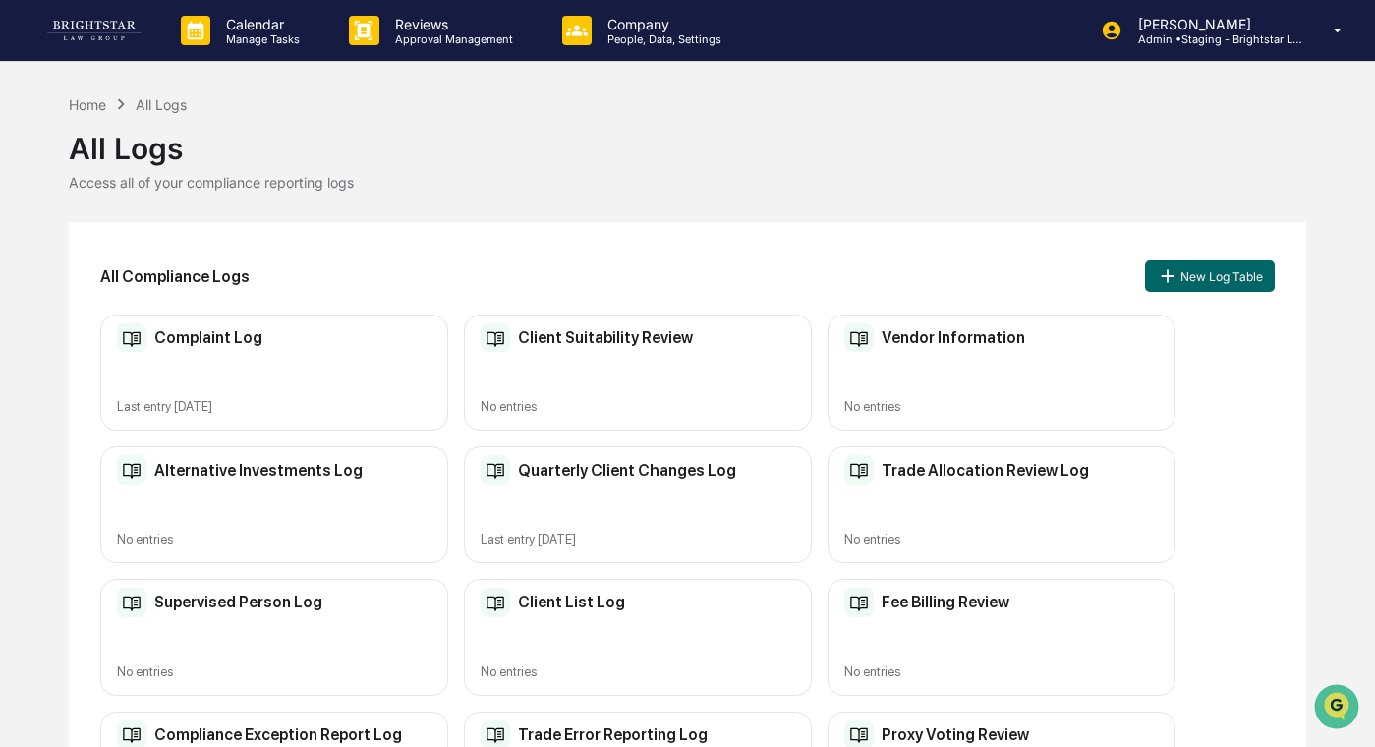
click at [486, 51] on div "Reviews Approval Management" at bounding box center [439, 30] width 212 height 61
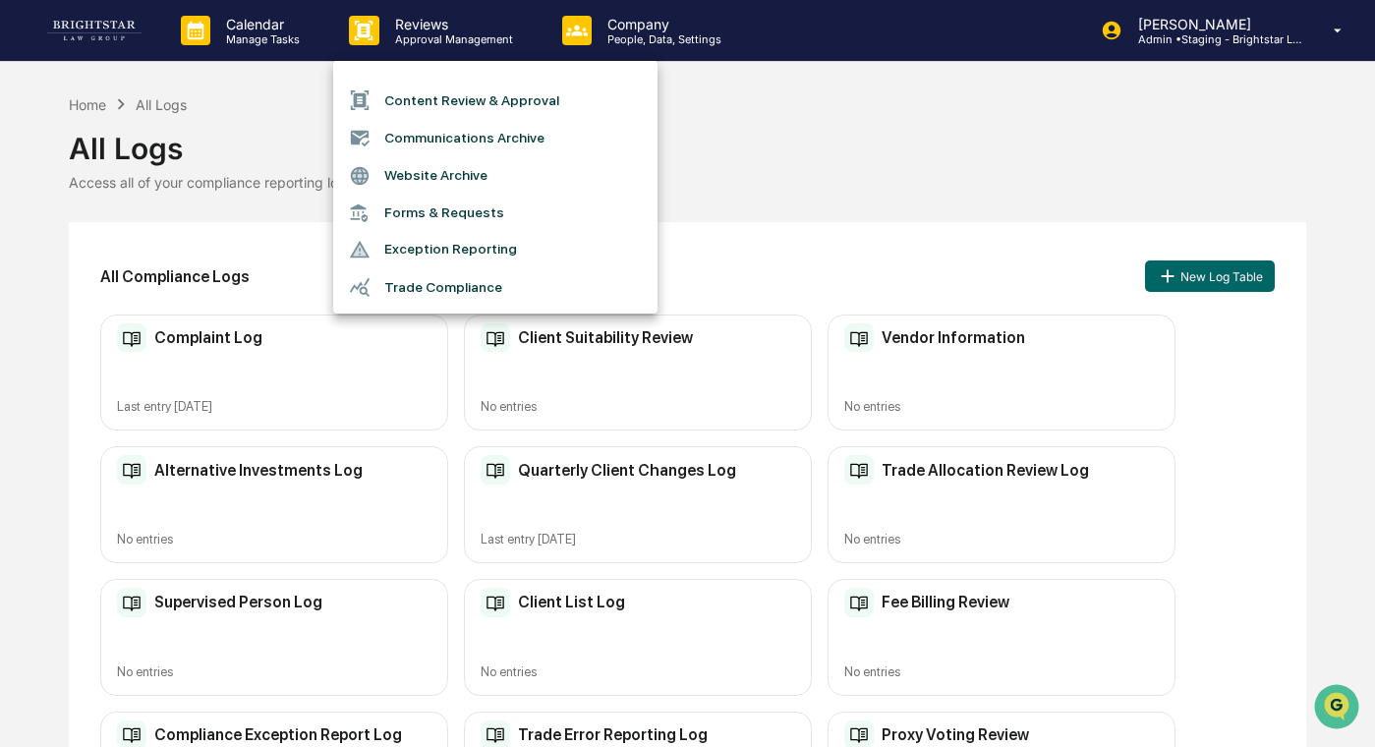
click at [521, 277] on li "Trade Compliance" at bounding box center [495, 286] width 324 height 37
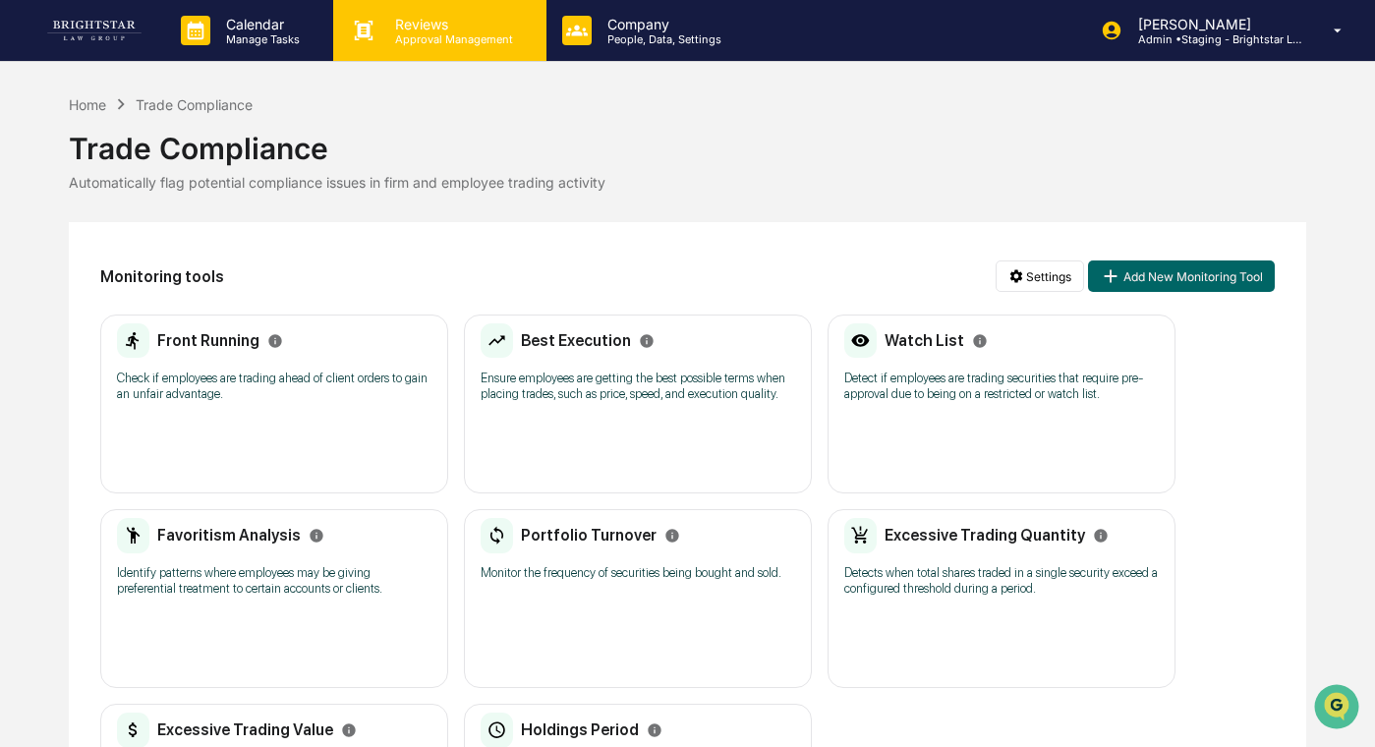
click at [468, 31] on p "Reviews" at bounding box center [450, 24] width 143 height 17
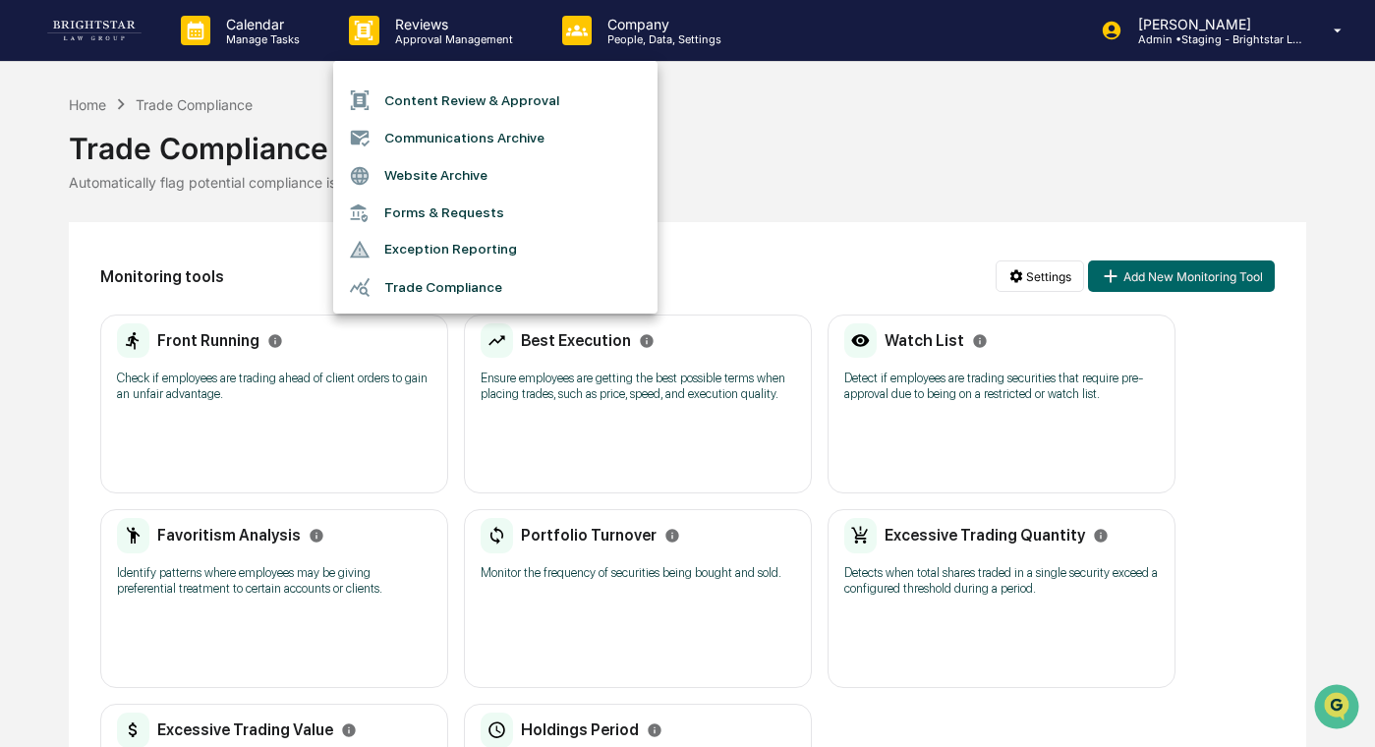
click at [750, 247] on div at bounding box center [687, 373] width 1375 height 747
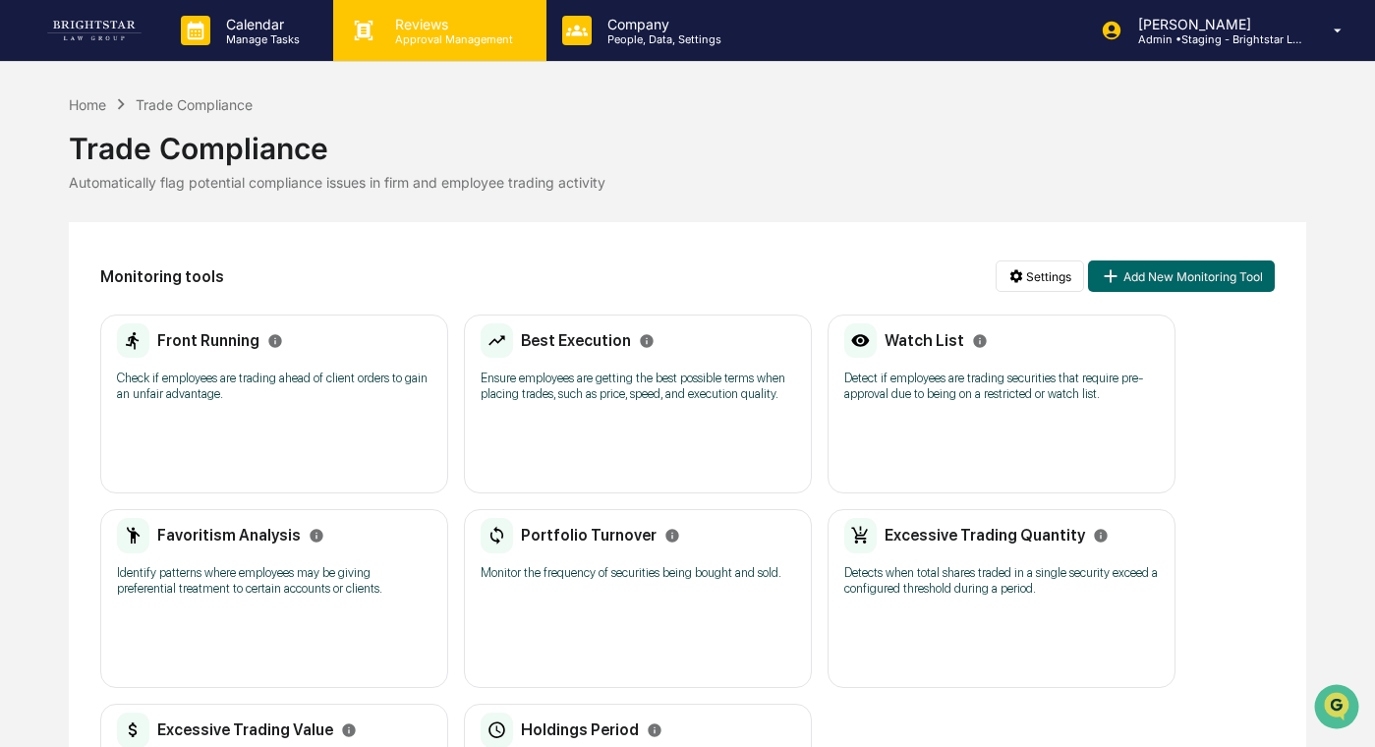
click at [431, 43] on p "Approval Management" at bounding box center [450, 39] width 143 height 14
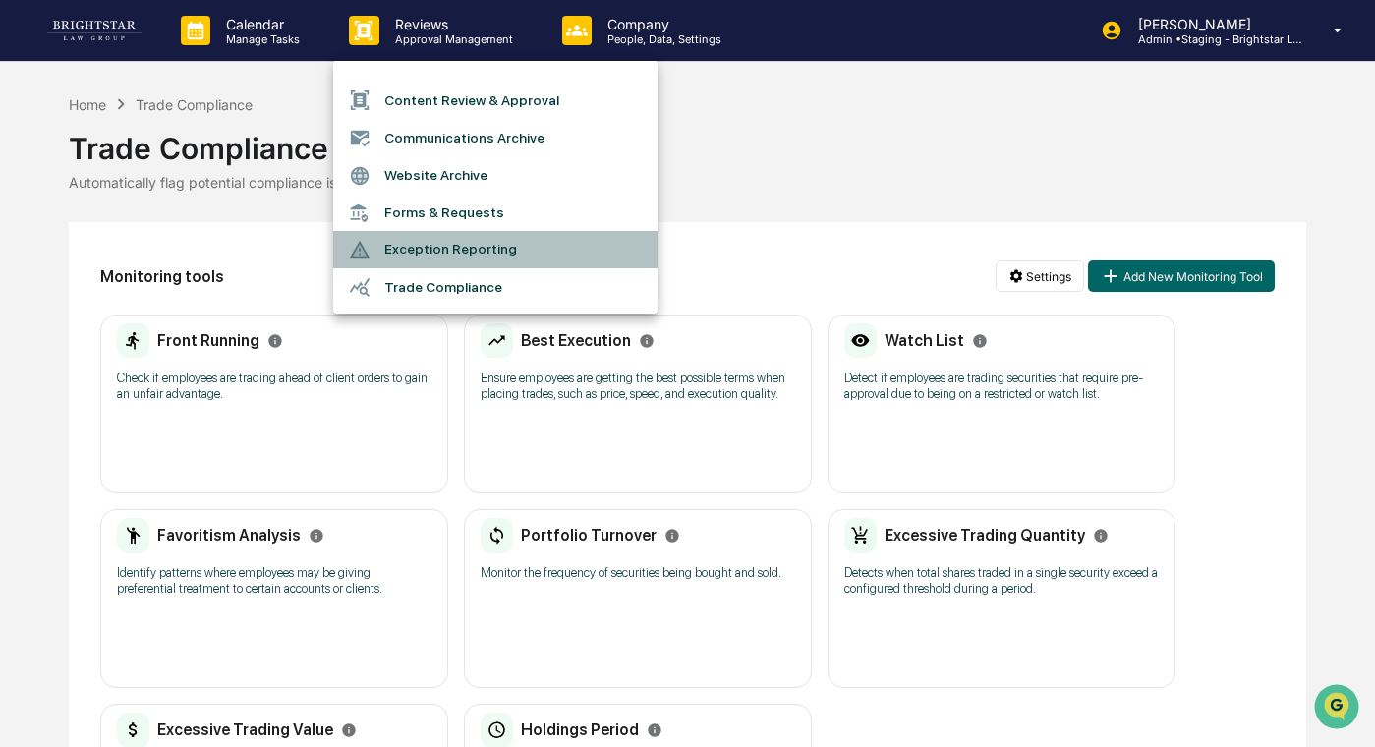
click at [477, 255] on li "Exception Reporting" at bounding box center [495, 249] width 324 height 37
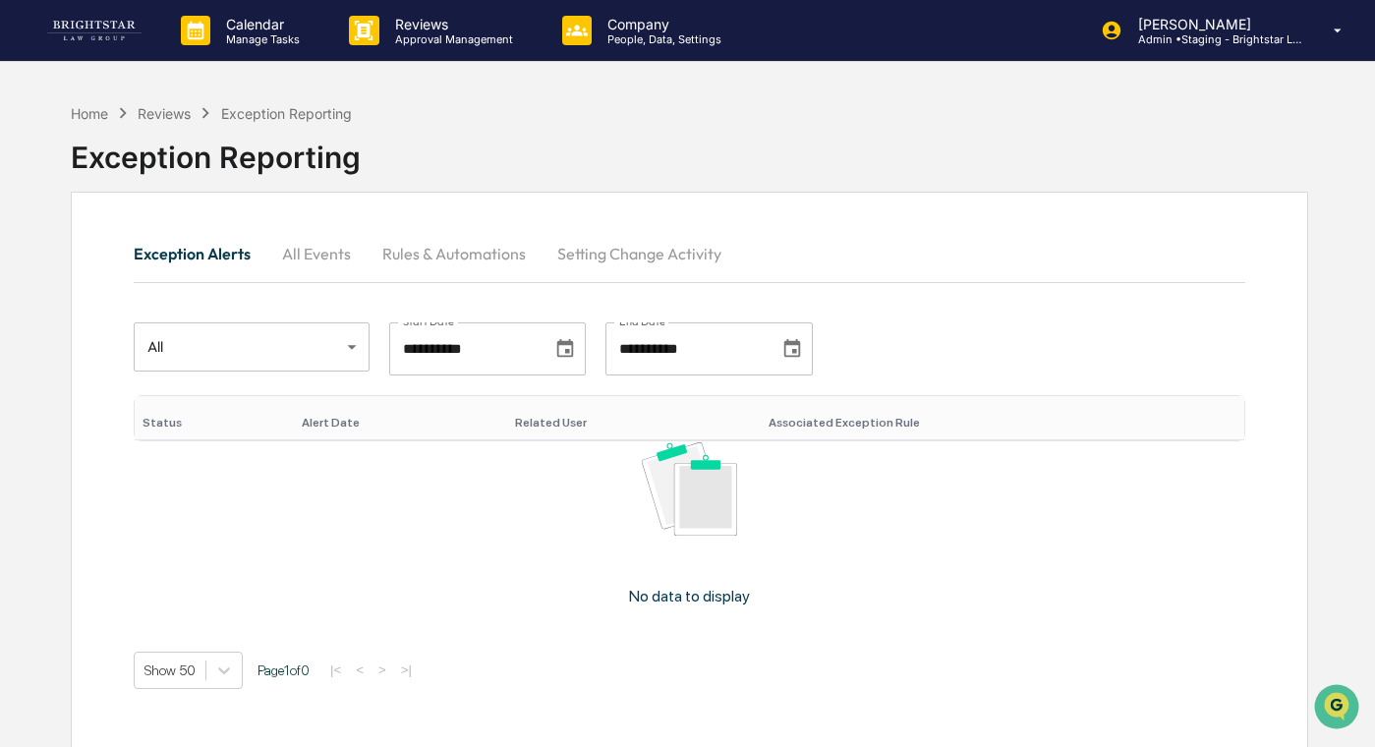
click at [321, 255] on button "All Events" at bounding box center [316, 253] width 100 height 47
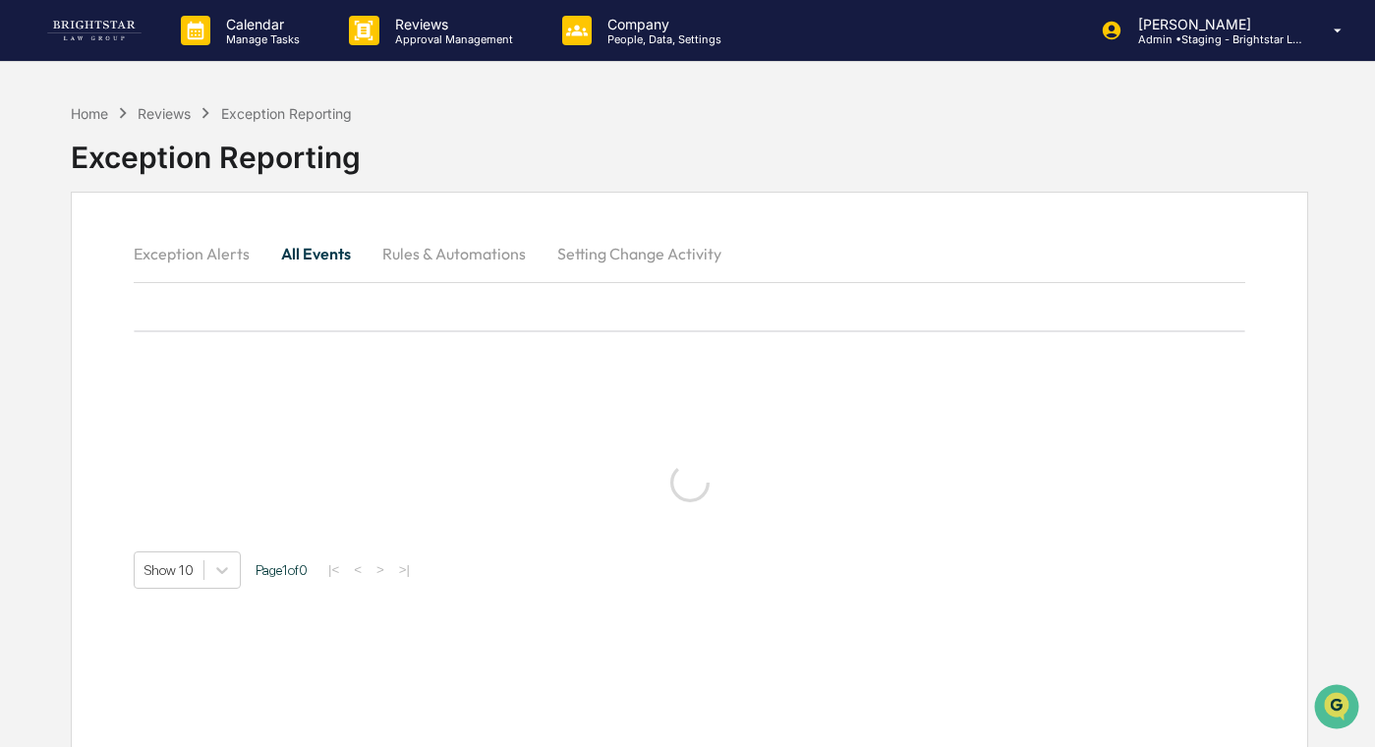
click at [410, 259] on button "Rules & Automations" at bounding box center [454, 253] width 175 height 47
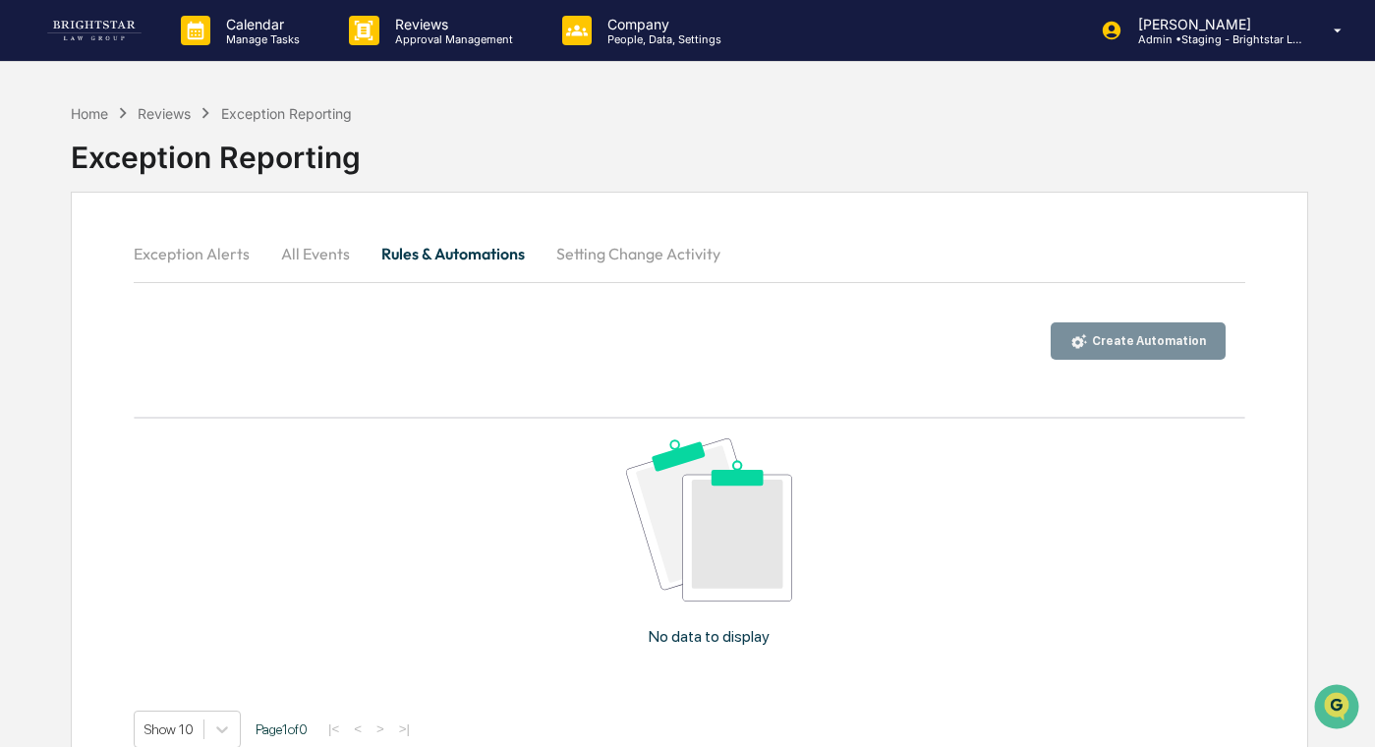
click at [326, 255] on button "All Events" at bounding box center [315, 253] width 100 height 47
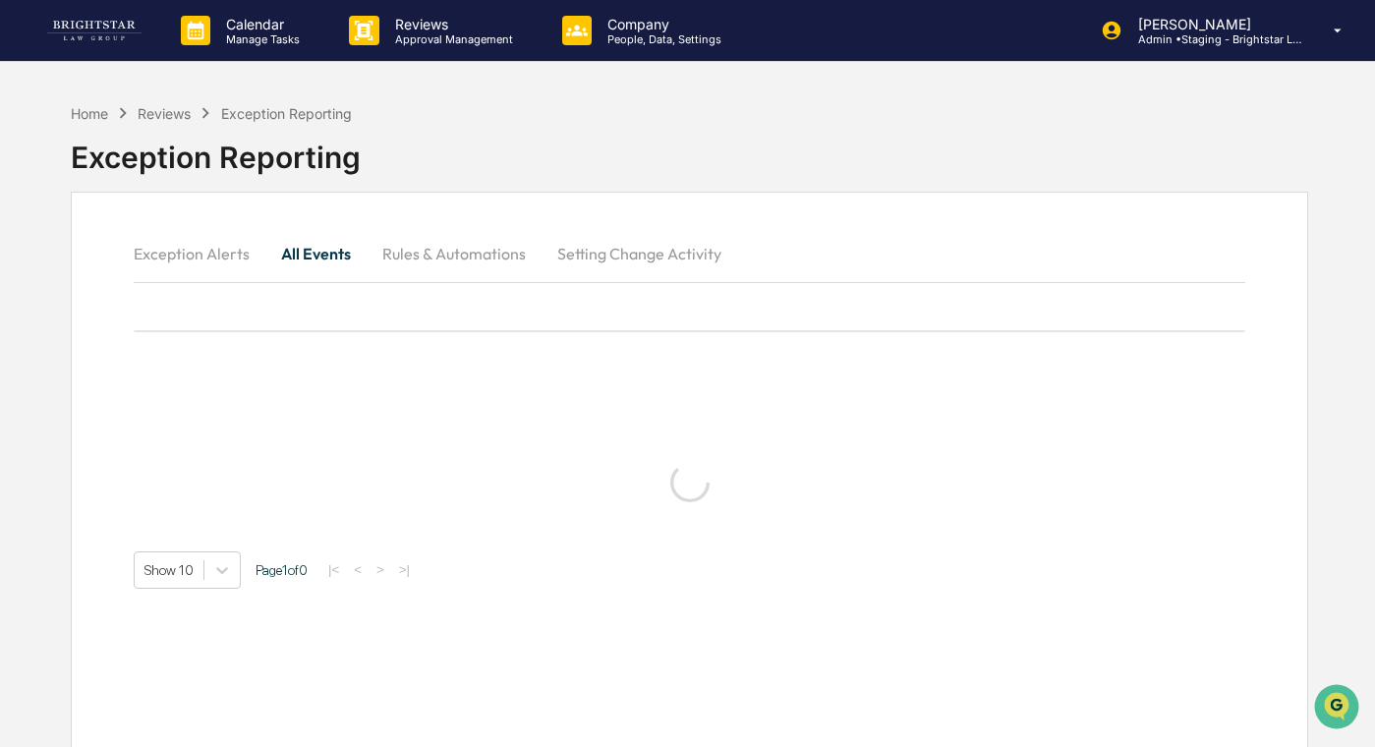
click at [219, 243] on button "Exception Alerts" at bounding box center [200, 253] width 132 height 47
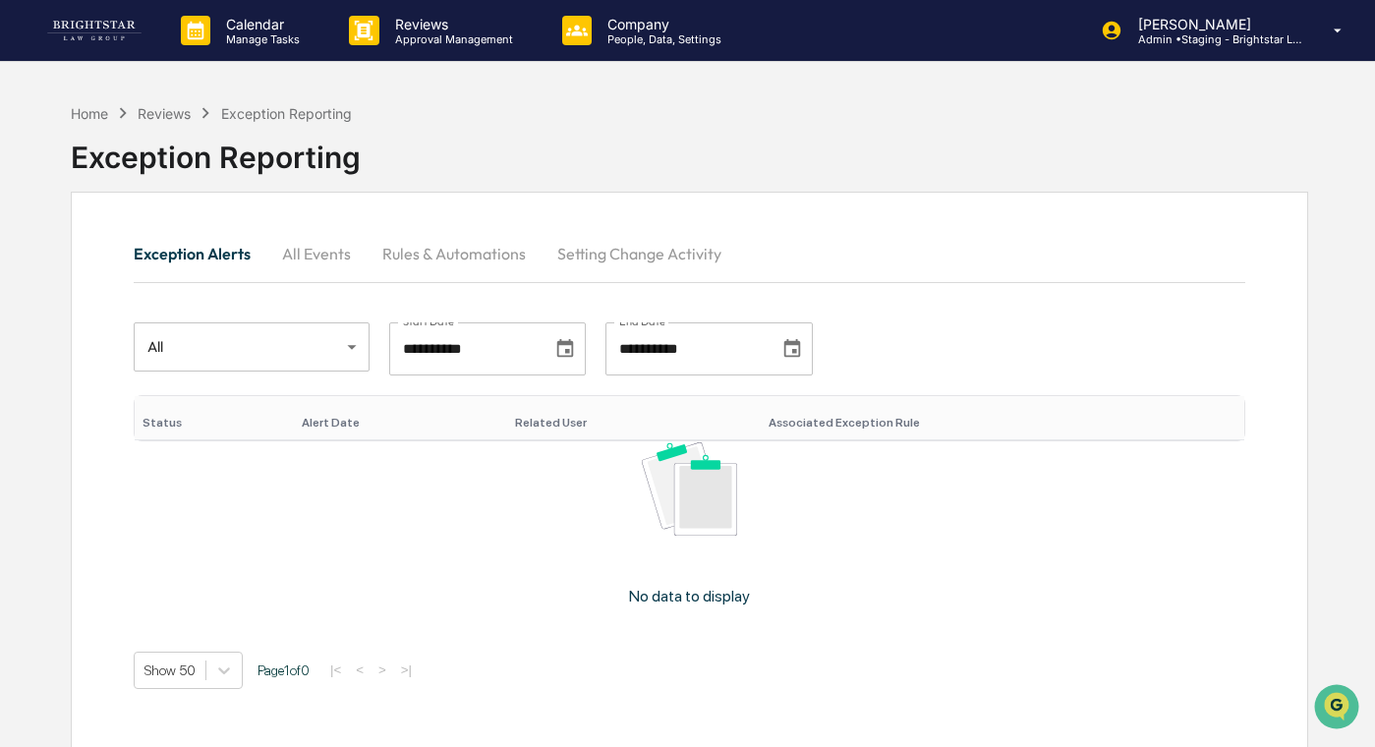
click at [311, 254] on button "All Events" at bounding box center [316, 253] width 100 height 47
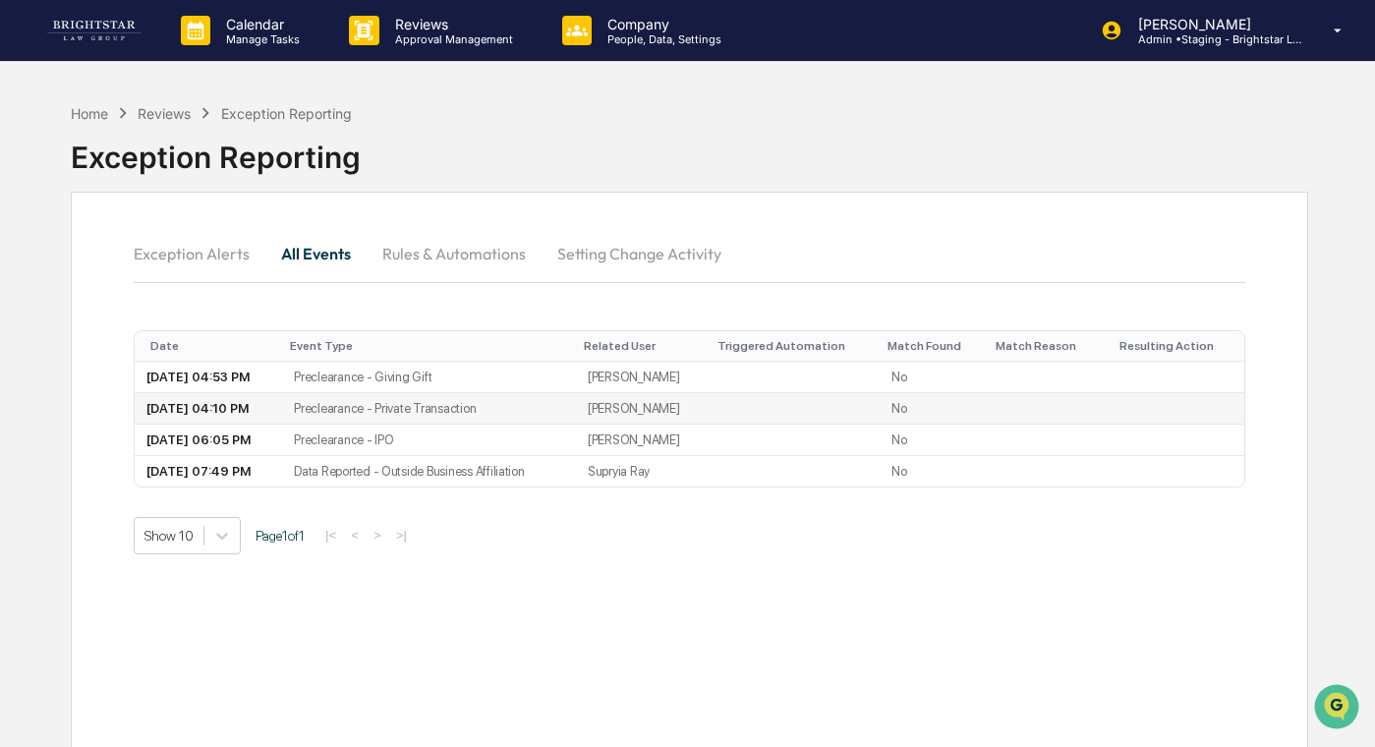
click at [423, 407] on td "Preclearance - Private Transaction" at bounding box center [429, 408] width 294 height 31
drag, startPoint x: 410, startPoint y: 407, endPoint x: 537, endPoint y: 410, distance: 126.8
click at [538, 410] on td "Preclearance - Private Transaction" at bounding box center [429, 408] width 294 height 31
click at [522, 266] on button "Rules & Automations" at bounding box center [454, 253] width 175 height 47
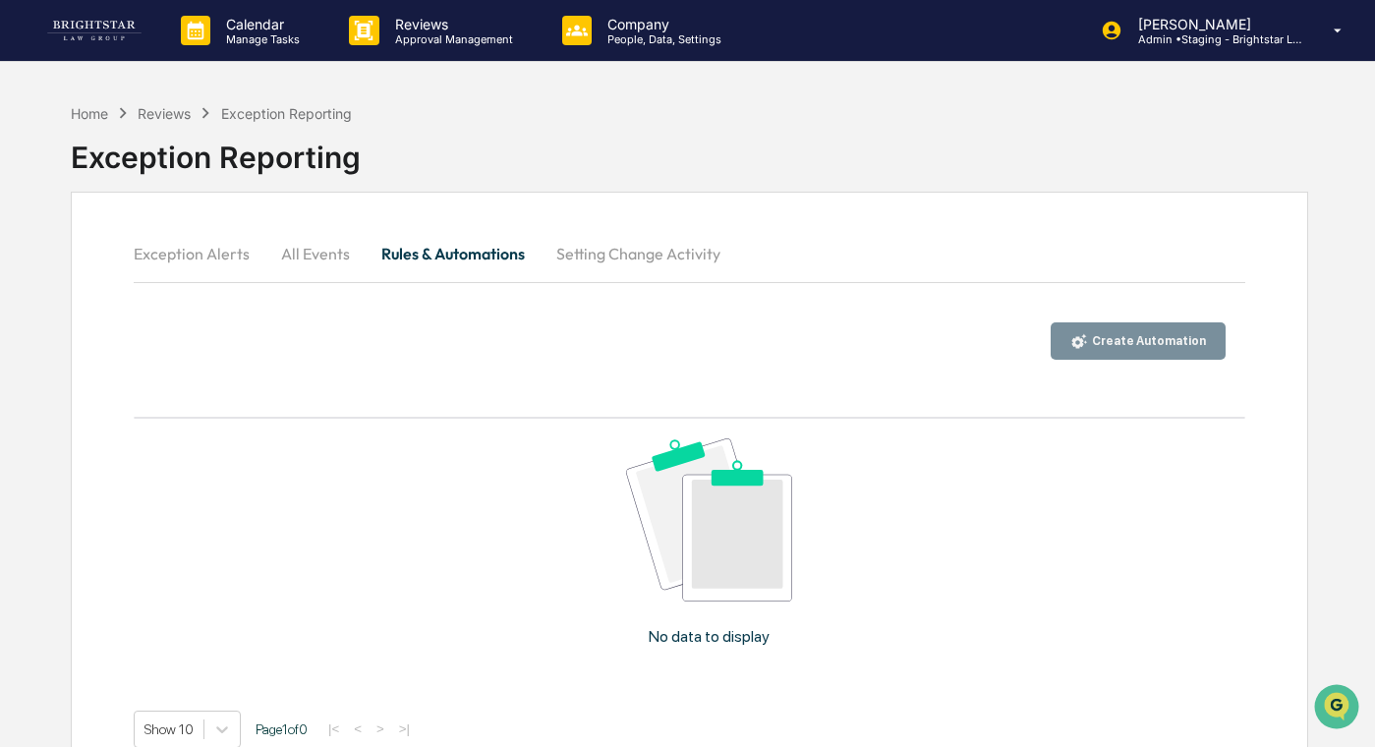
click at [326, 250] on button "All Events" at bounding box center [315, 253] width 100 height 47
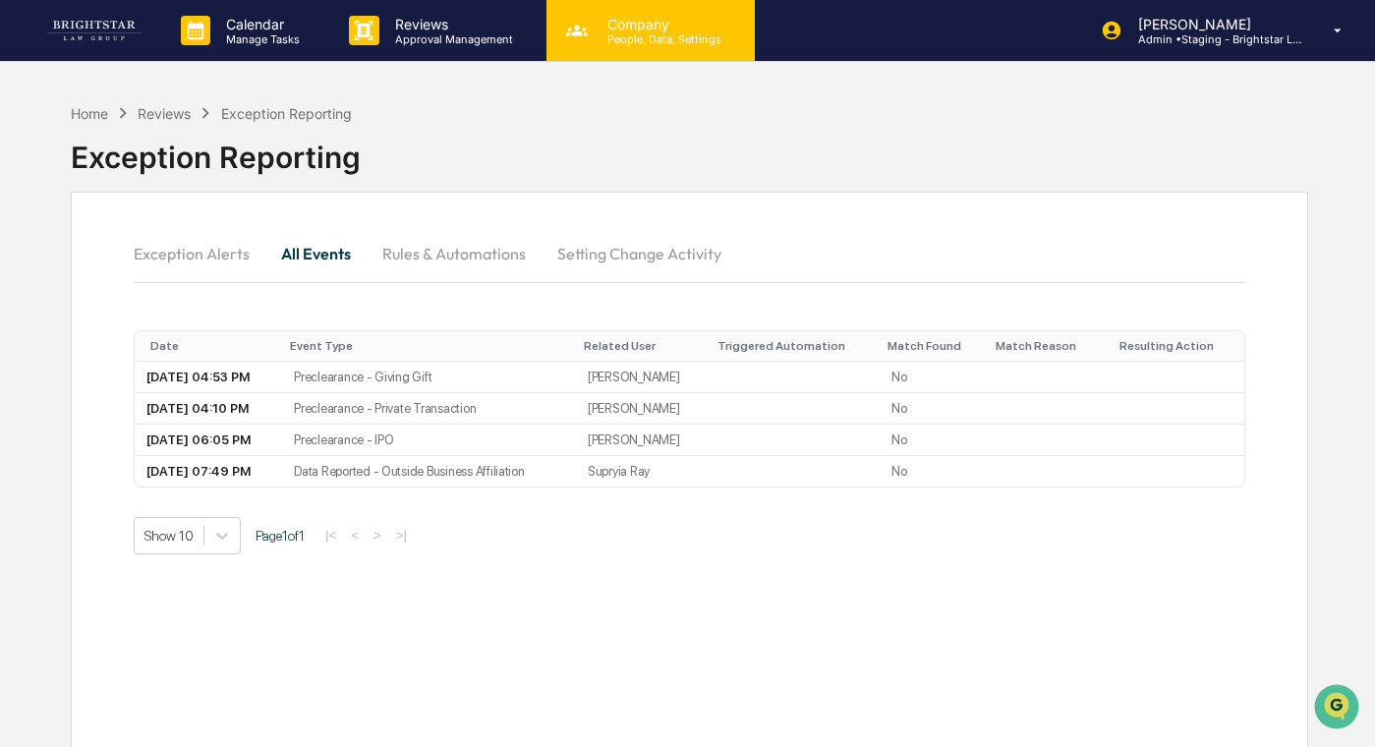
click at [660, 40] on p "People, Data, Settings" at bounding box center [662, 39] width 140 height 14
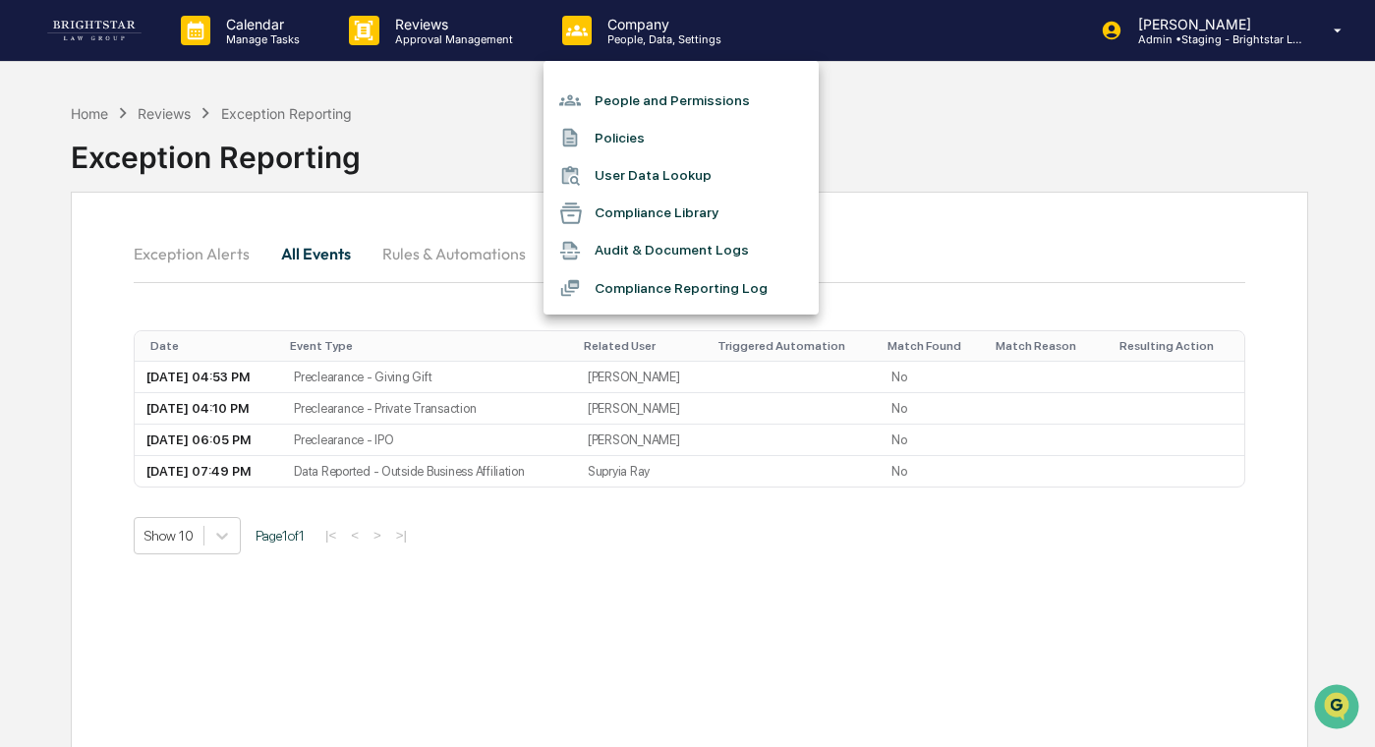
click at [944, 21] on div at bounding box center [687, 373] width 1375 height 747
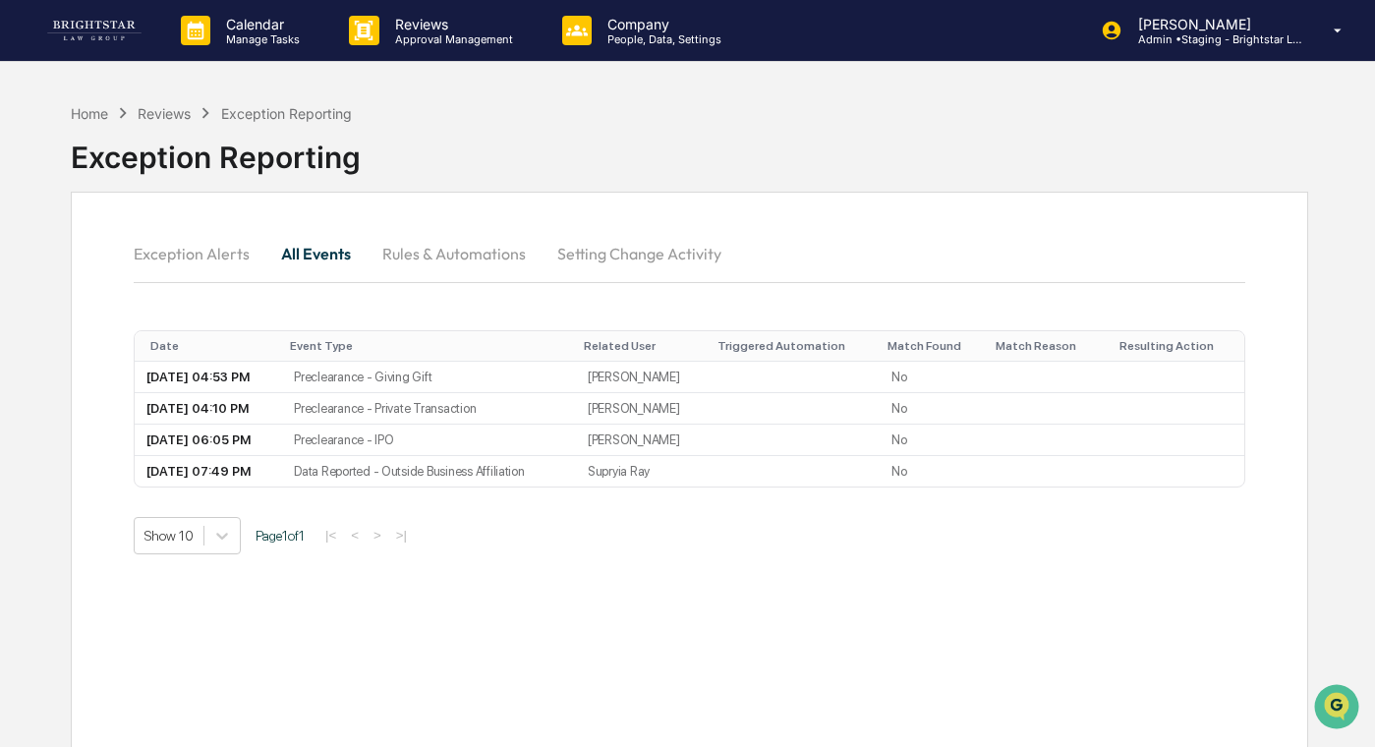
click at [944, 32] on p "Admin • Staging - Brightstar Law Group" at bounding box center [1213, 39] width 183 height 14
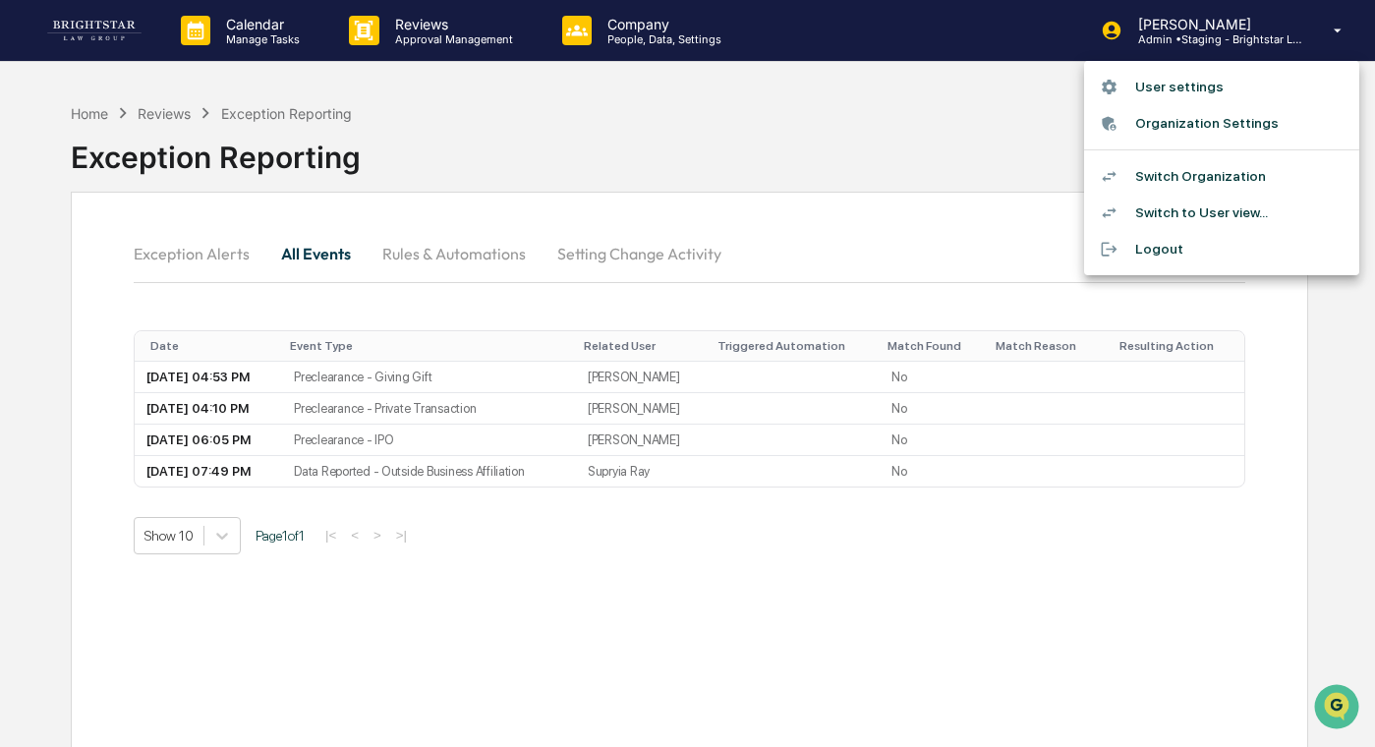
click at [944, 208] on div at bounding box center [1117, 212] width 35 height 19
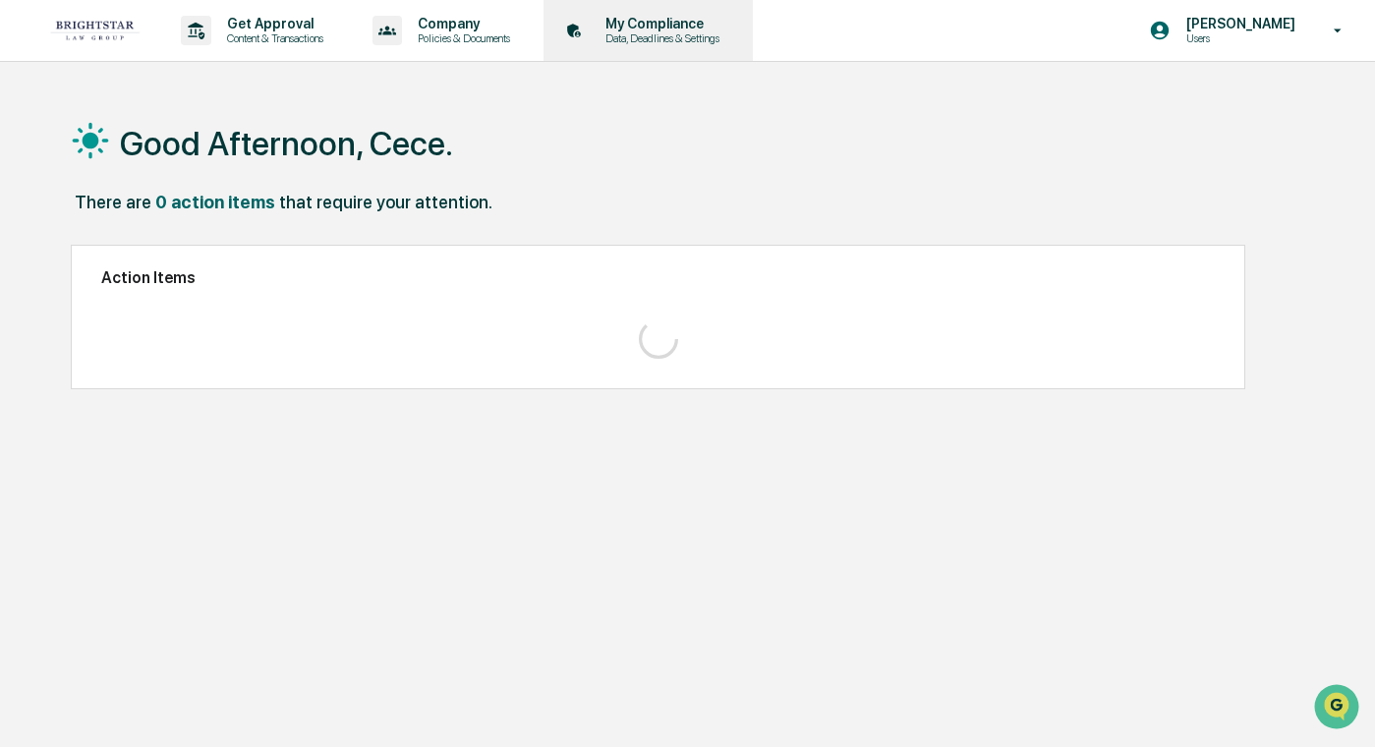
click at [666, 56] on div "My Compliance Data, Deadlines & Settings" at bounding box center [646, 30] width 190 height 61
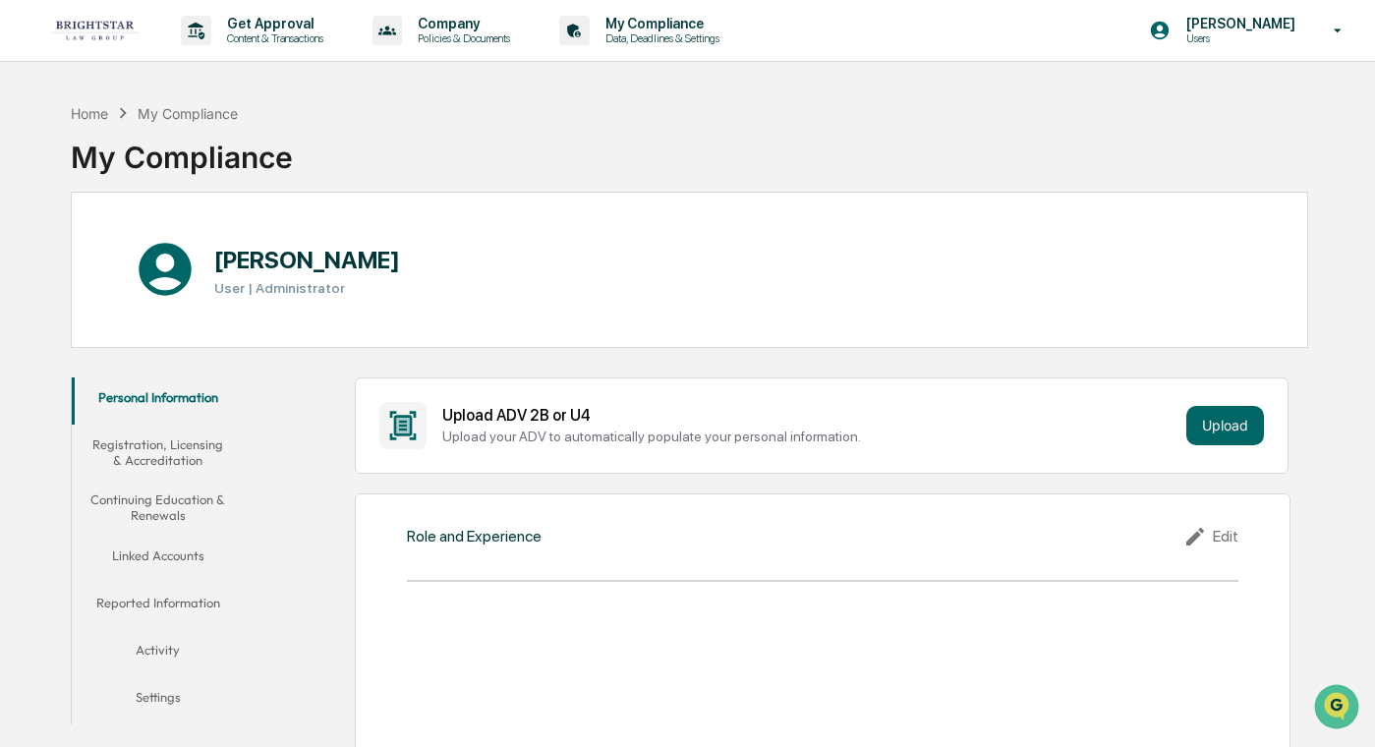
click at [182, 453] on button "Registration, Licensing & Accreditation" at bounding box center [158, 453] width 172 height 56
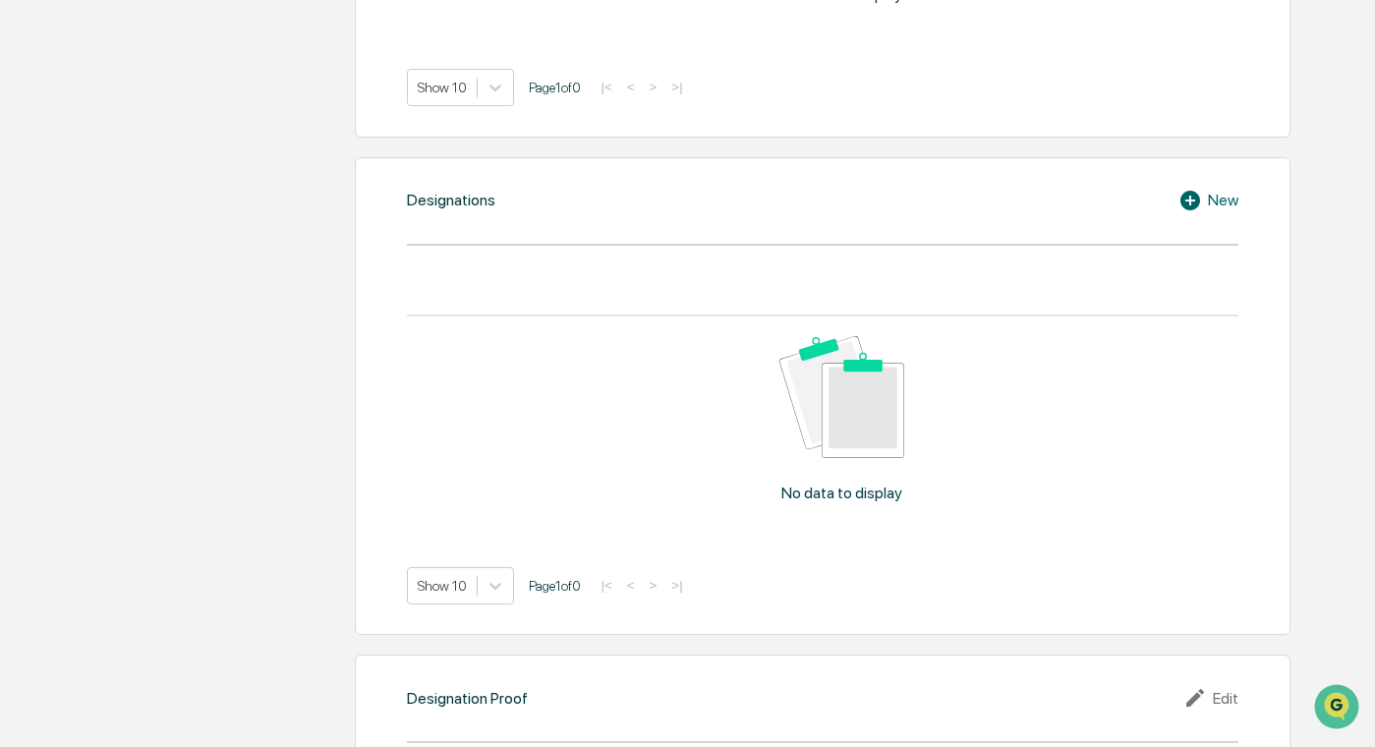
scroll to position [1457, 0]
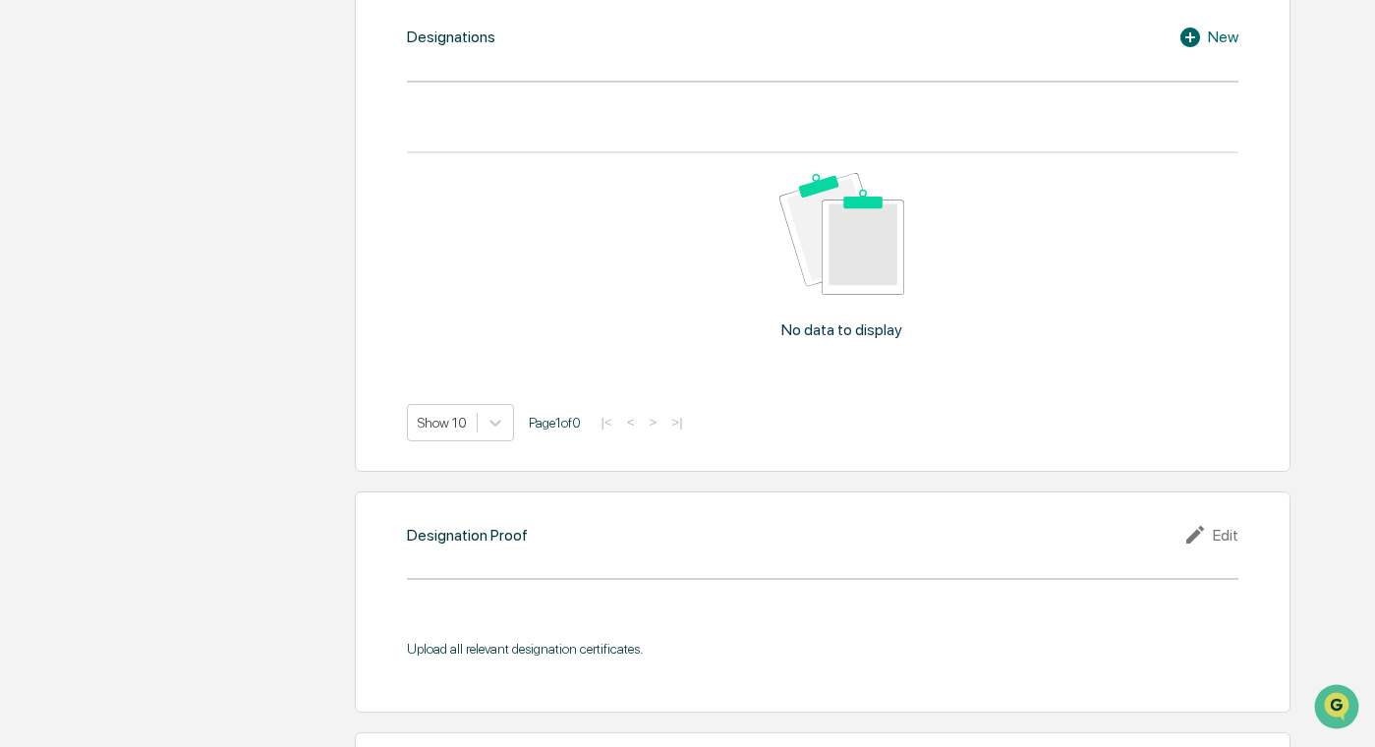
click at [670, 634] on div "Upload all relevant designation certificates." at bounding box center [823, 646] width 832 height 70
click at [670, 647] on div "Upload all relevant designation certificates." at bounding box center [823, 649] width 832 height 16
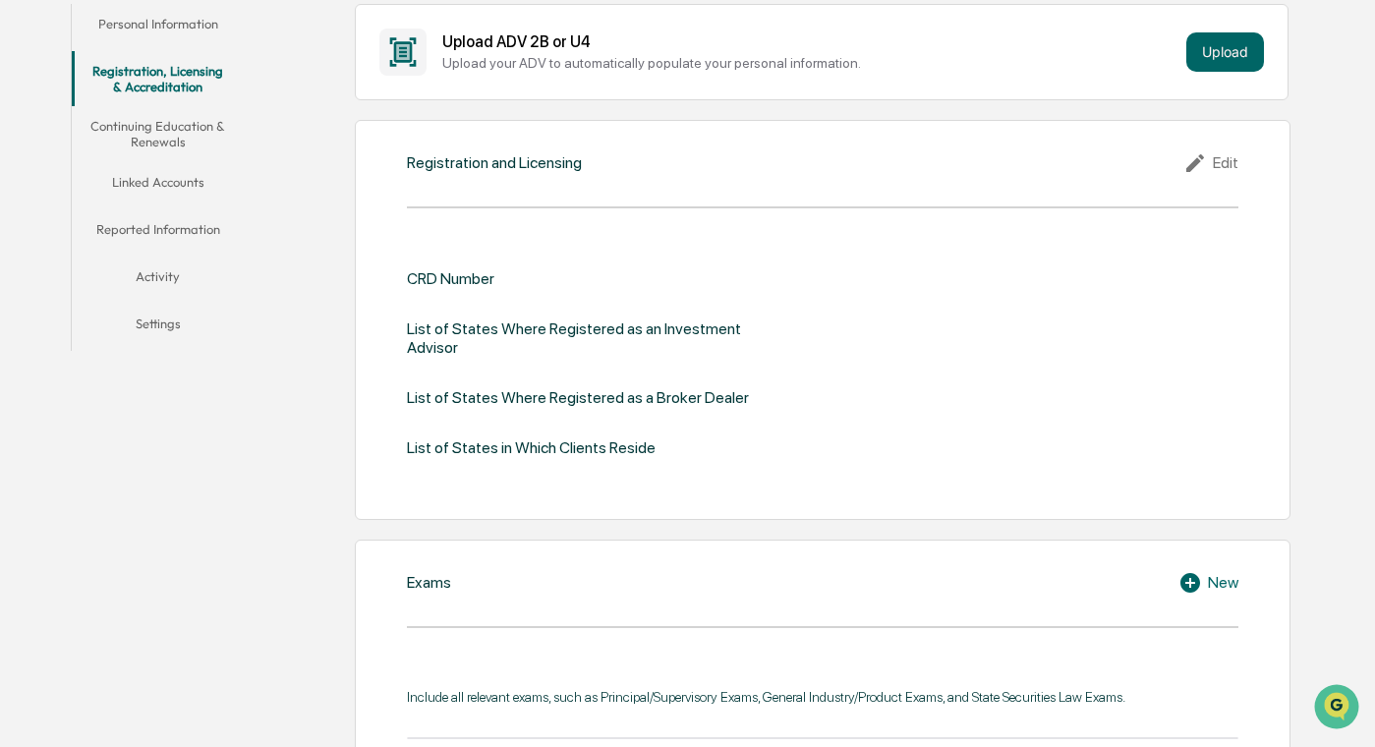
scroll to position [0, 0]
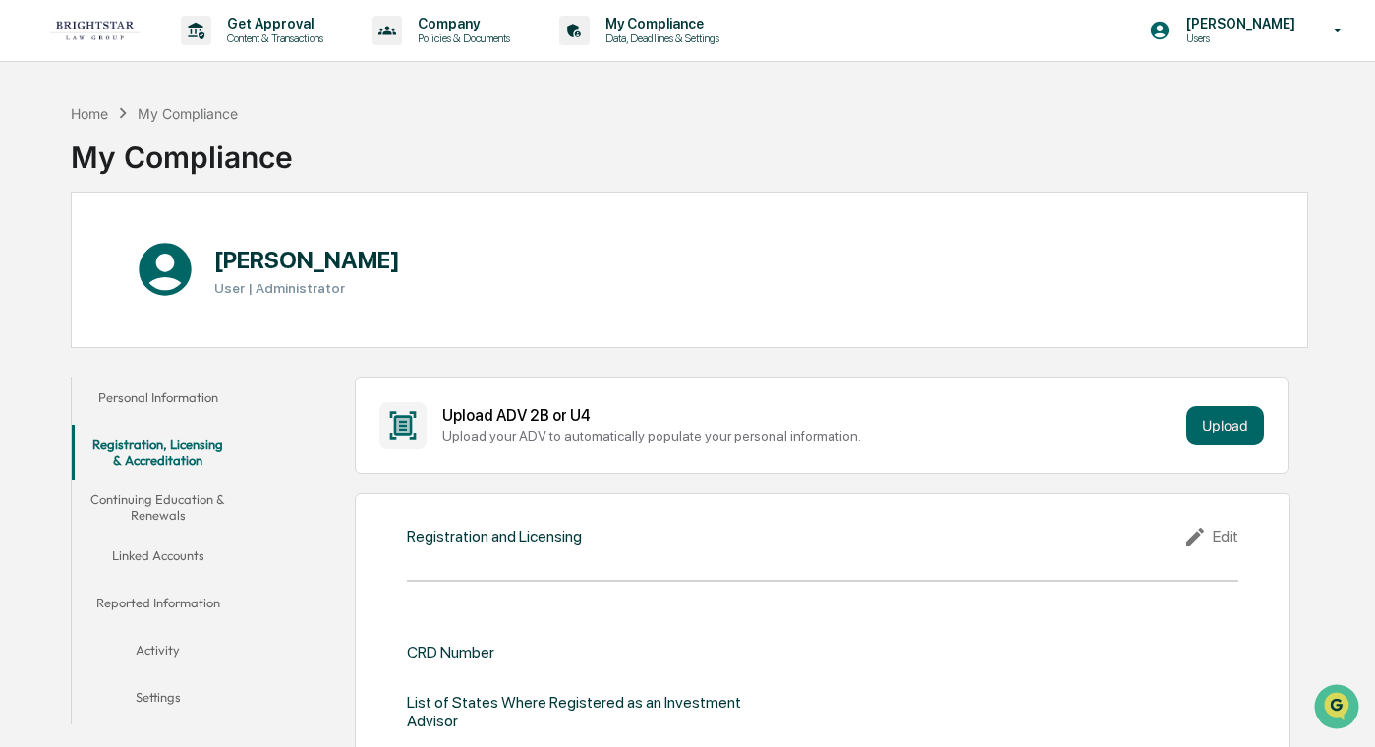
click at [147, 497] on button "Continuing Education & Renewals" at bounding box center [158, 508] width 172 height 56
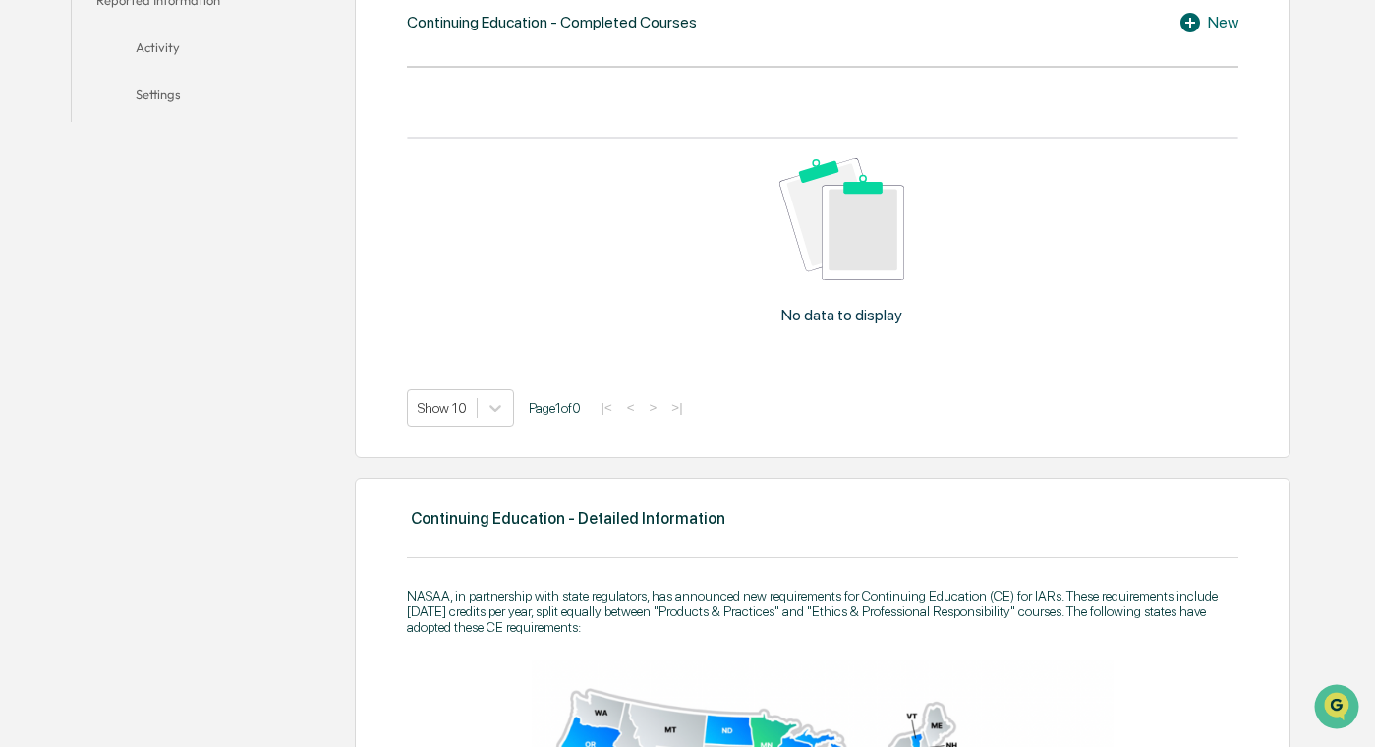
scroll to position [546, 0]
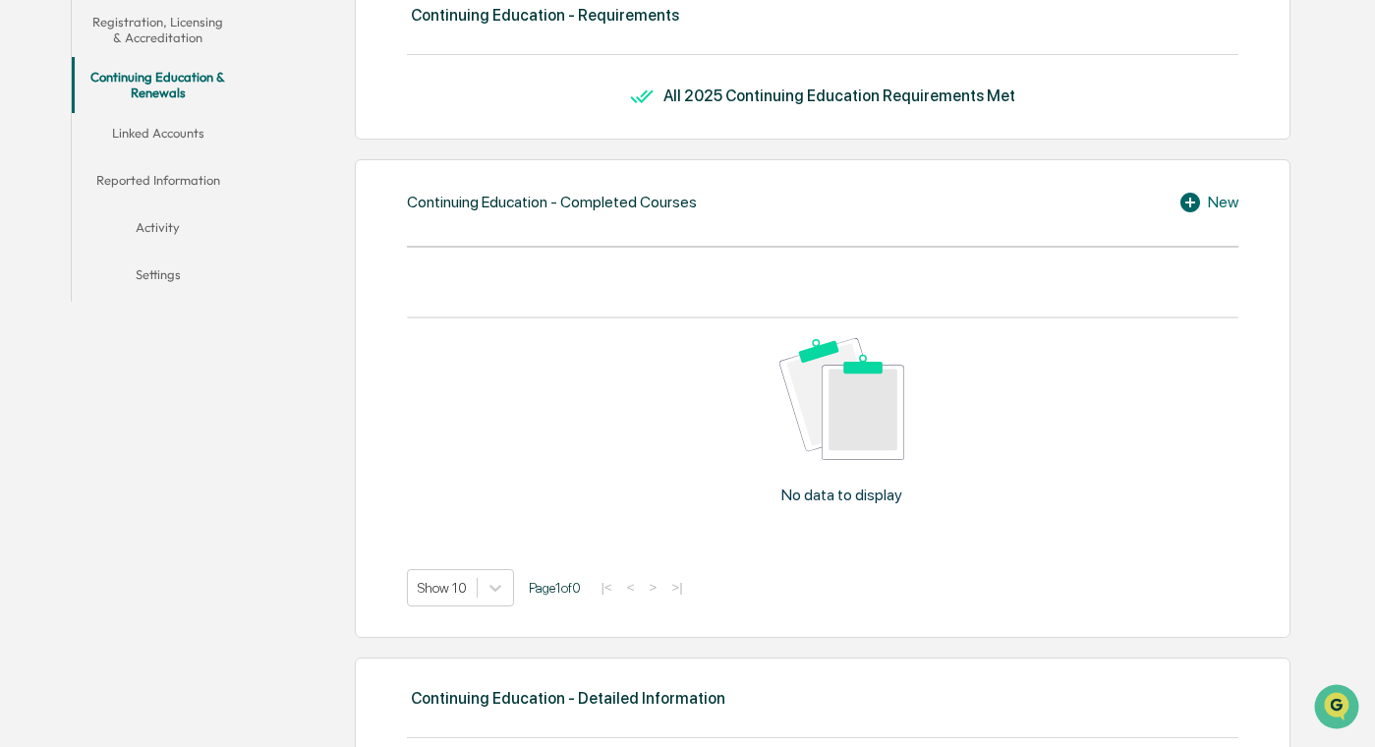
click at [142, 182] on button "Reported Information" at bounding box center [158, 183] width 172 height 47
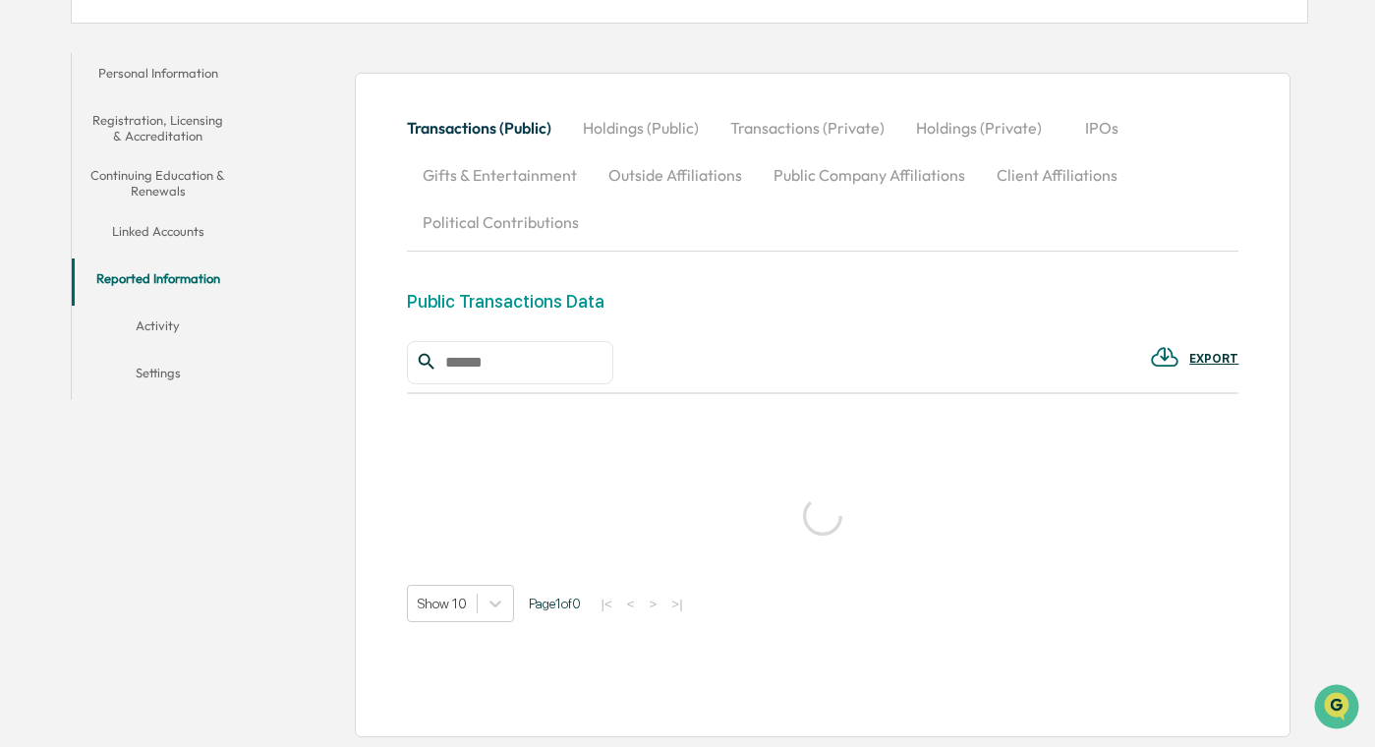
scroll to position [280, 0]
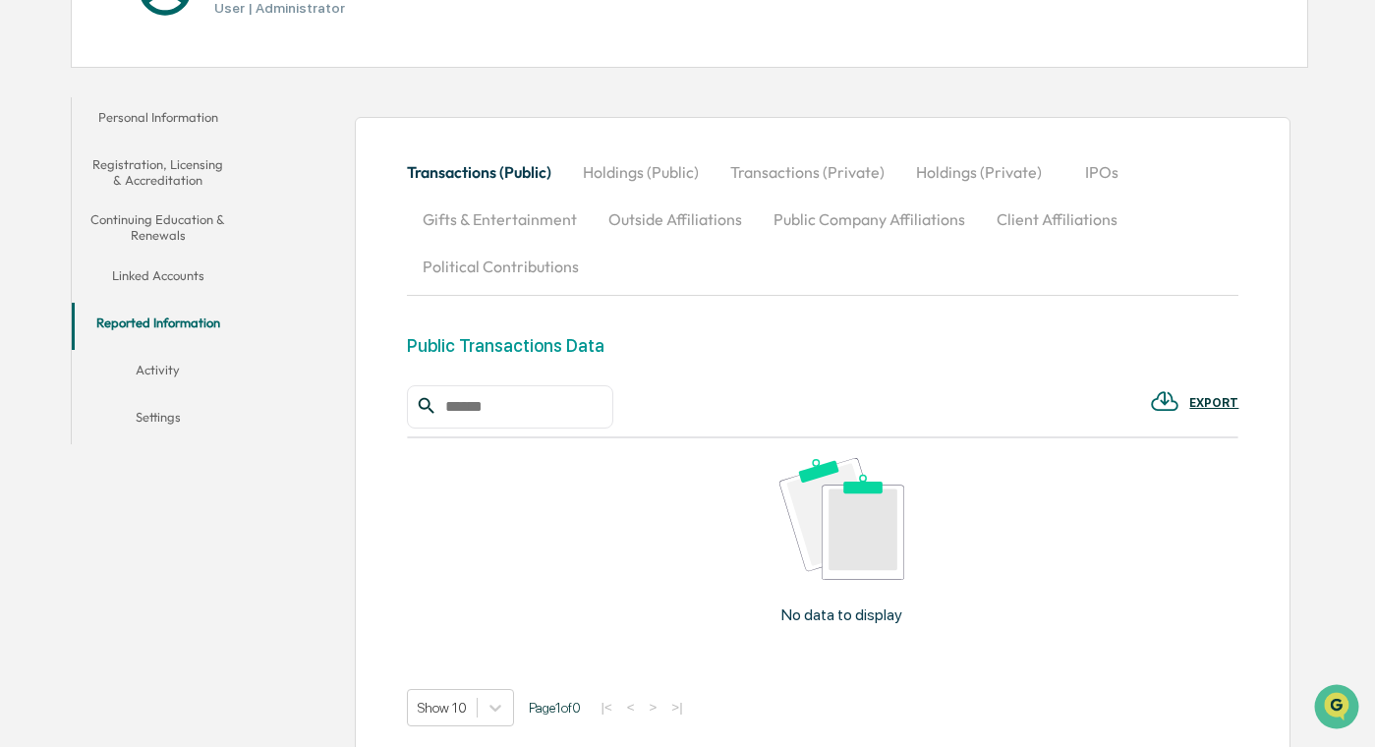
click at [702, 217] on button "Outside Affiliations" at bounding box center [675, 219] width 165 height 47
click at [884, 225] on button "Public Company Affiliations" at bounding box center [869, 219] width 223 height 47
click at [944, 214] on button "Client Affiliations" at bounding box center [1057, 219] width 152 height 47
click at [944, 166] on button "IPOs" at bounding box center [1101, 171] width 88 height 47
click at [722, 217] on button "Outside Affiliations" at bounding box center [675, 219] width 165 height 47
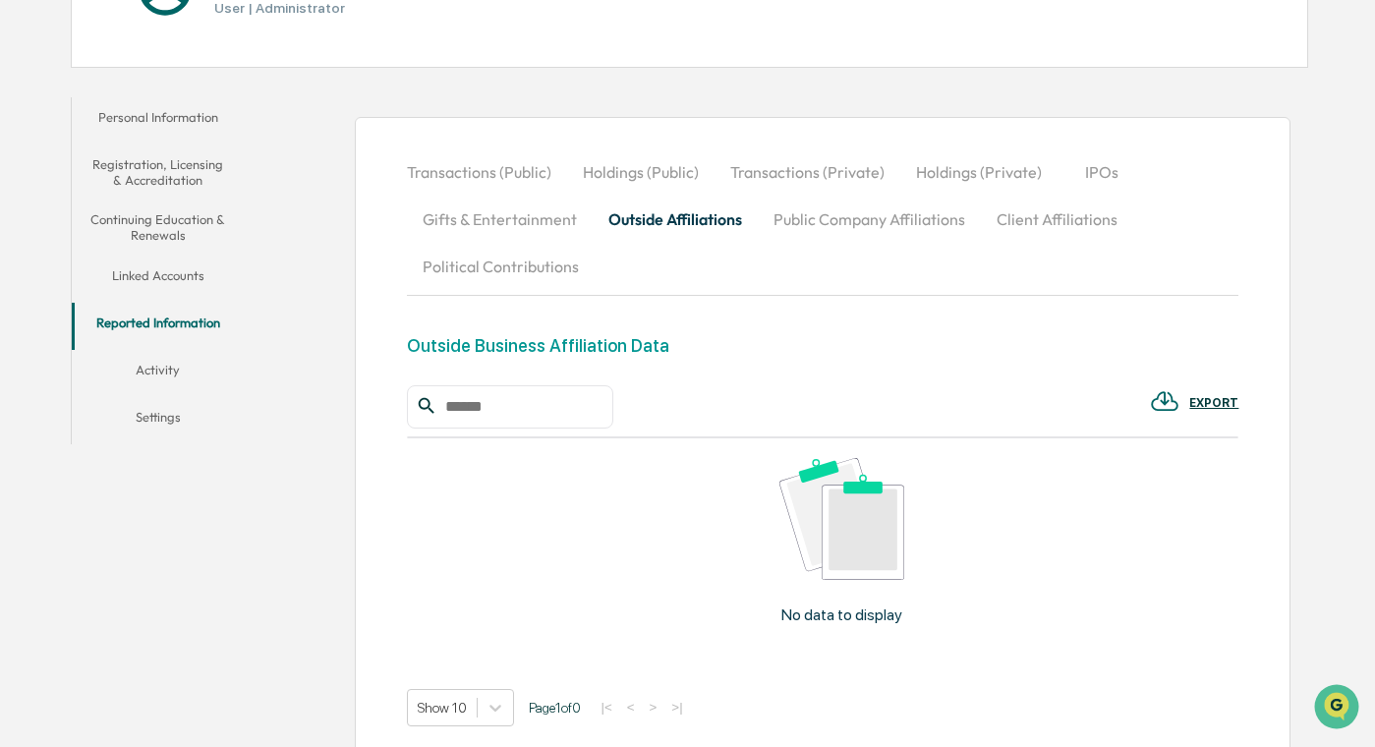
click at [802, 225] on button "Public Company Affiliations" at bounding box center [869, 219] width 223 height 47
click at [624, 237] on button "Outside Affiliations" at bounding box center [675, 219] width 165 height 47
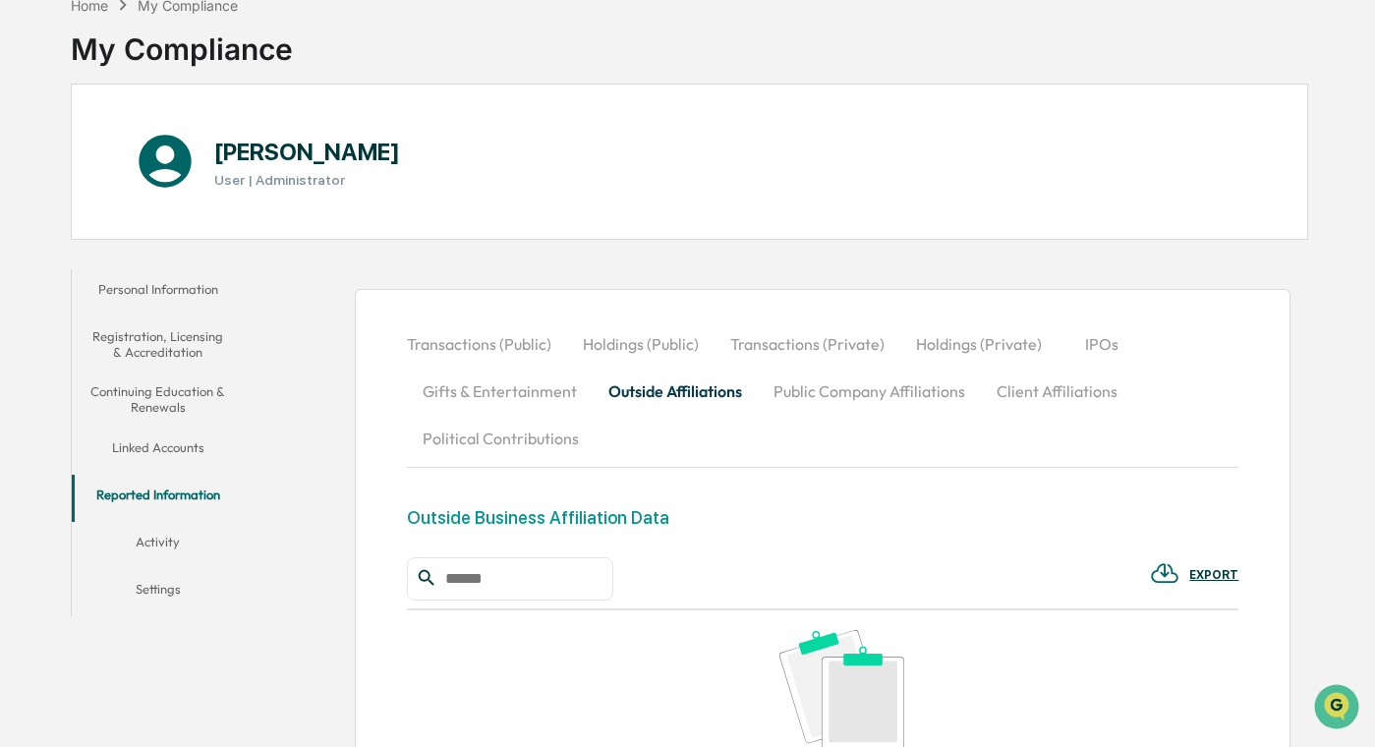
scroll to position [0, 0]
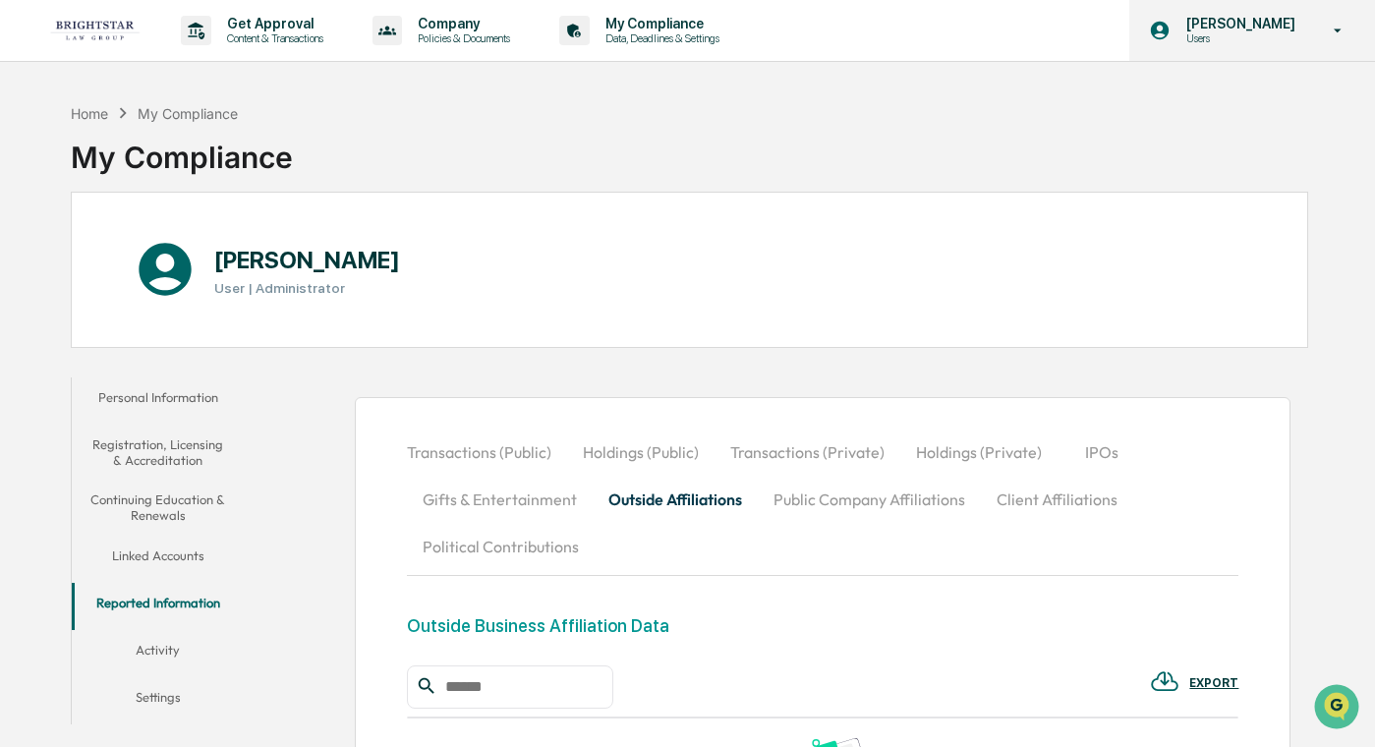
click at [944, 15] on div "[PERSON_NAME] Users" at bounding box center [1252, 30] width 246 height 61
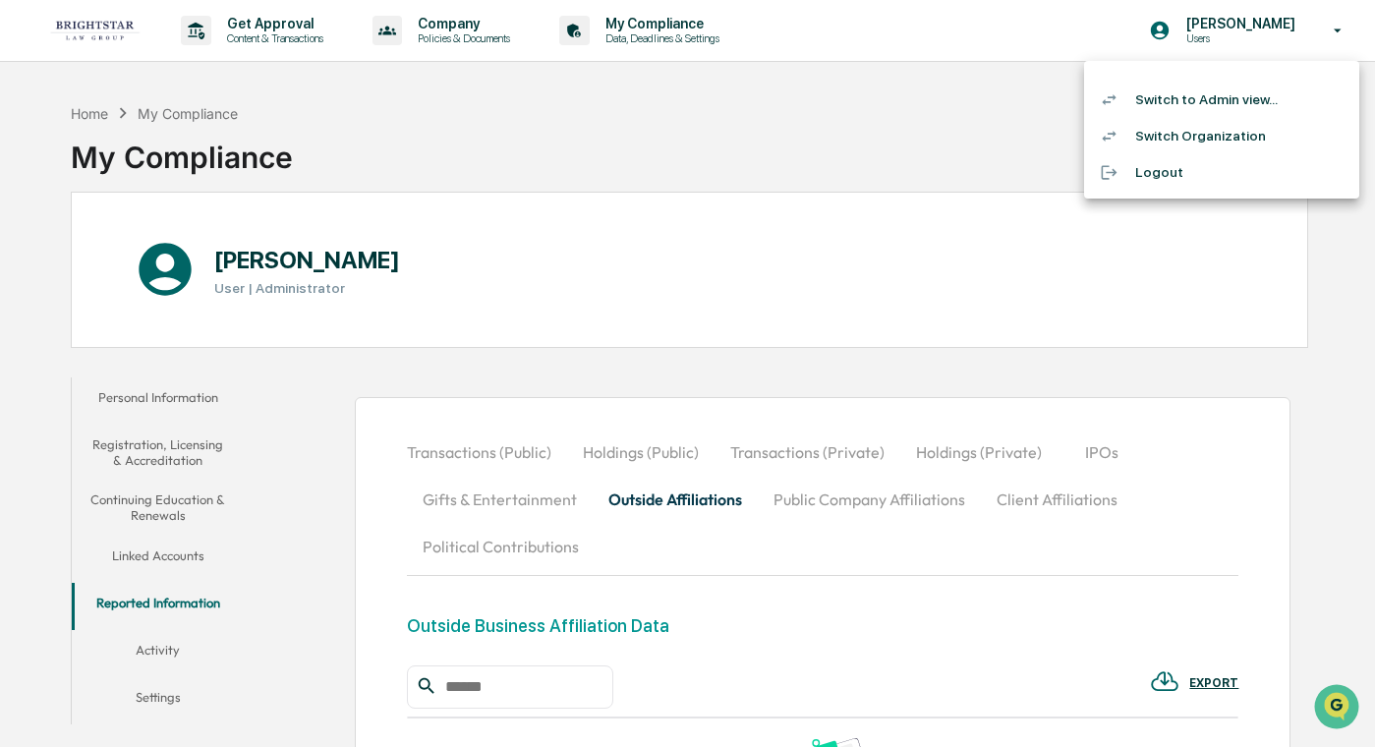
click at [944, 102] on li "Switch to Admin view..." at bounding box center [1221, 100] width 275 height 36
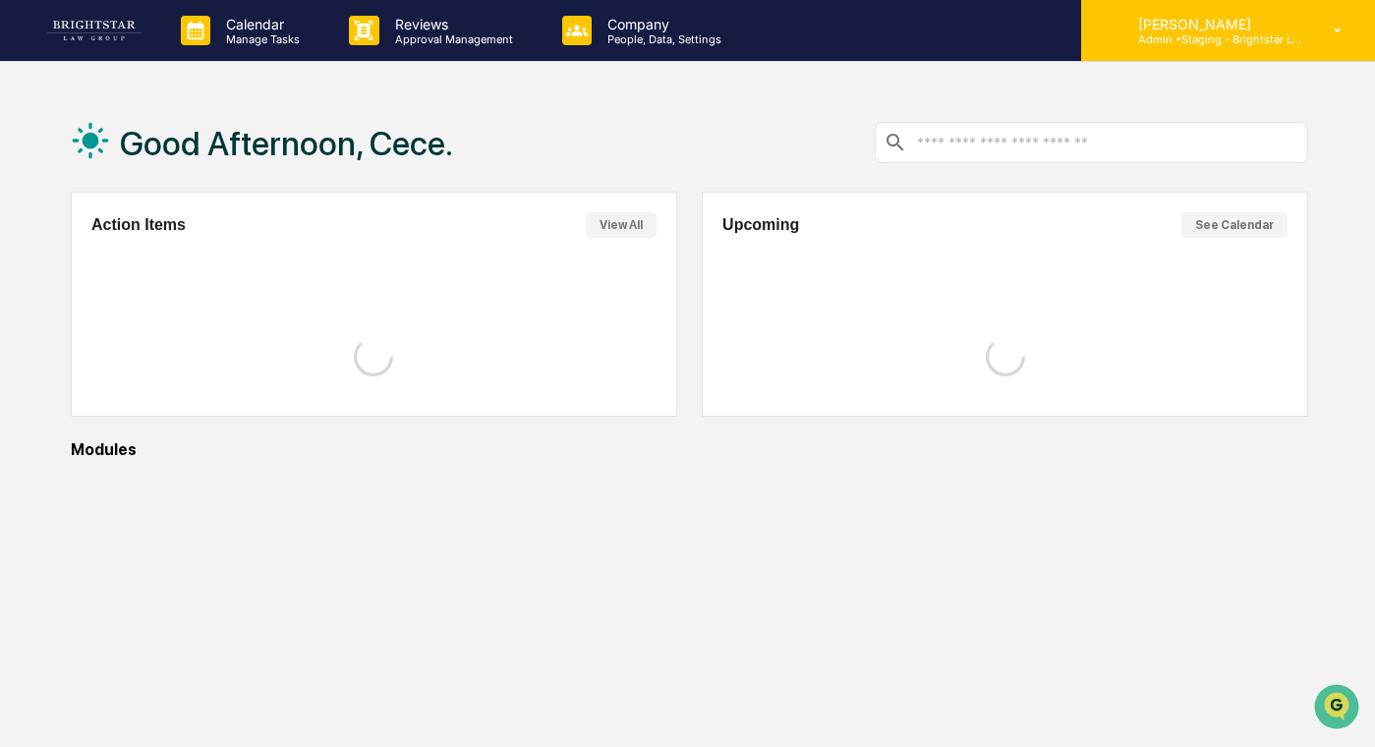
click at [944, 24] on p "[PERSON_NAME]" at bounding box center [1213, 24] width 183 height 17
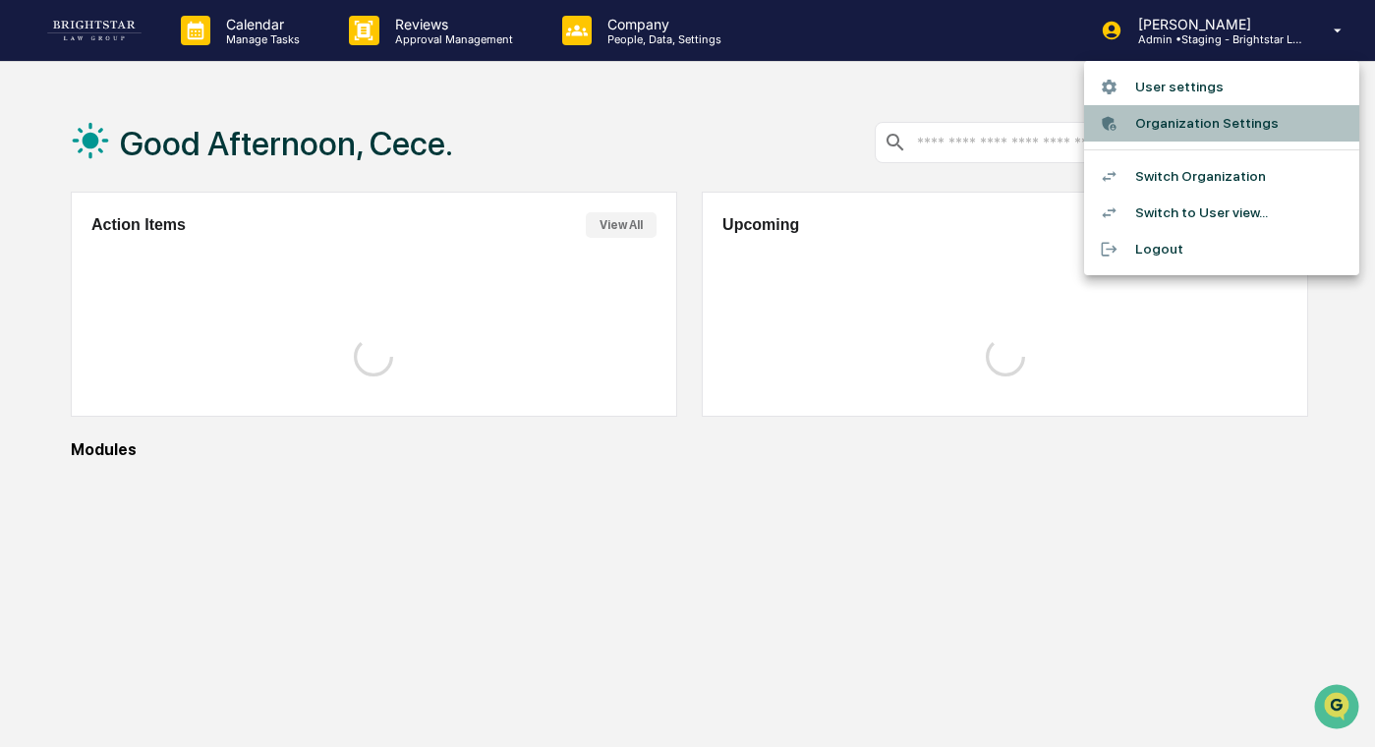
click at [944, 124] on li "Organization Settings" at bounding box center [1221, 123] width 275 height 36
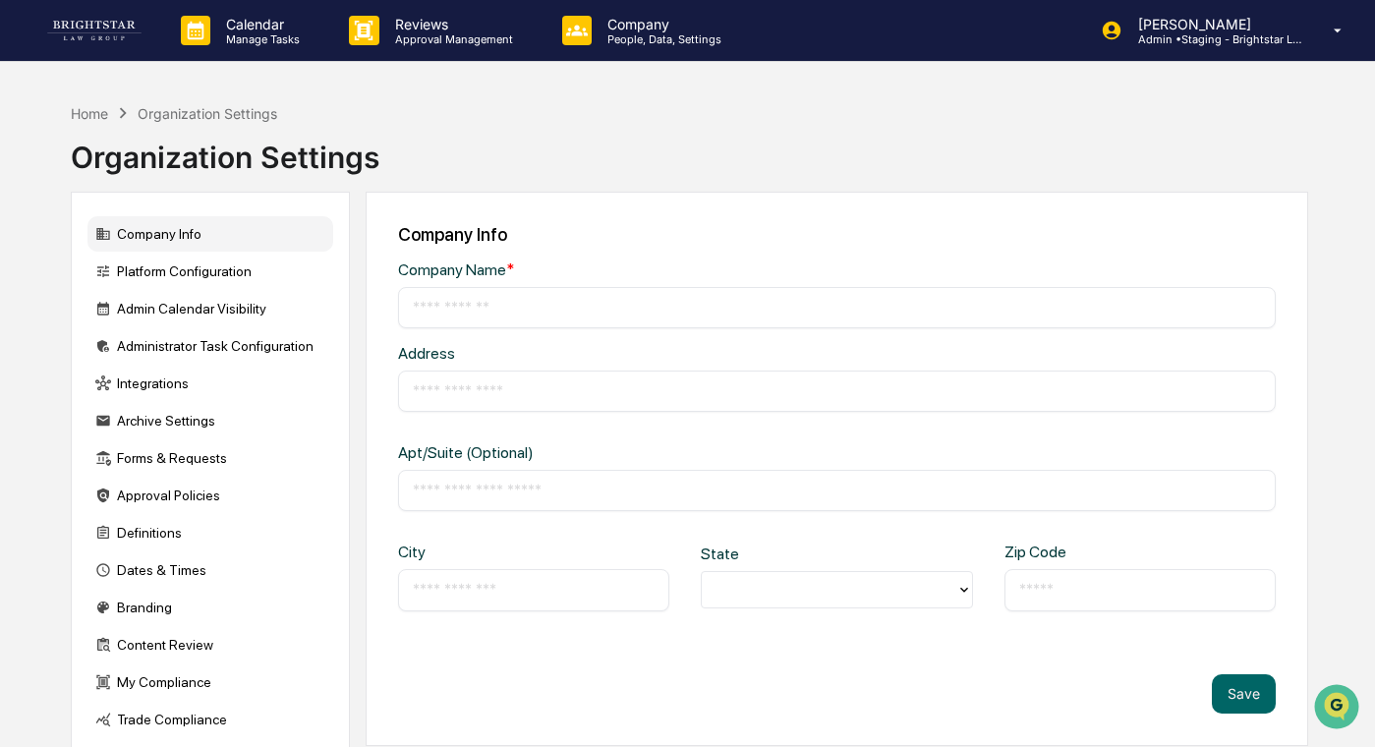
type input "**********"
type input "*****"
type input "********"
type input "*****"
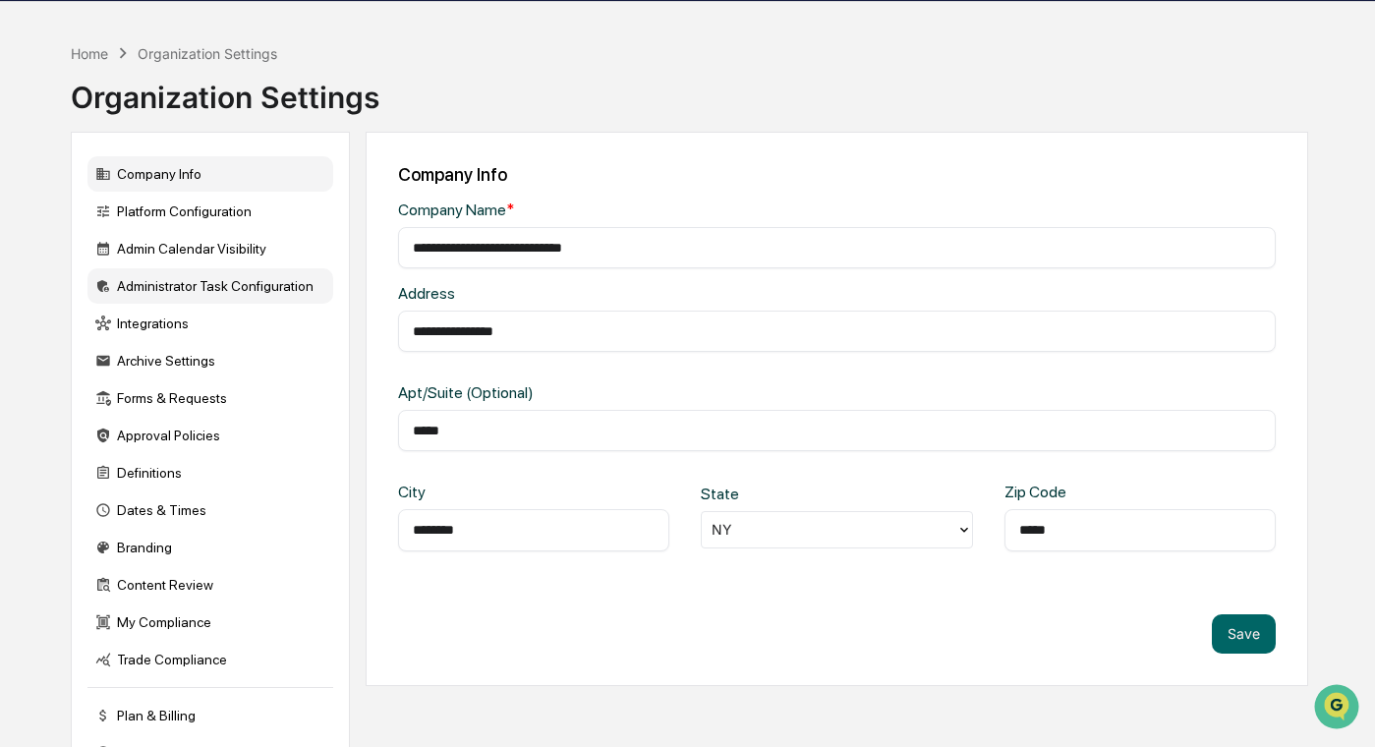
scroll to position [62, 0]
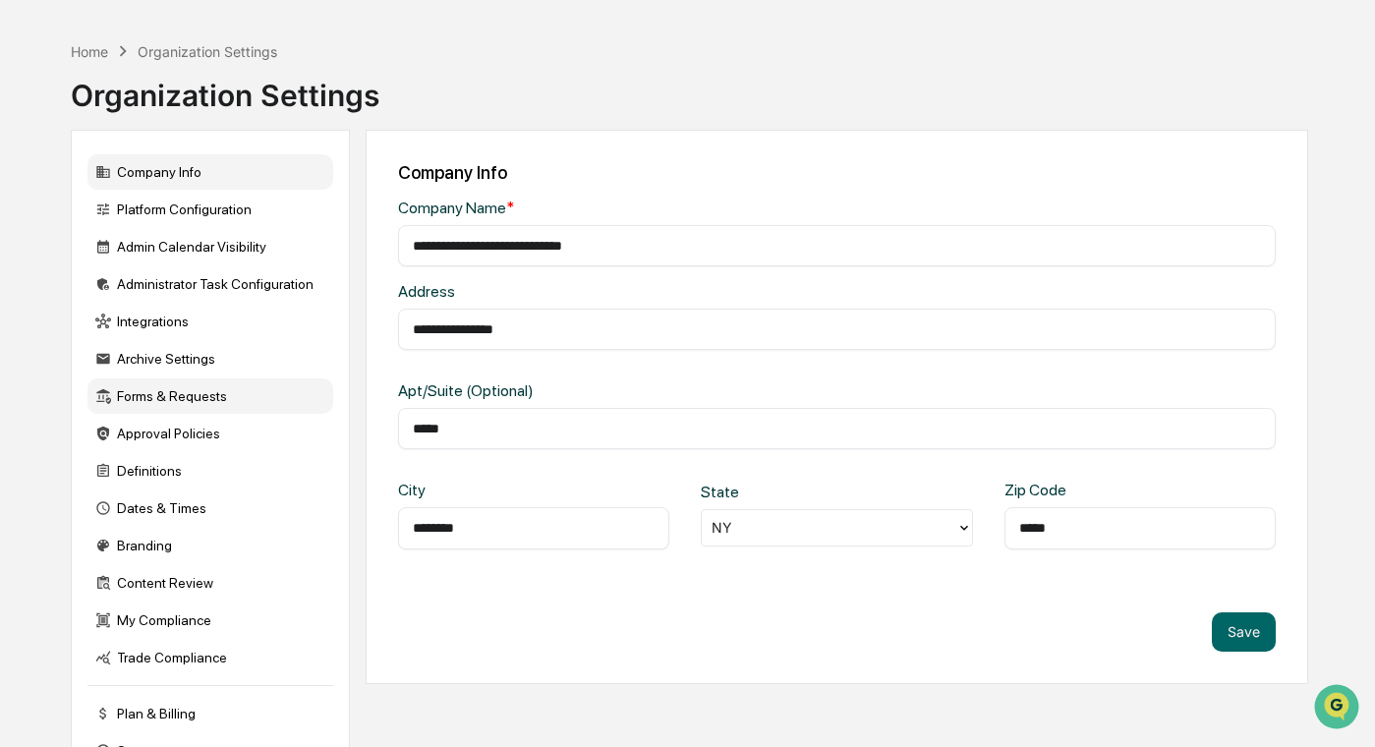
click at [225, 395] on div "Forms & Requests" at bounding box center [210, 395] width 246 height 35
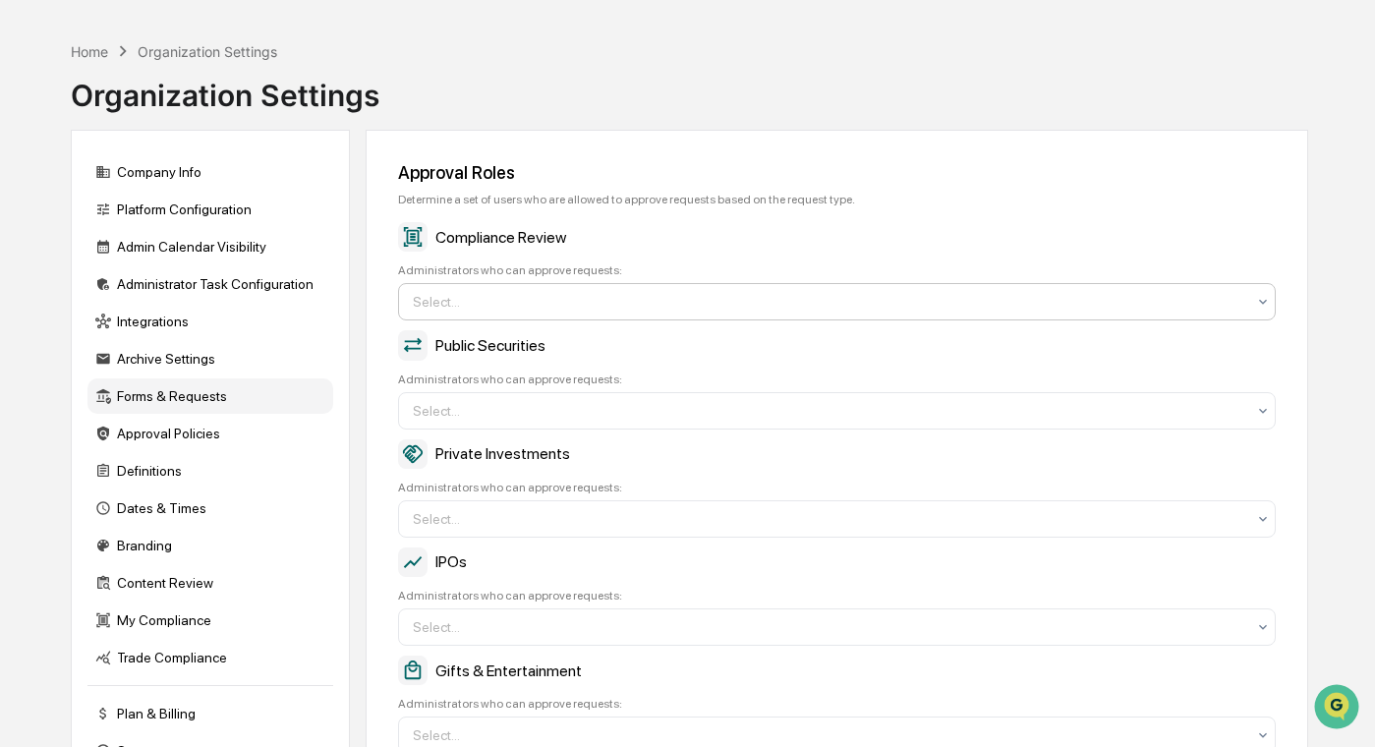
click at [541, 301] on div at bounding box center [829, 302] width 832 height 20
click at [554, 300] on div at bounding box center [829, 302] width 832 height 20
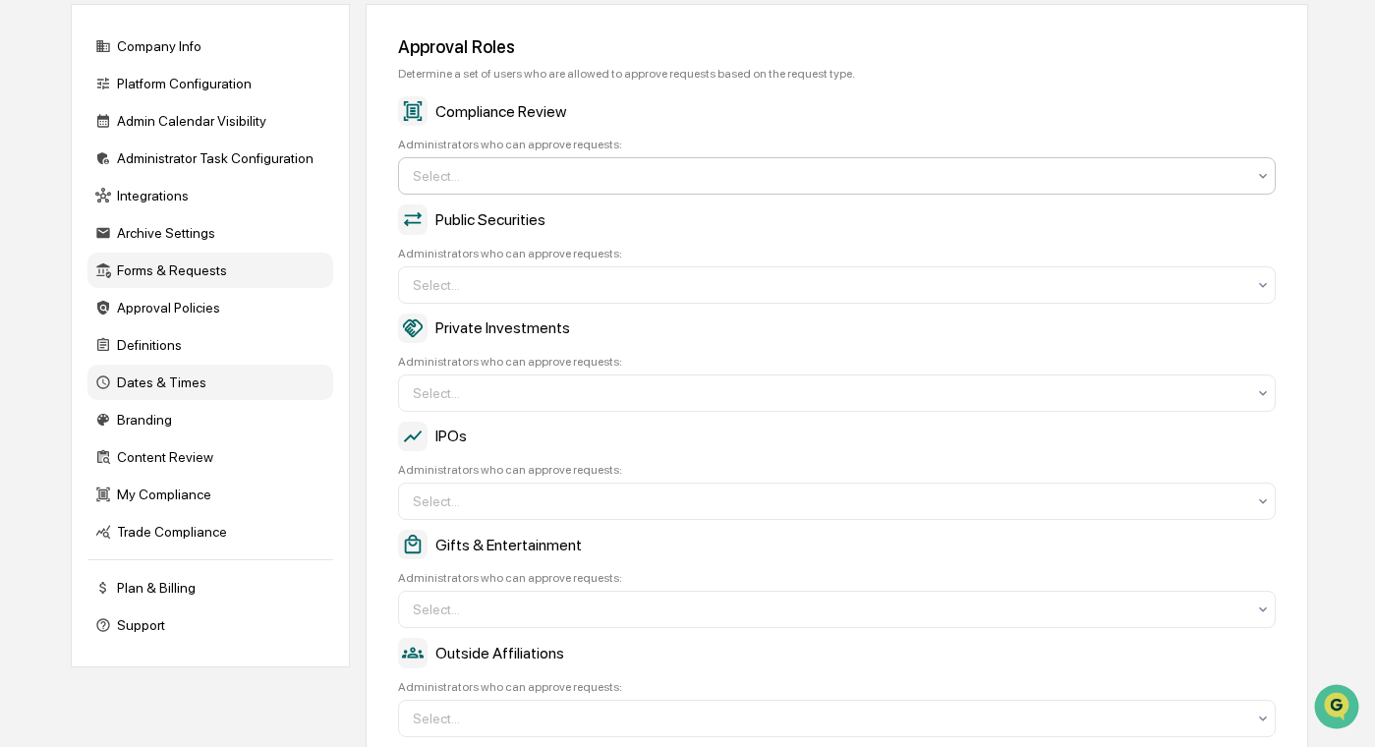
scroll to position [175, 0]
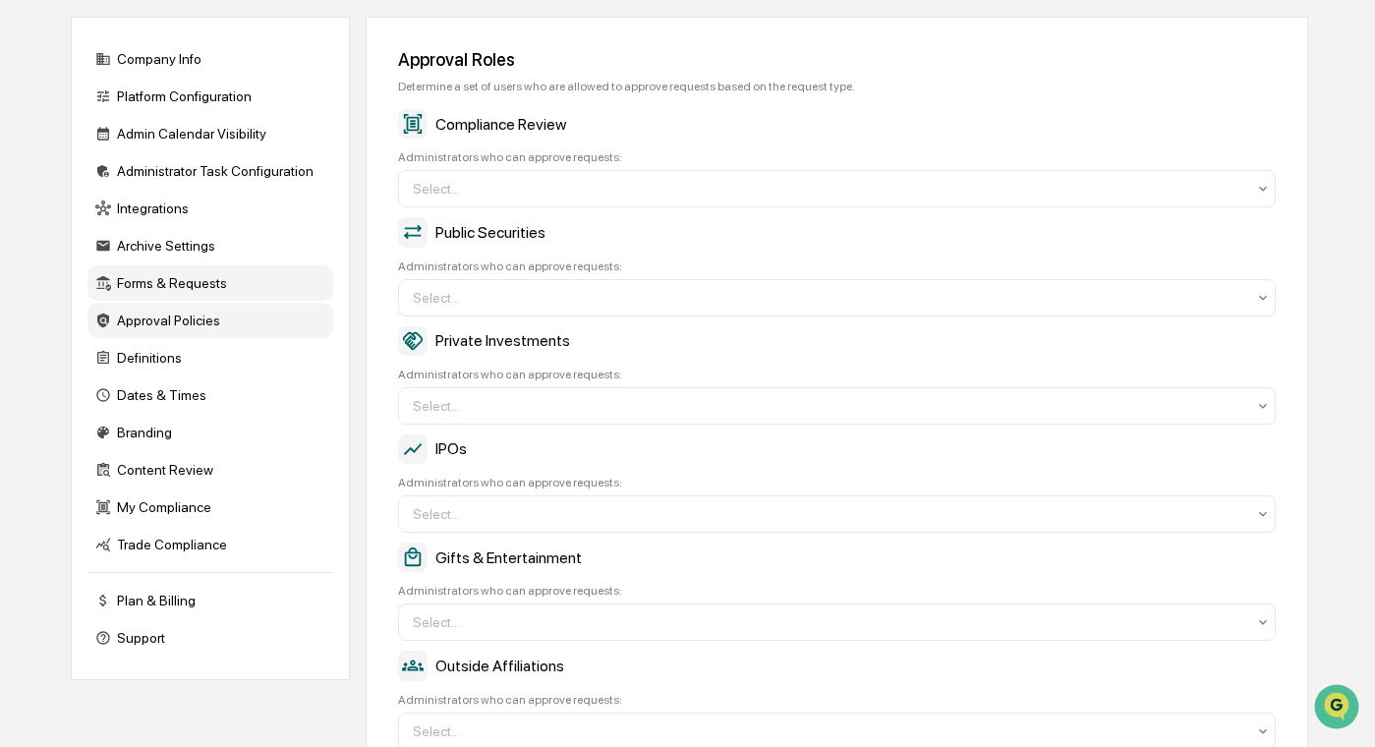
click at [192, 330] on div "Approval Policies" at bounding box center [210, 320] width 246 height 35
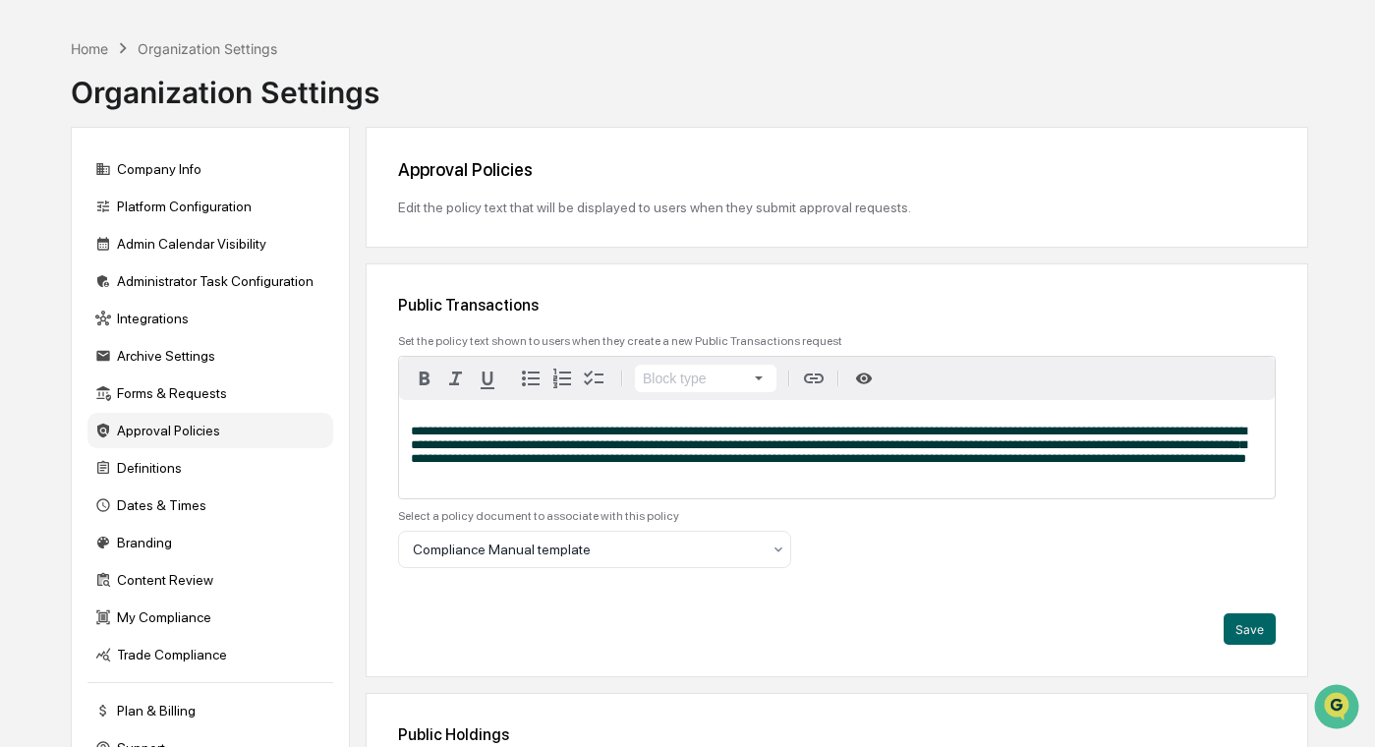
scroll to position [68, 0]
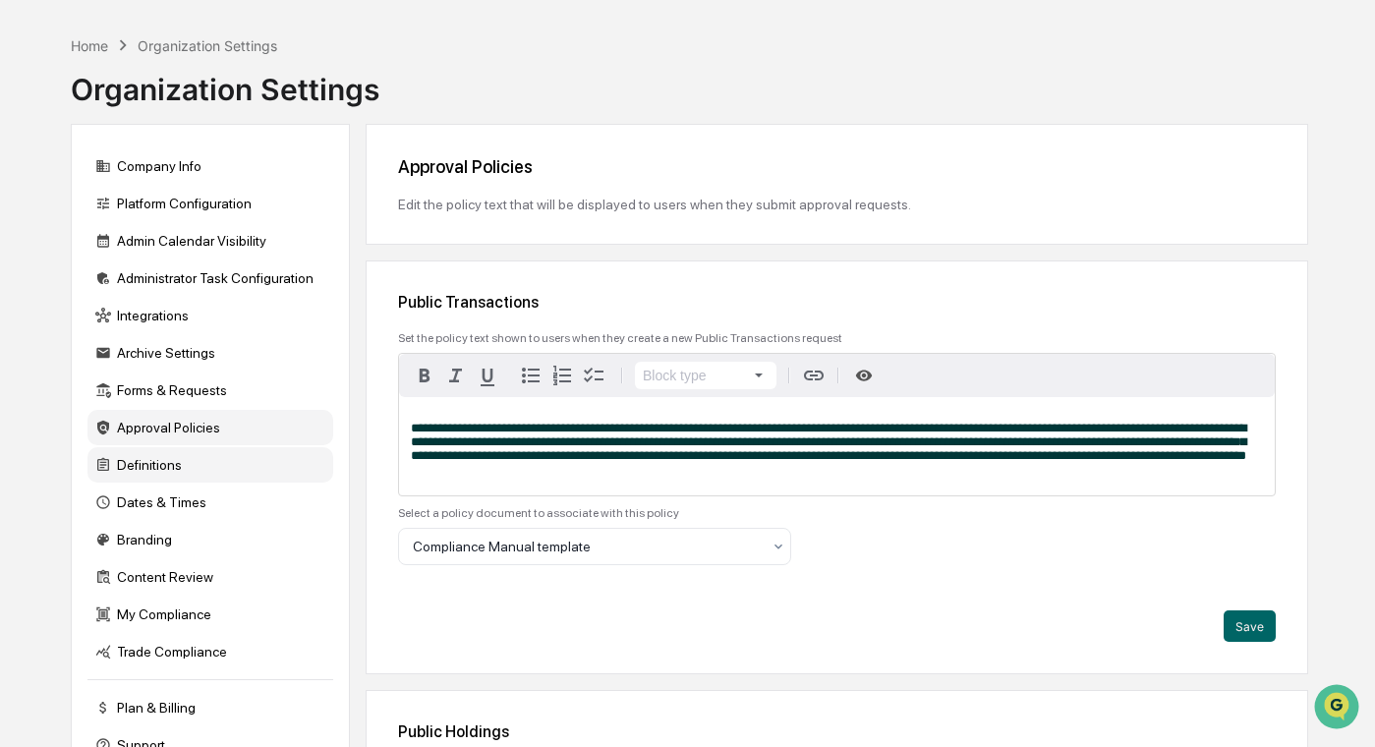
click at [229, 461] on div "Definitions" at bounding box center [210, 464] width 246 height 35
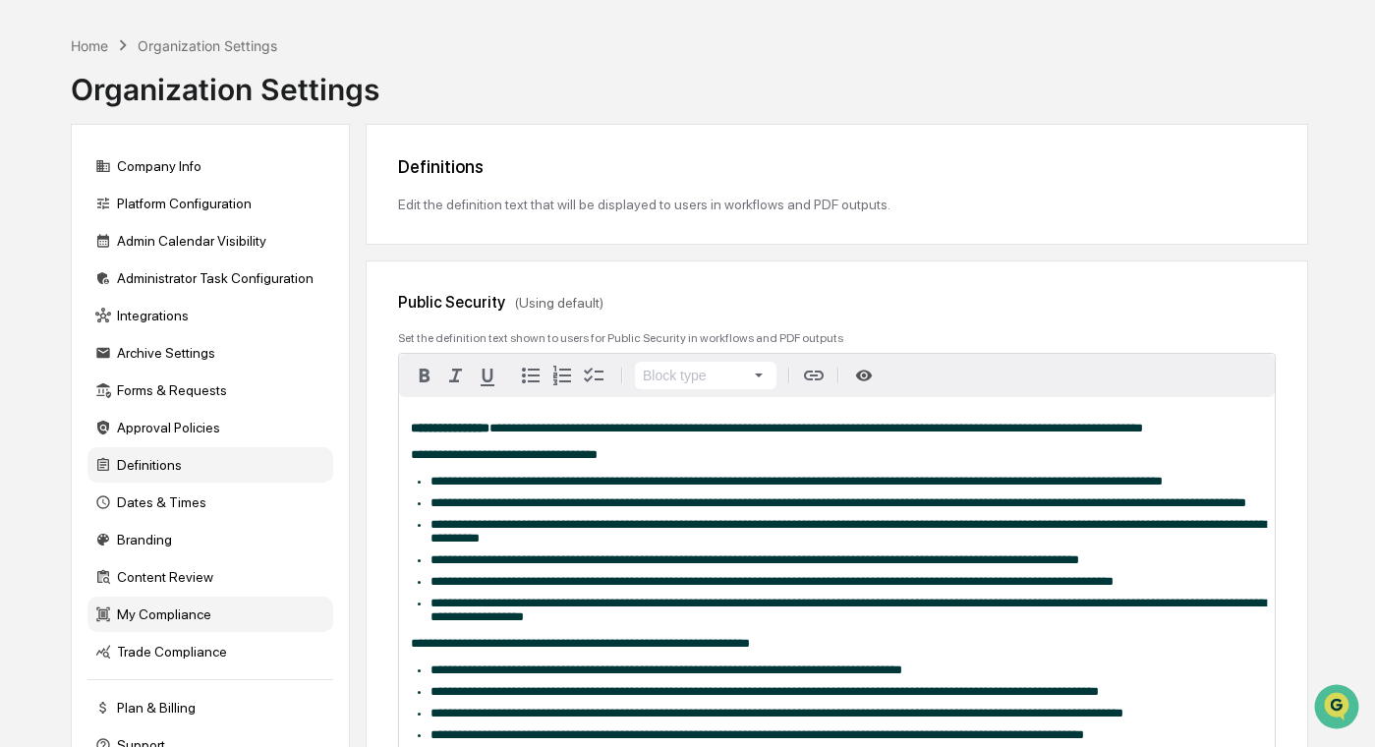
click at [240, 611] on div "My Compliance" at bounding box center [210, 613] width 246 height 35
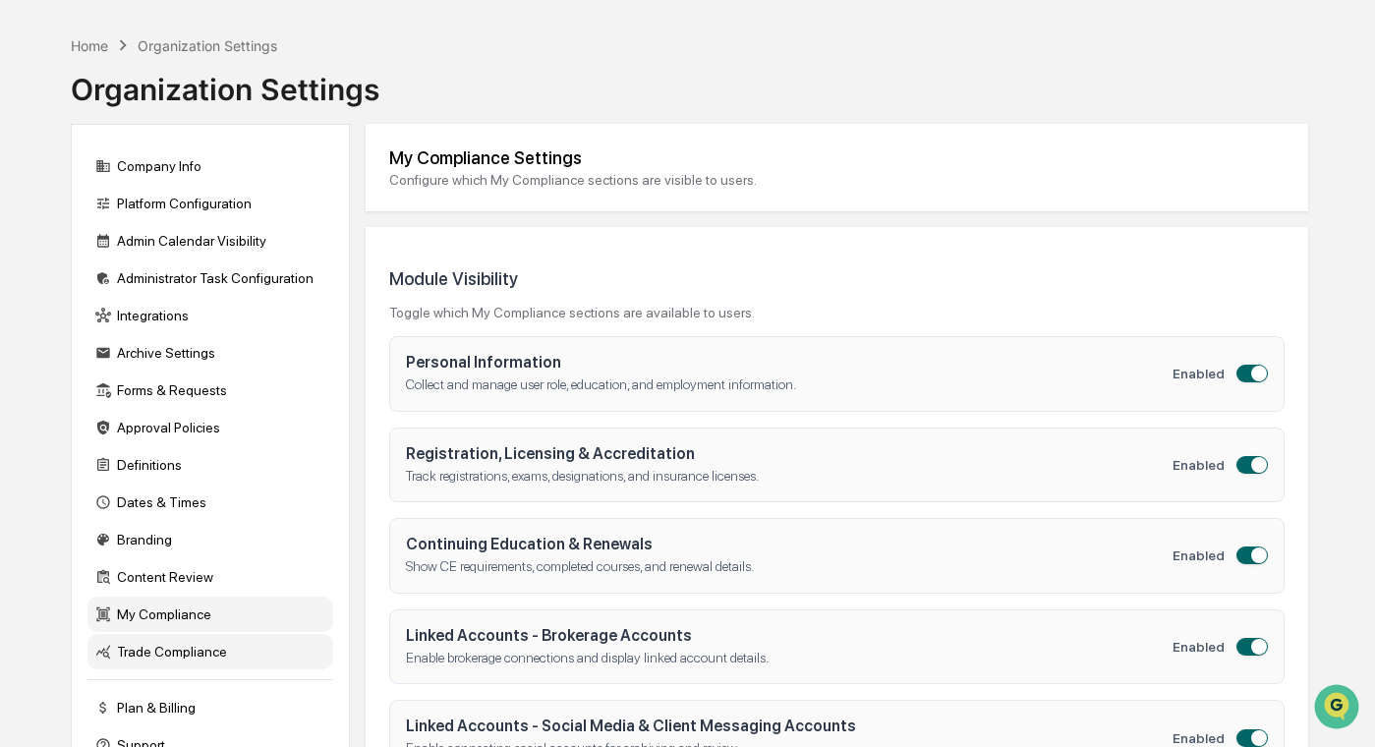
click at [237, 665] on div "Trade Compliance" at bounding box center [210, 651] width 246 height 35
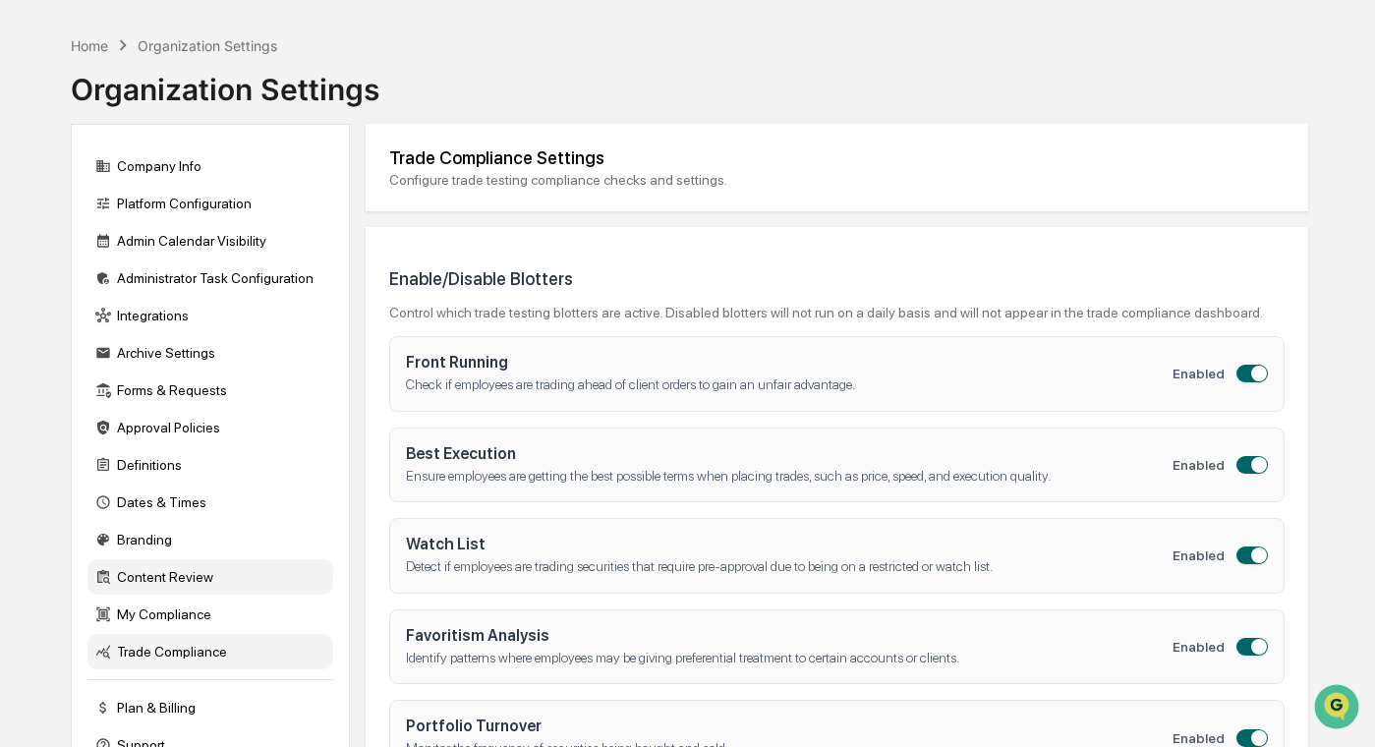
click at [256, 574] on div "Content Review" at bounding box center [210, 576] width 246 height 35
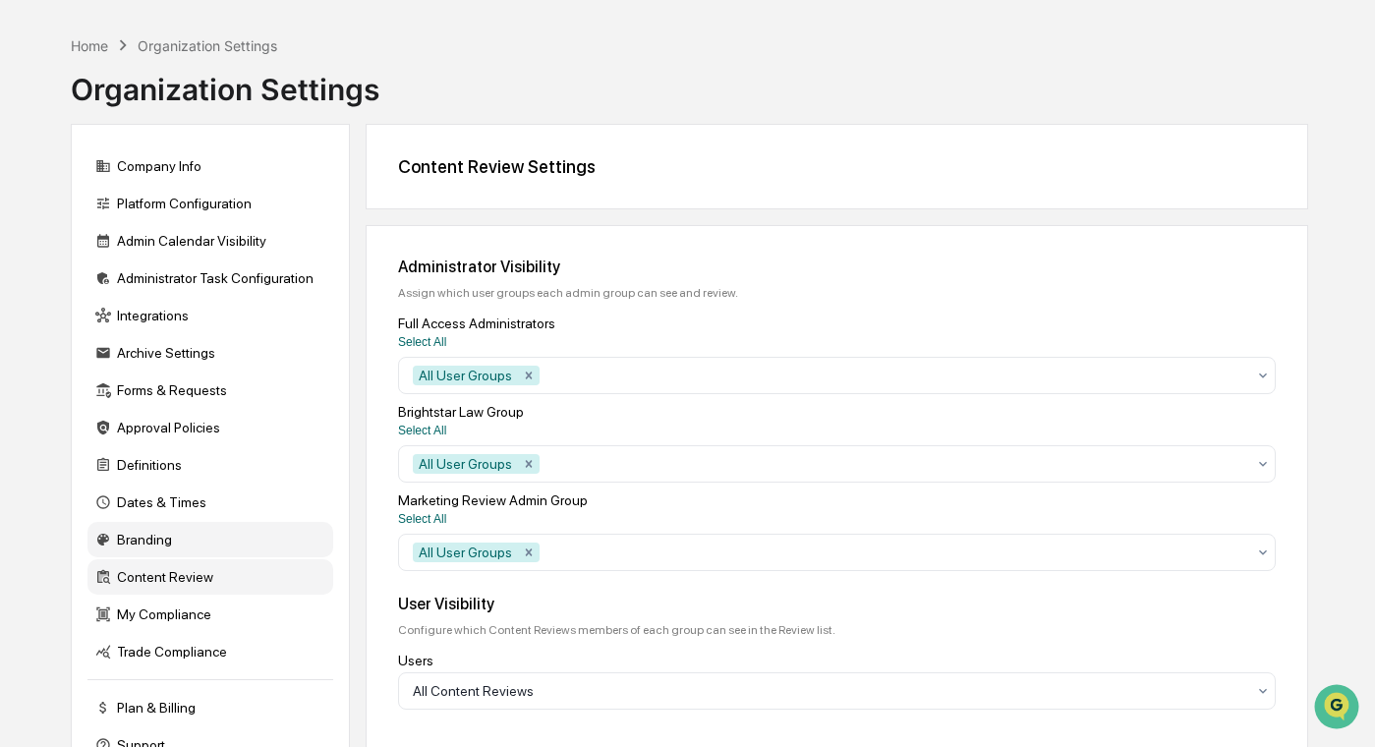
click at [265, 536] on div "Branding" at bounding box center [210, 539] width 246 height 35
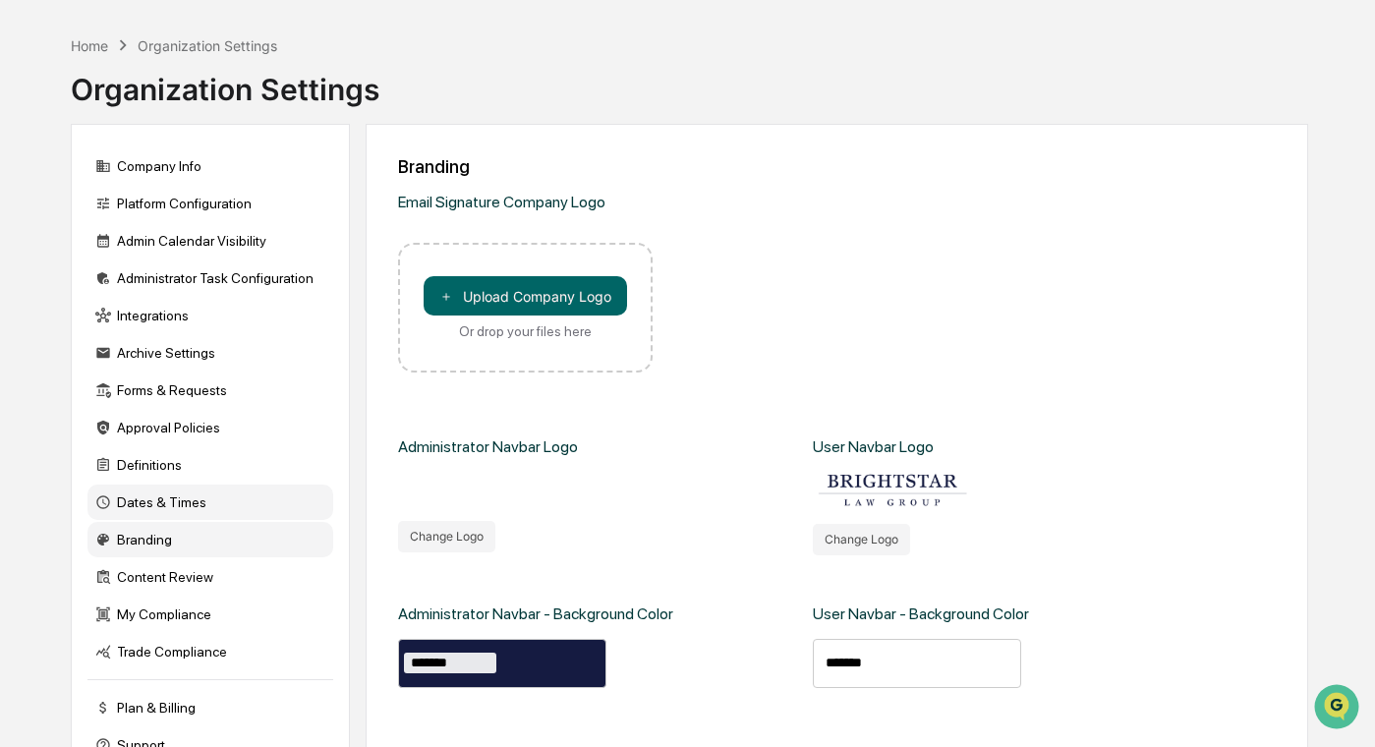
click at [270, 507] on div "Dates & Times" at bounding box center [210, 501] width 246 height 35
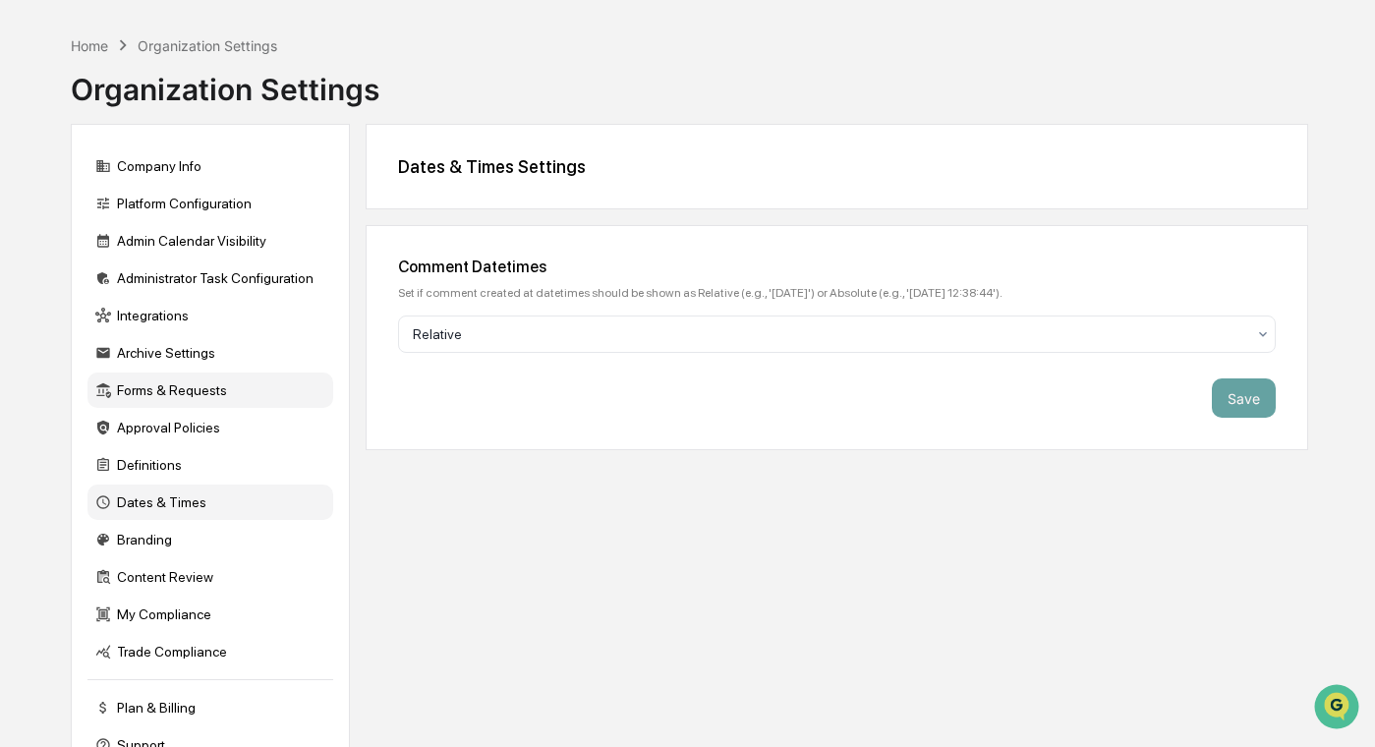
click at [275, 384] on div "Forms & Requests" at bounding box center [210, 389] width 246 height 35
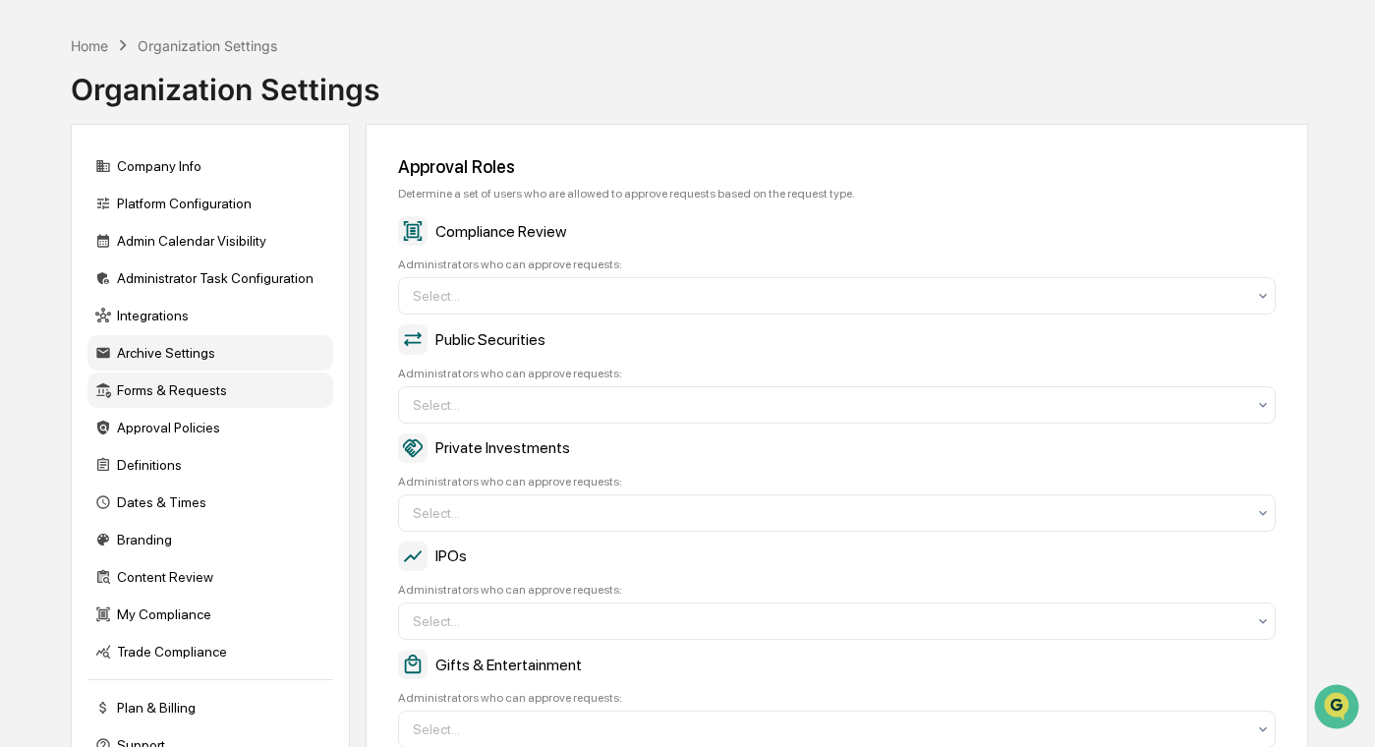
click at [272, 353] on div "Archive Settings" at bounding box center [210, 352] width 246 height 35
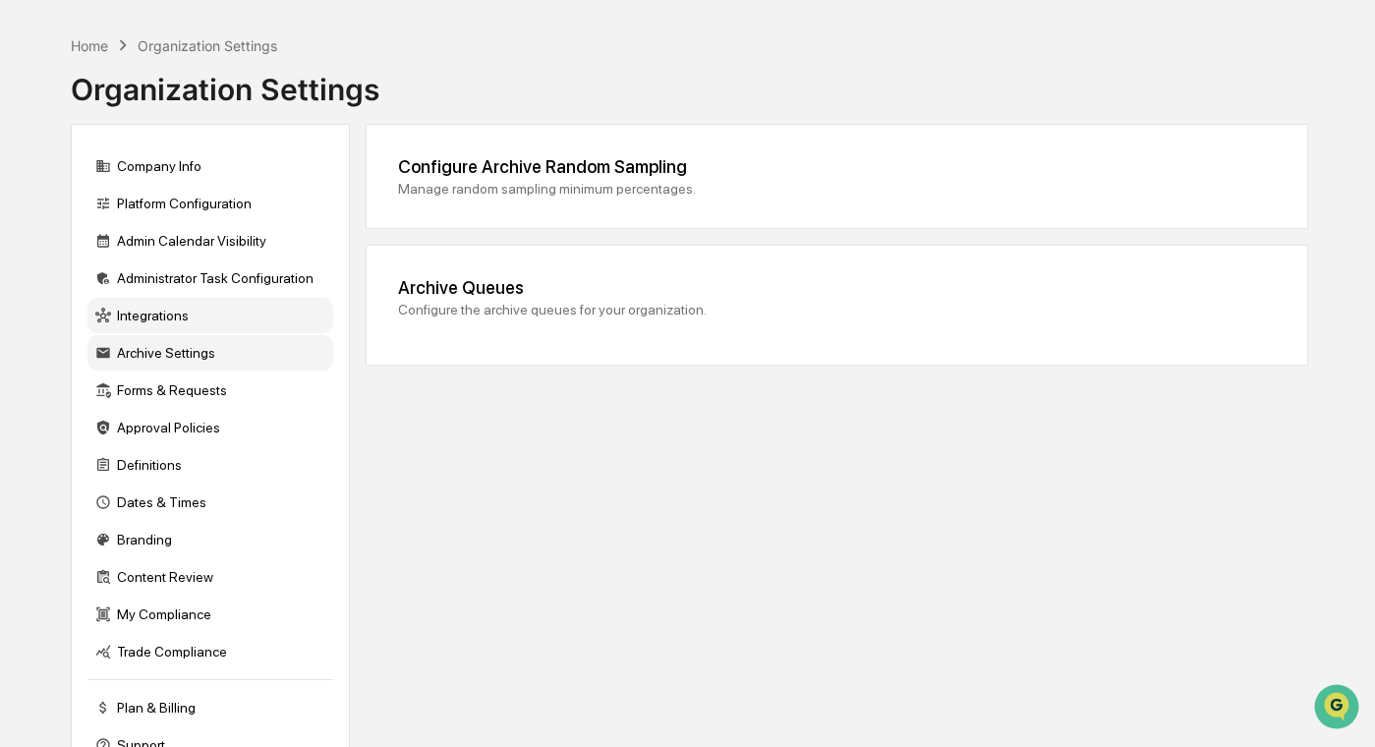
click at [277, 325] on div "Integrations" at bounding box center [210, 315] width 246 height 35
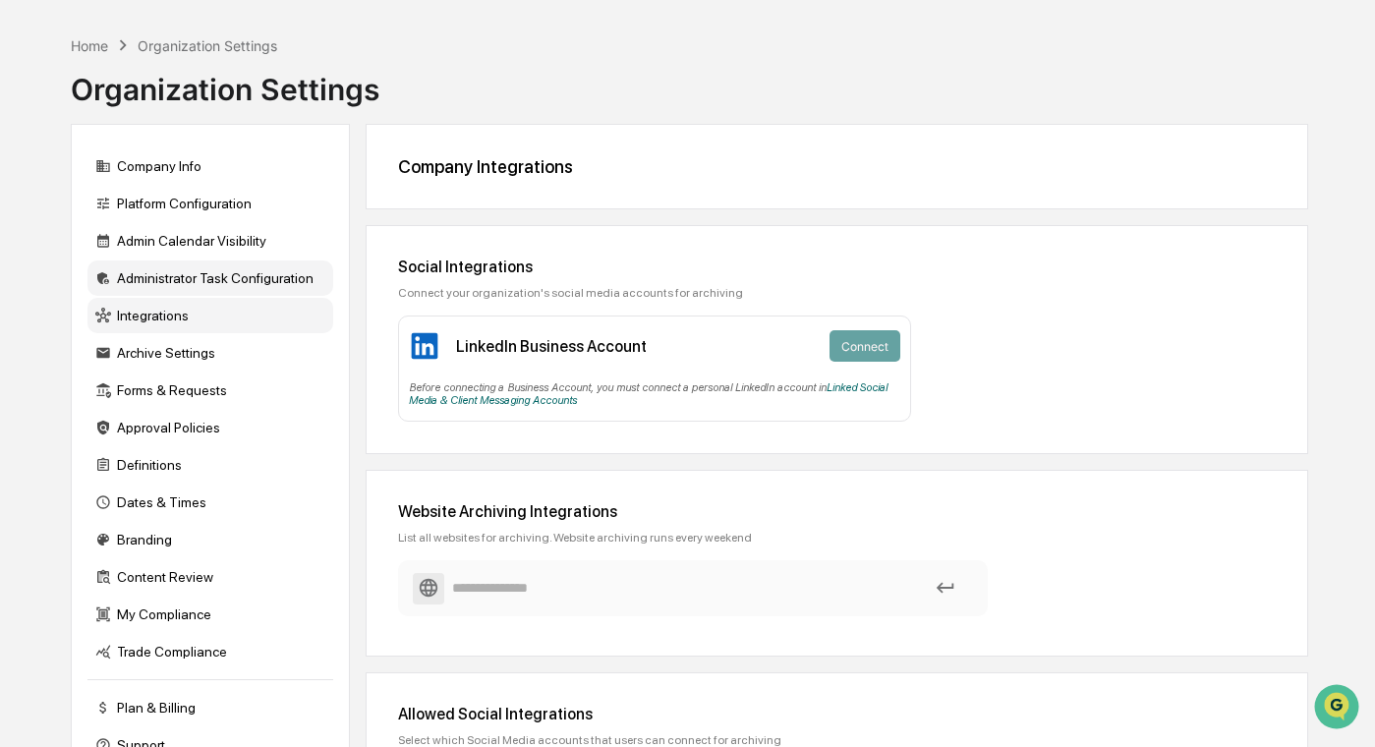
click at [277, 292] on div "Administrator Task Configuration" at bounding box center [210, 277] width 246 height 35
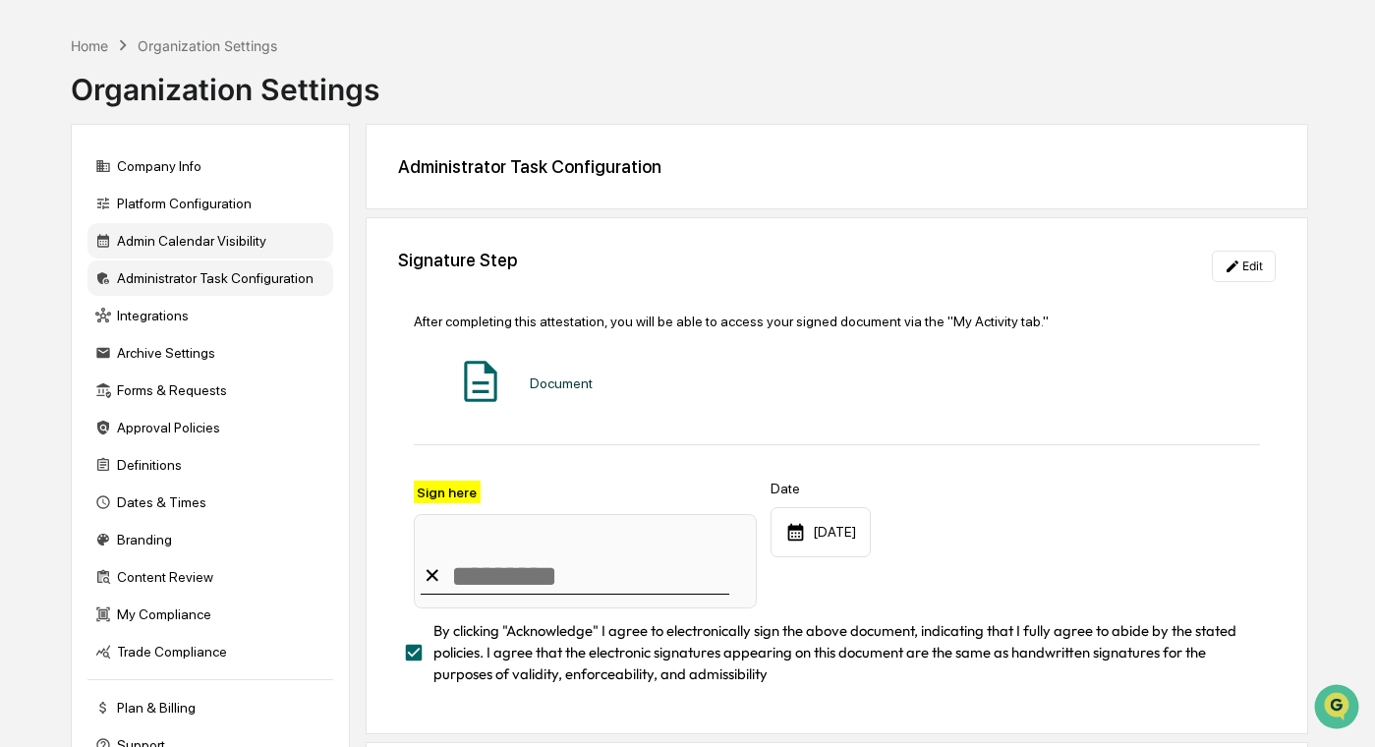
click at [273, 242] on div "Admin Calendar Visibility" at bounding box center [210, 240] width 246 height 35
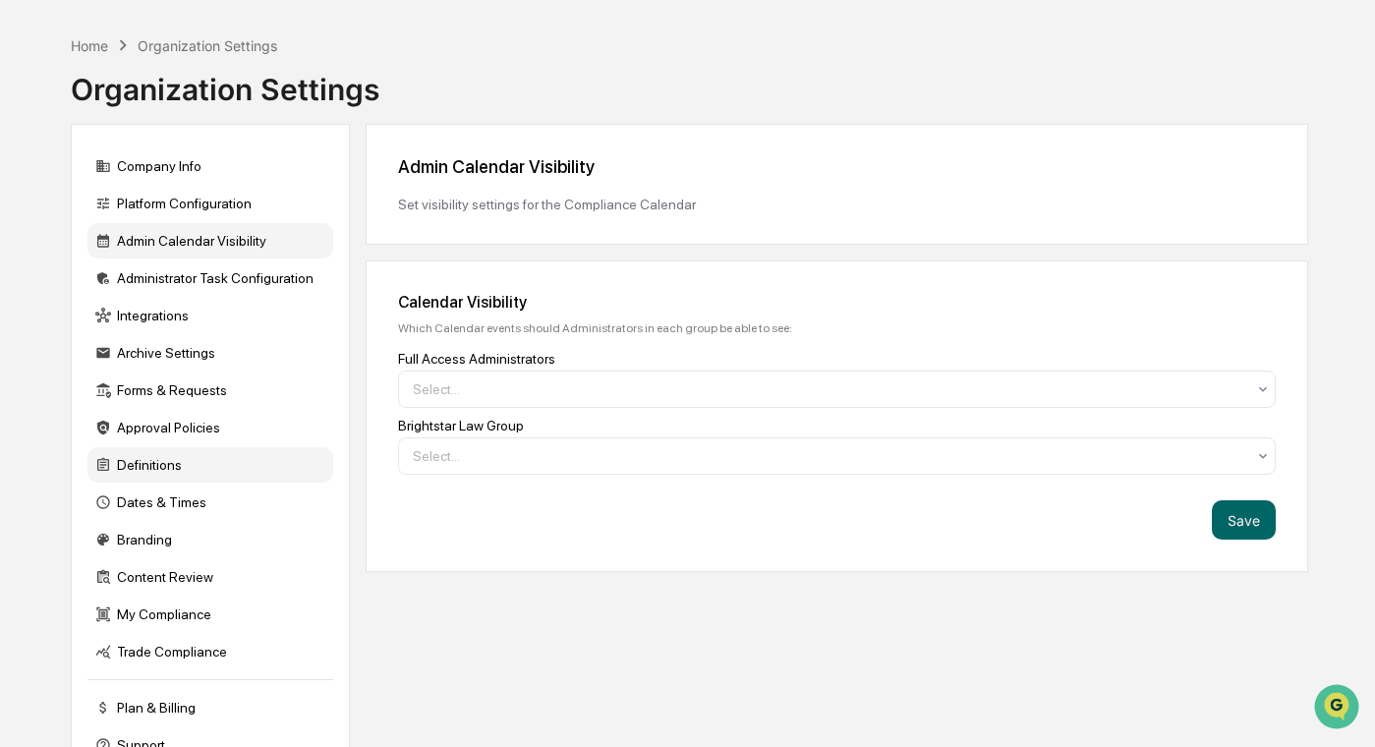
click at [199, 482] on div "Definitions" at bounding box center [210, 464] width 246 height 35
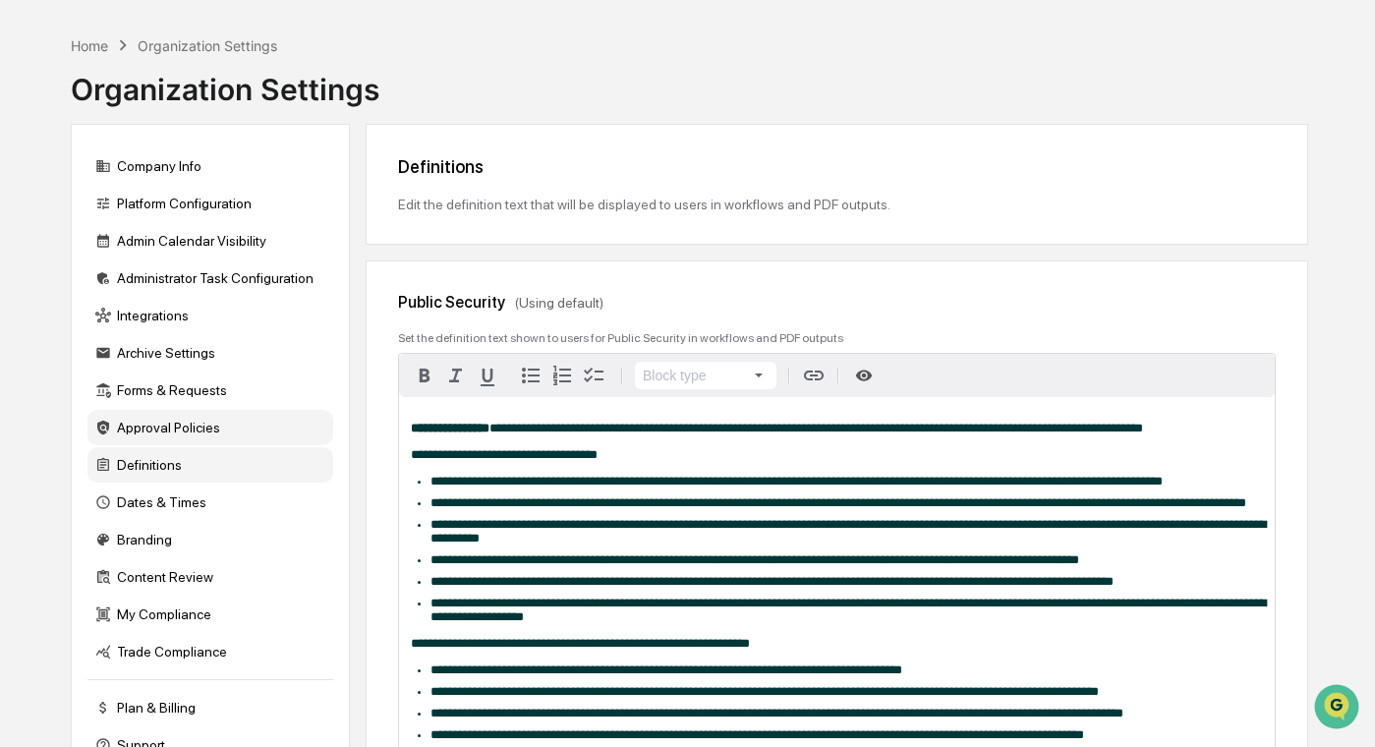
click at [222, 424] on div "Approval Policies" at bounding box center [210, 427] width 246 height 35
